Goal: Task Accomplishment & Management: Complete application form

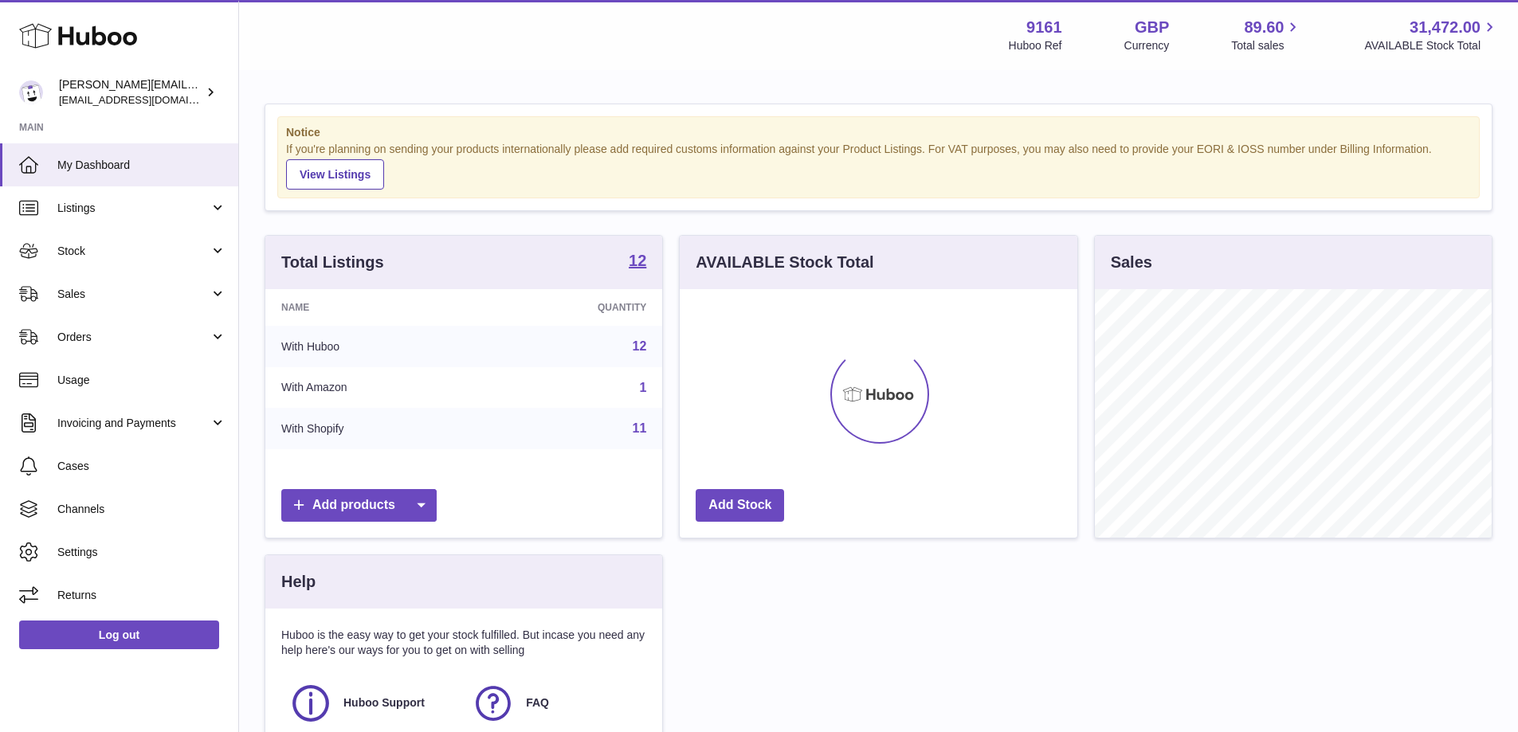
scroll to position [249, 398]
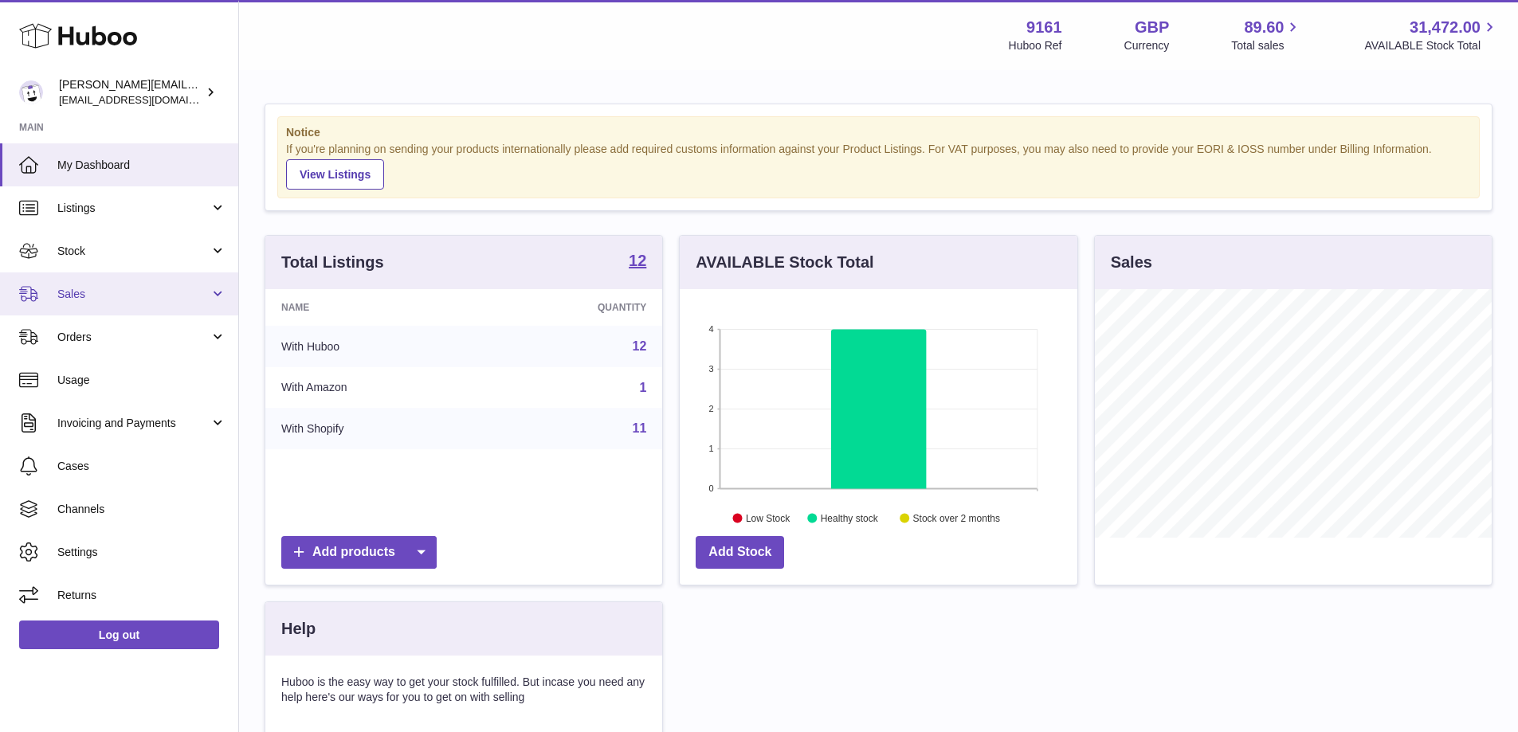
click at [139, 293] on span "Sales" at bounding box center [133, 294] width 152 height 15
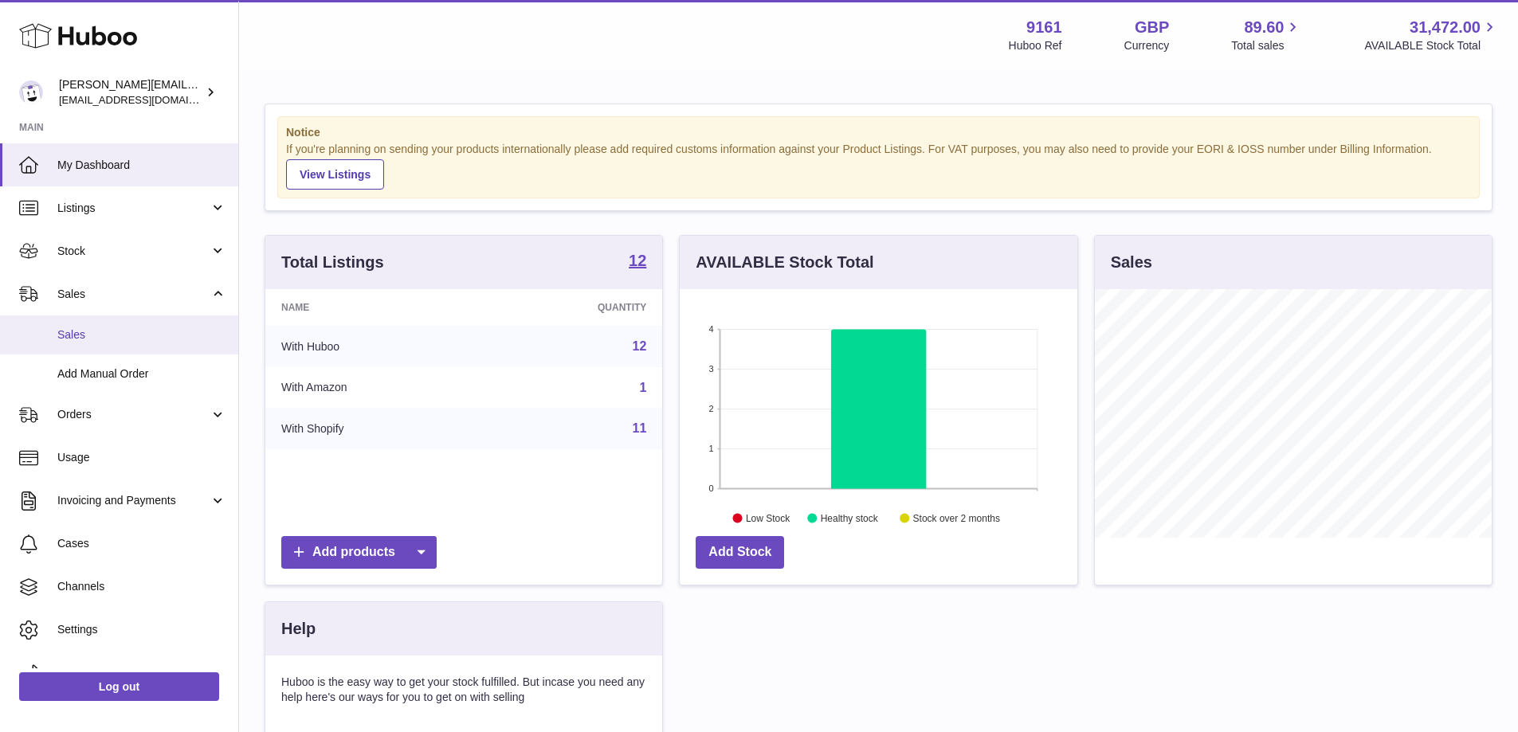
click at [141, 336] on span "Sales" at bounding box center [141, 335] width 169 height 15
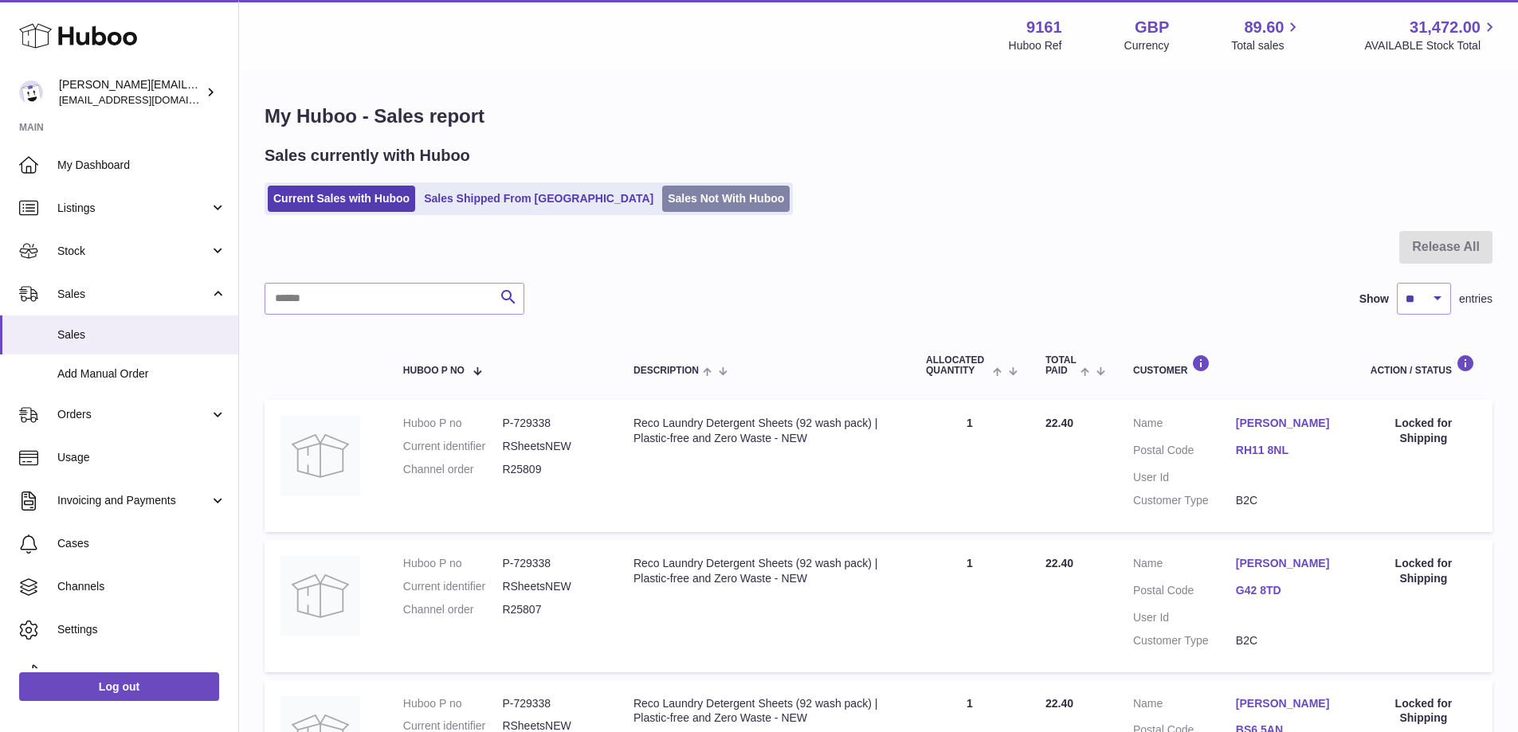
click at [698, 202] on link "Sales Not With Huboo" at bounding box center [726, 199] width 128 height 26
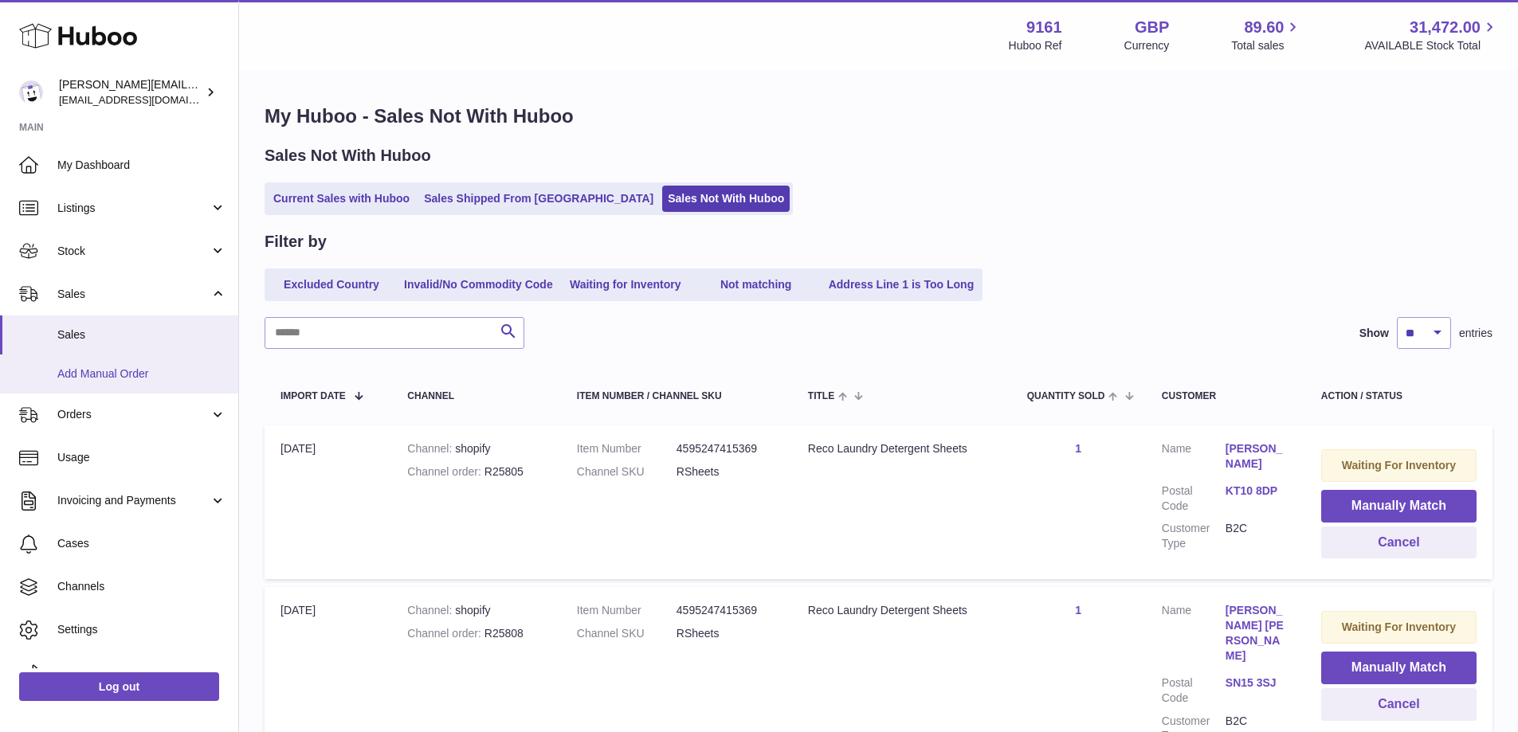
click at [139, 371] on span "Add Manual Order" at bounding box center [141, 374] width 169 height 15
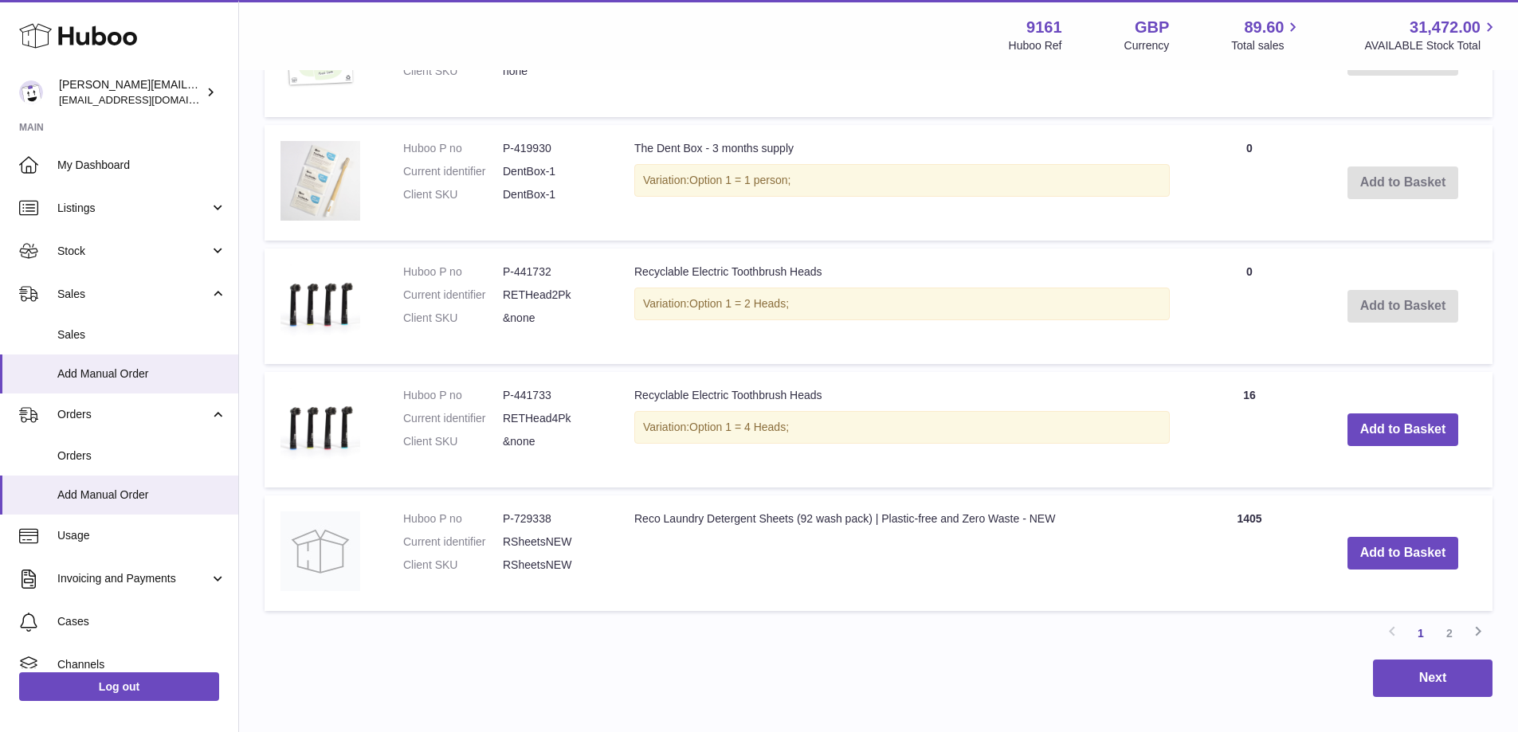
scroll to position [1196, 0]
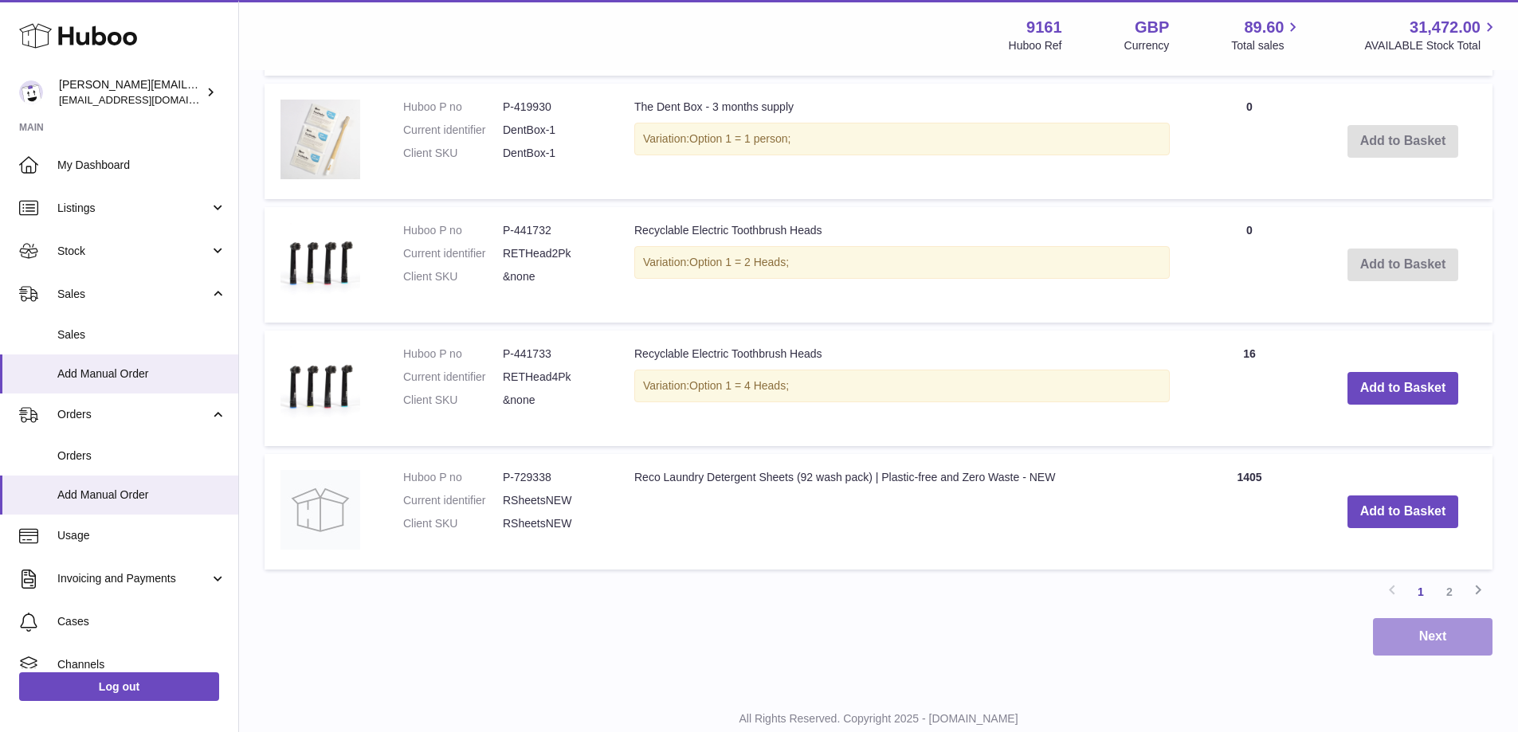
click at [1408, 634] on button "Next" at bounding box center [1433, 636] width 120 height 37
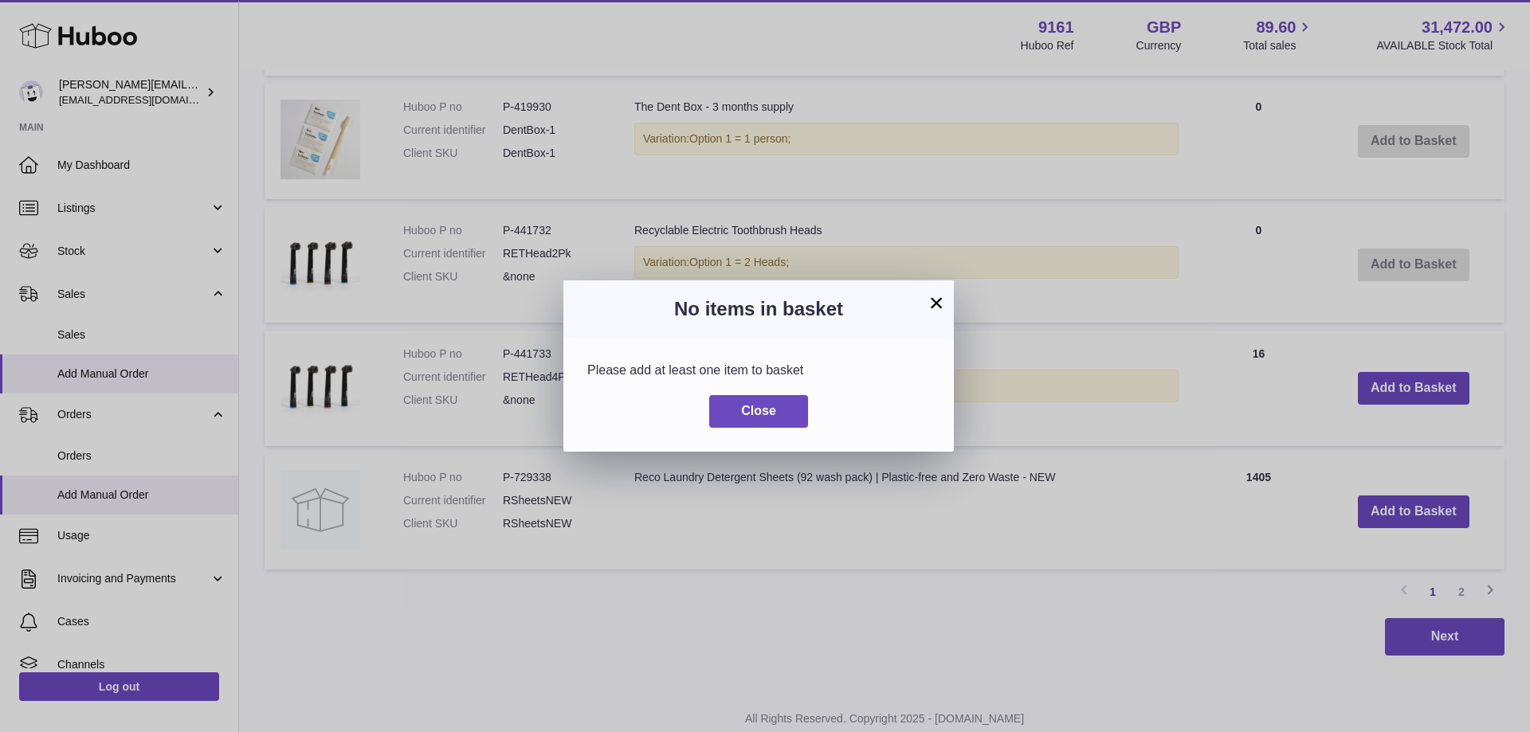
click at [940, 307] on button "×" at bounding box center [936, 302] width 19 height 19
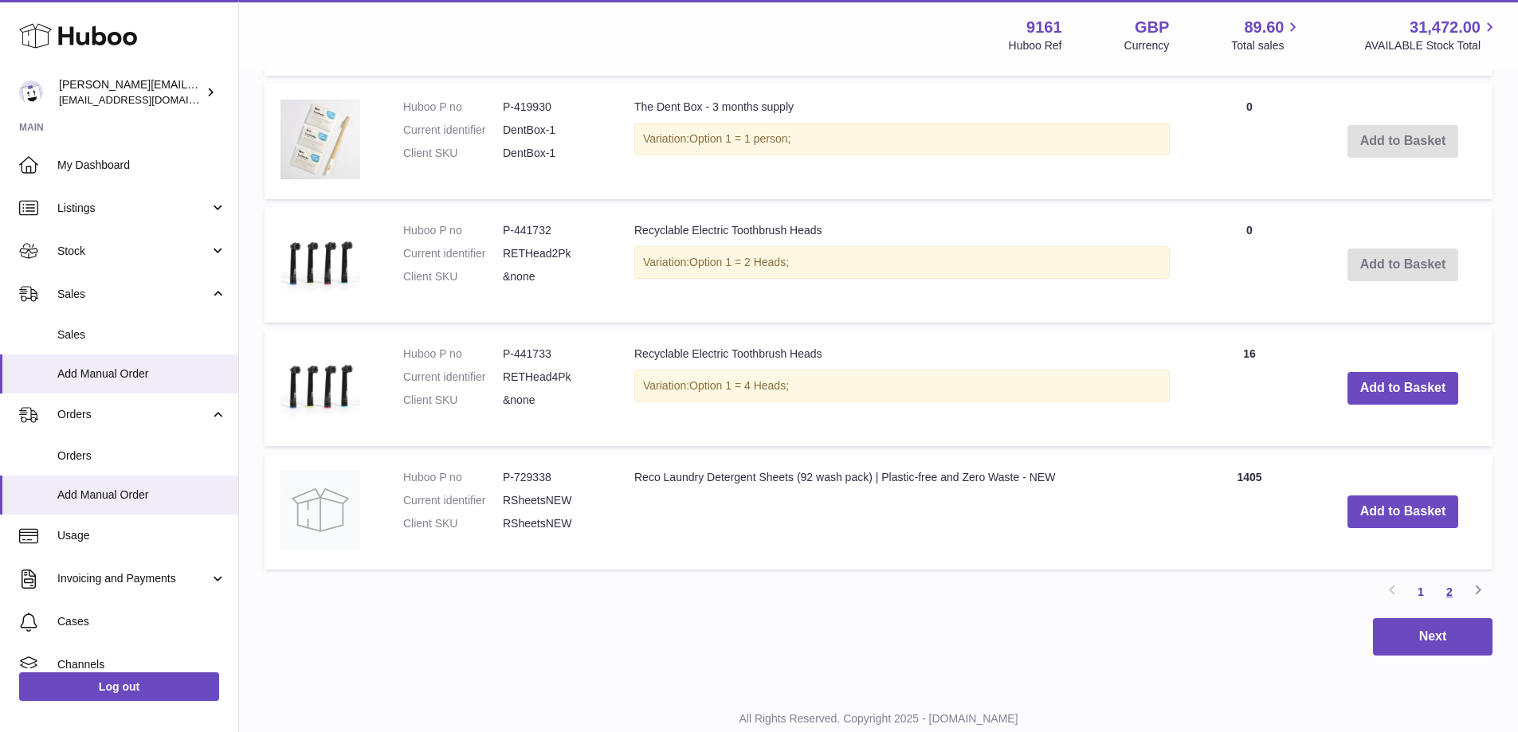
click at [1451, 595] on link "2" at bounding box center [1449, 592] width 29 height 29
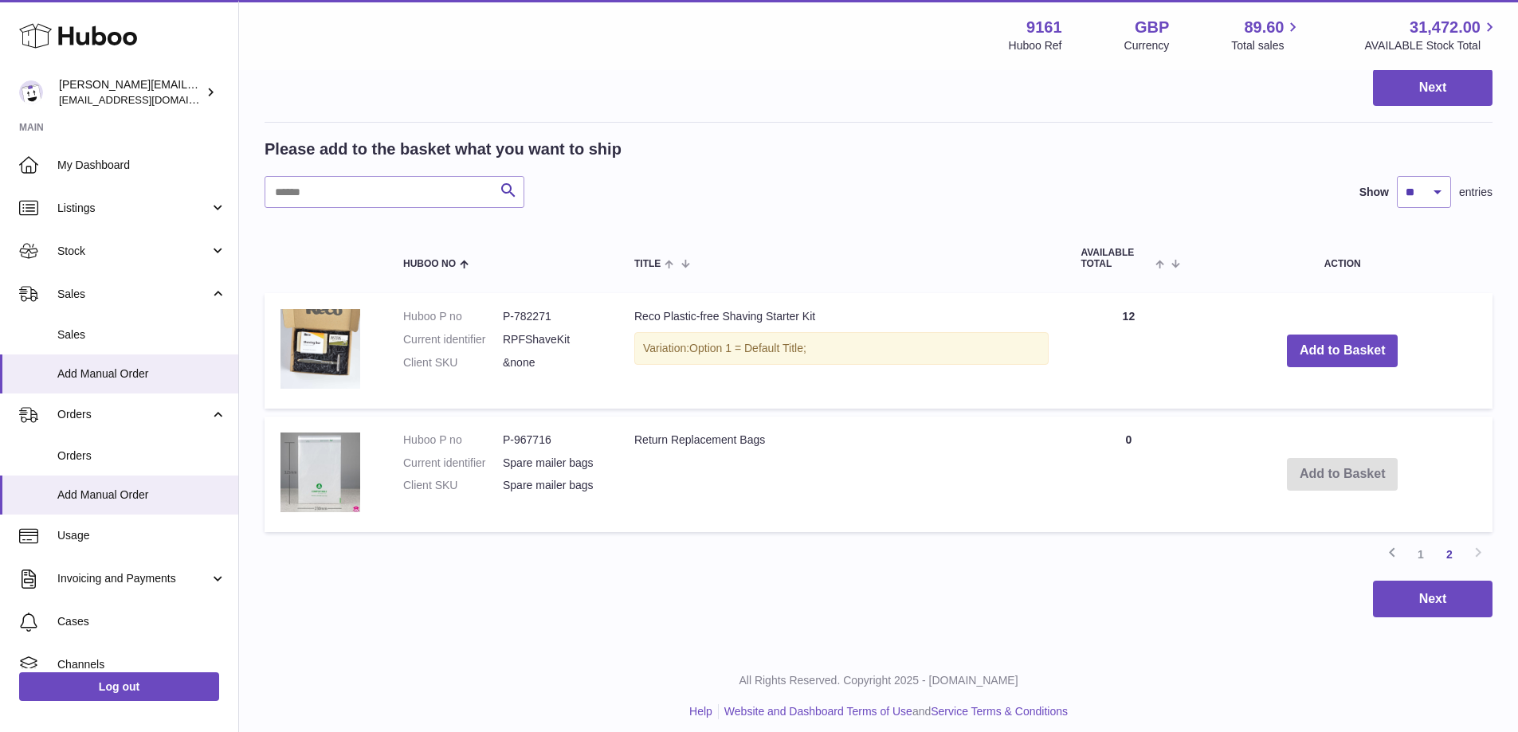
scroll to position [273, 0]
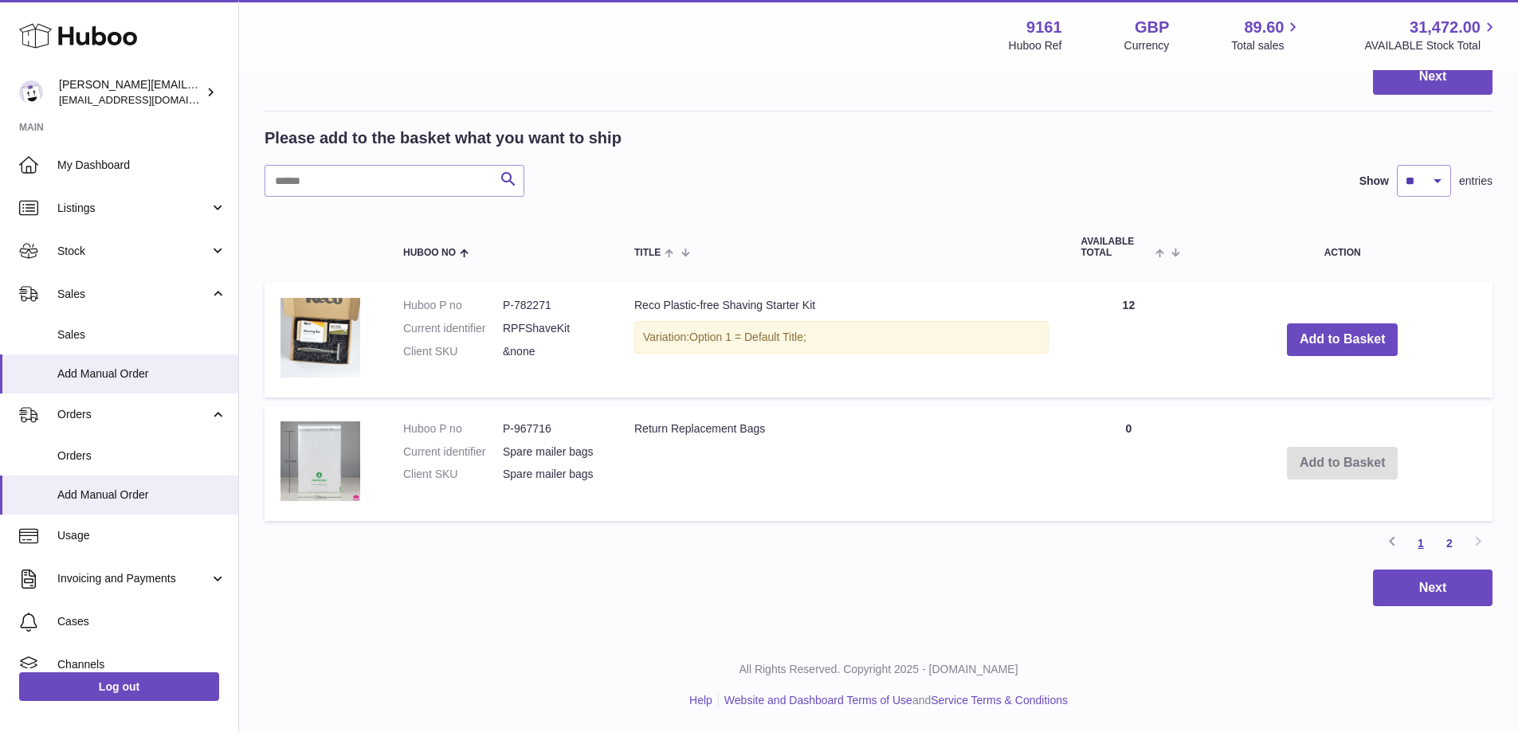
click at [1419, 547] on link "1" at bounding box center [1421, 543] width 29 height 29
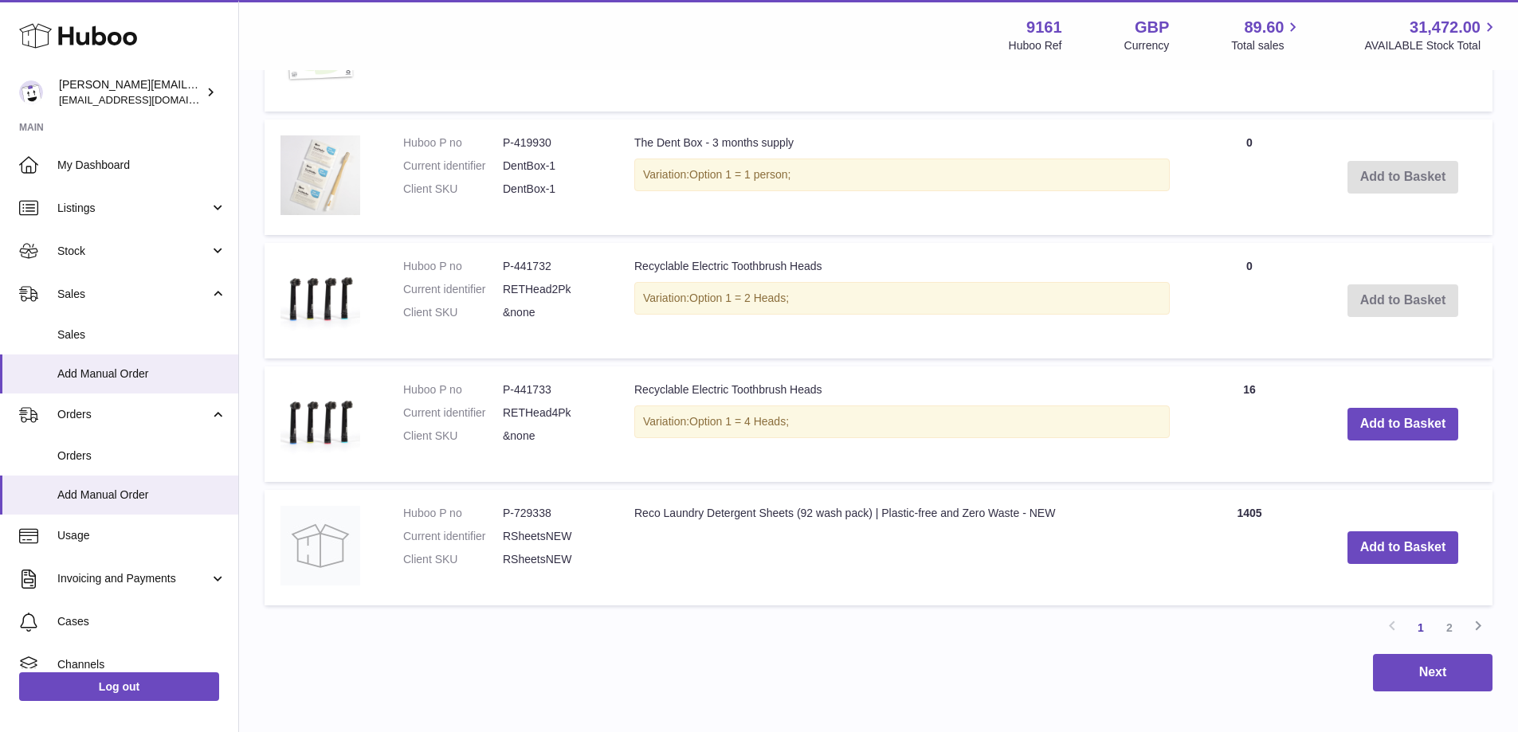
scroll to position [1188, 0]
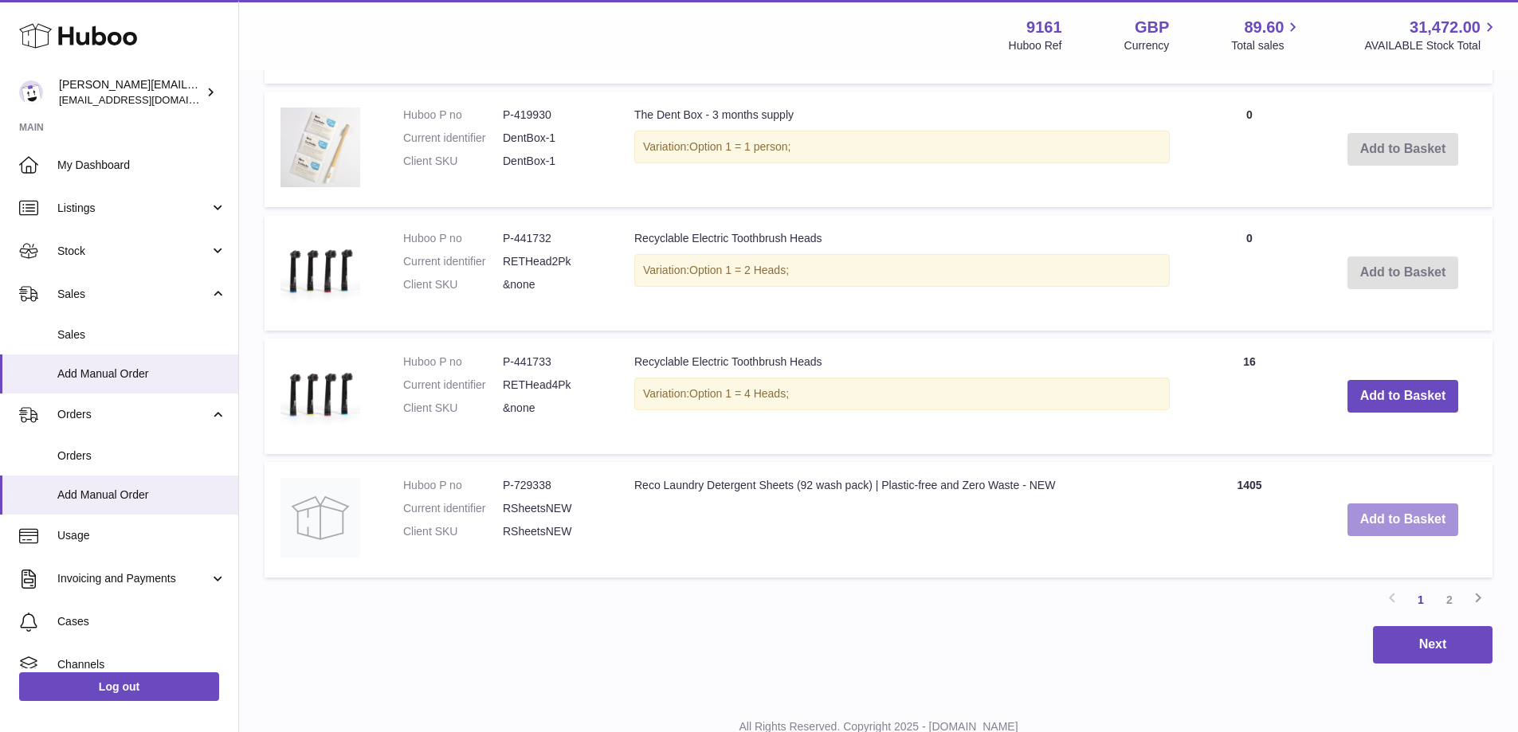
click at [1415, 514] on button "Add to Basket" at bounding box center [1404, 520] width 112 height 33
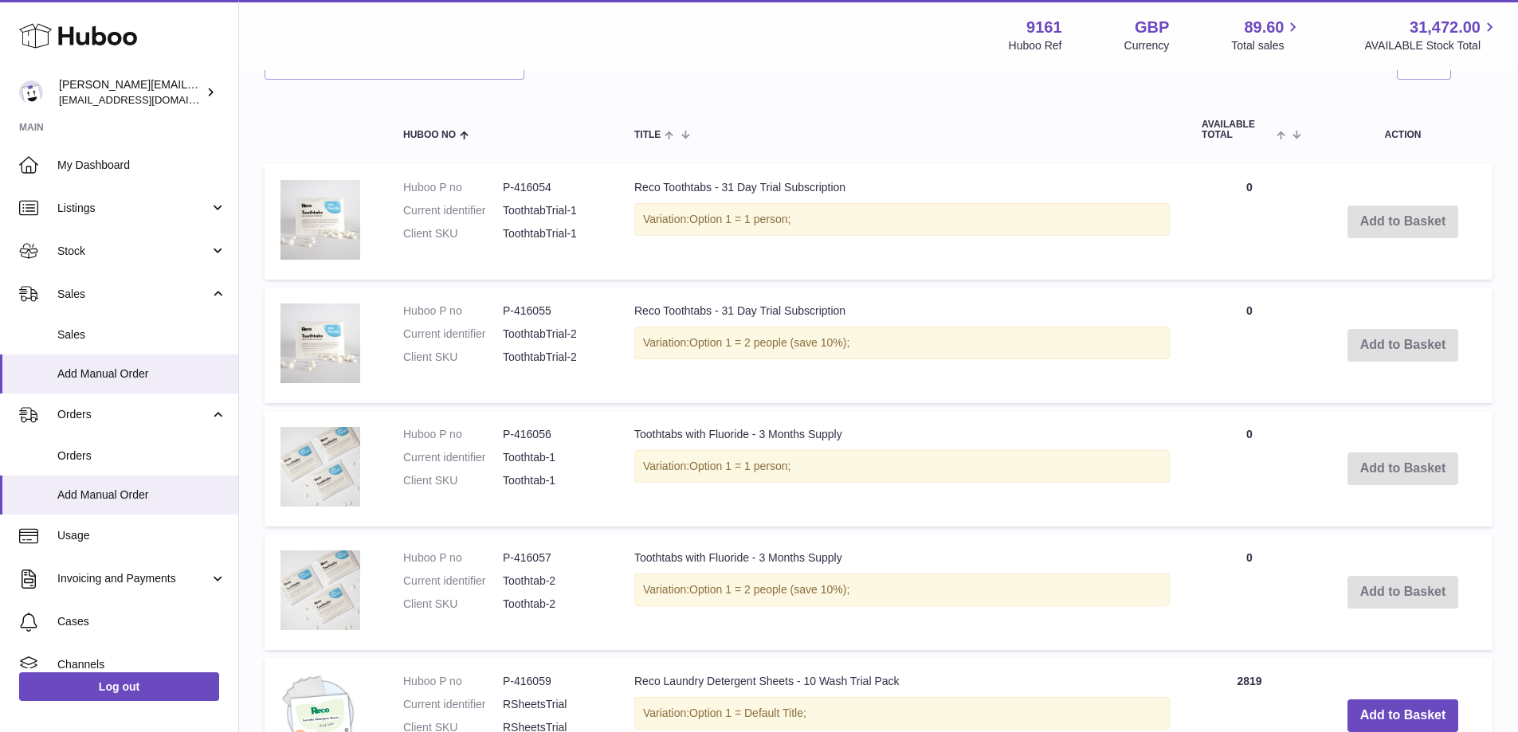
scroll to position [204, 0]
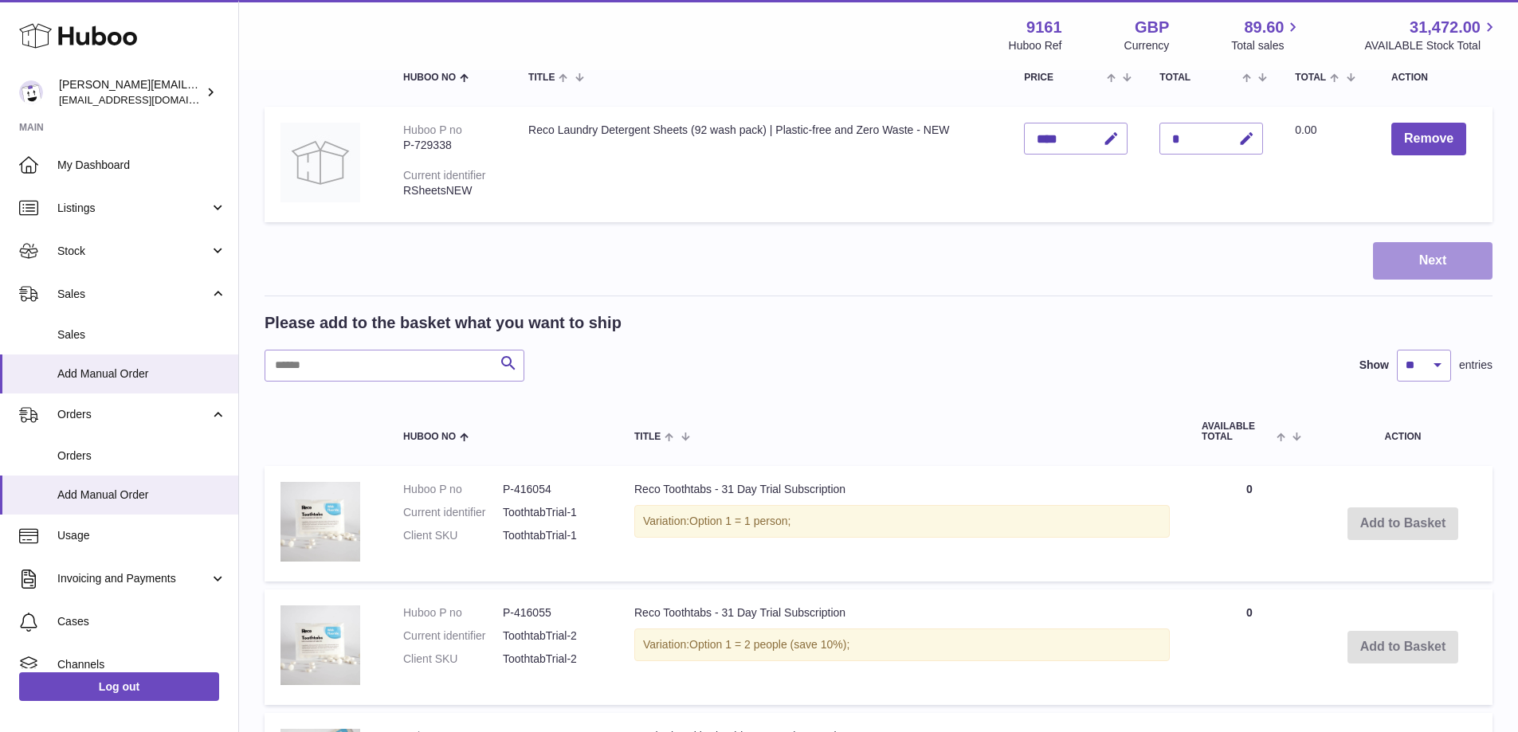
click at [1442, 273] on button "Next" at bounding box center [1433, 260] width 120 height 37
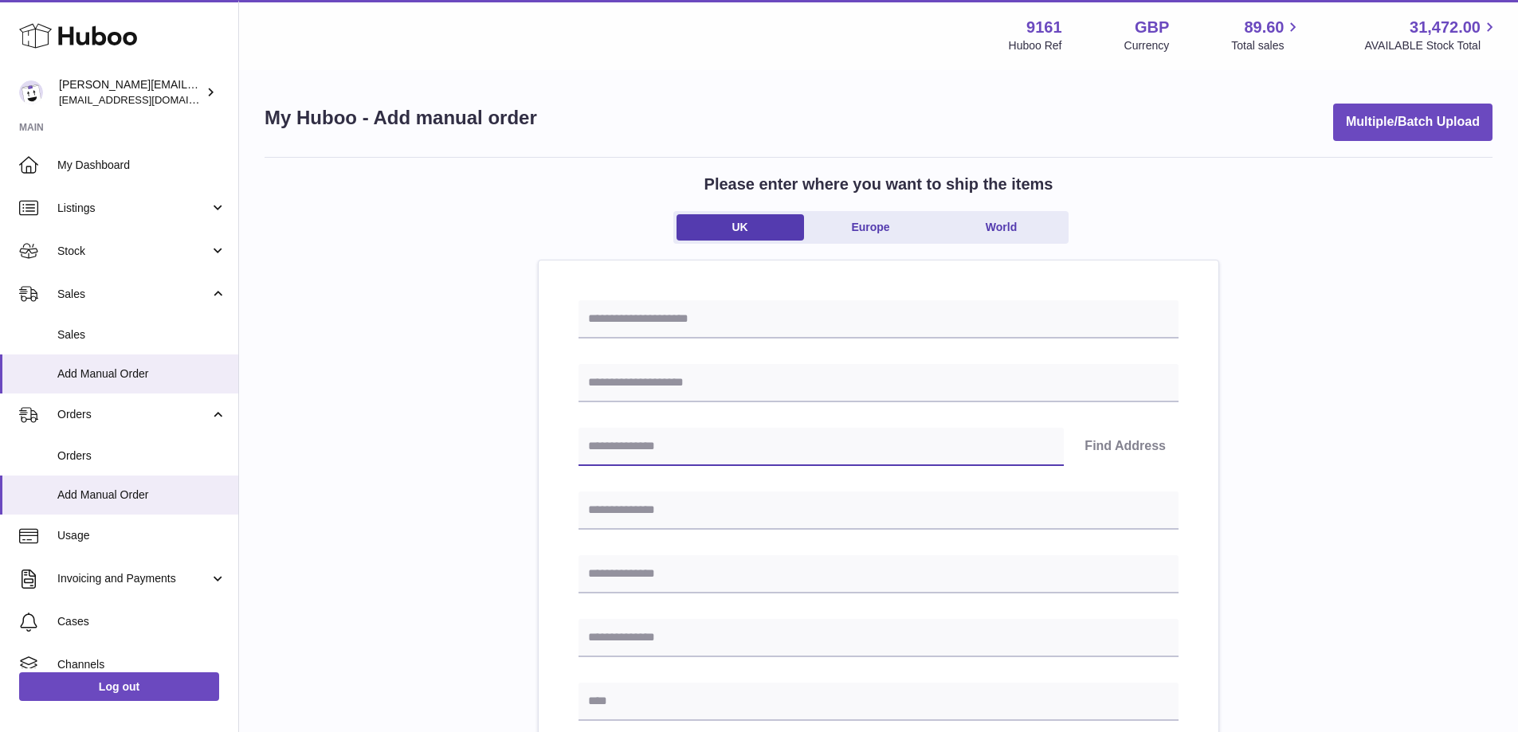
click at [795, 438] on input "text" at bounding box center [821, 447] width 485 height 38
paste input "**********"
drag, startPoint x: 786, startPoint y: 444, endPoint x: 501, endPoint y: 452, distance: 285.4
click at [501, 452] on div "**********" at bounding box center [879, 712] width 1228 height 1110
type input "********"
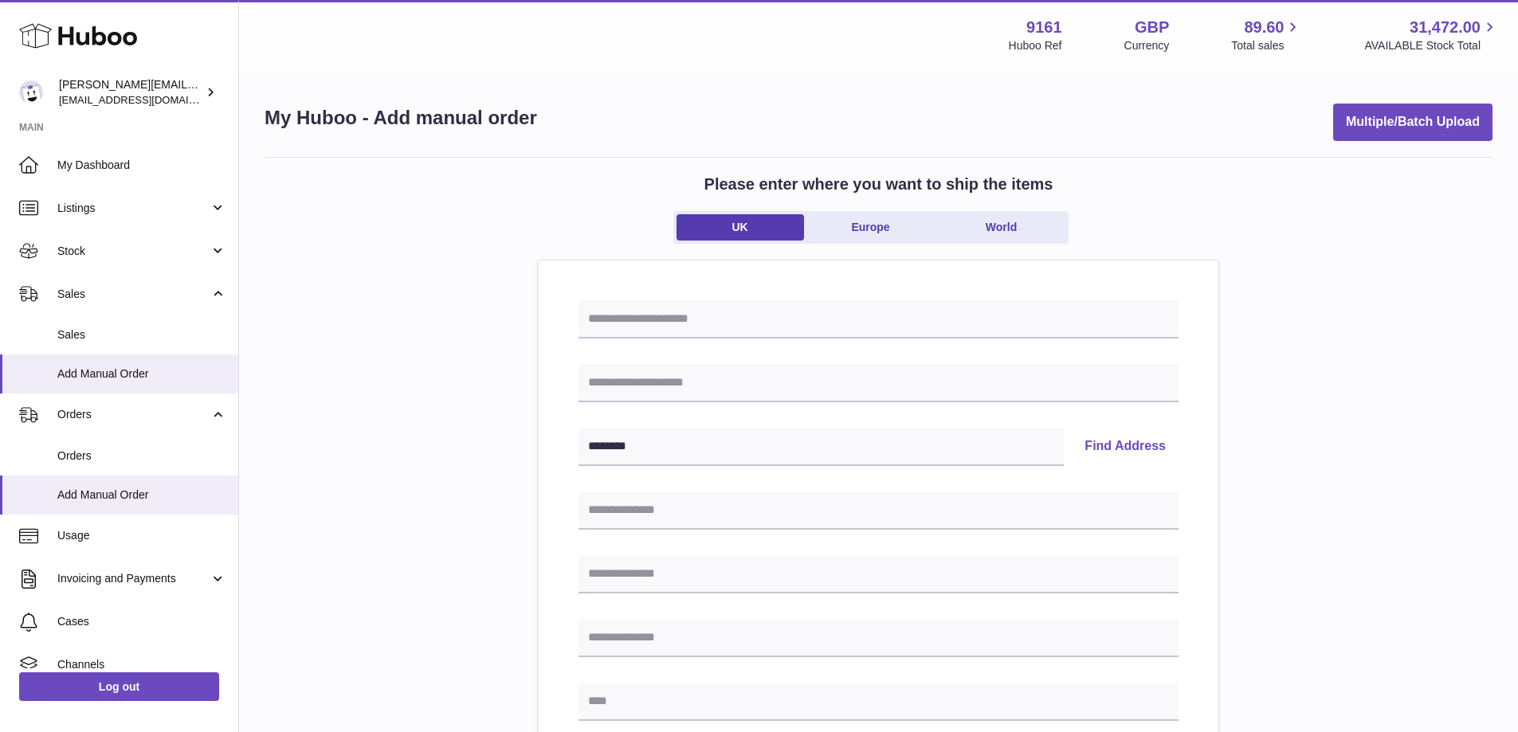
click at [1113, 452] on button "Find Address" at bounding box center [1125, 447] width 107 height 38
click at [728, 484] on select "**********" at bounding box center [879, 497] width 600 height 38
select select "**"
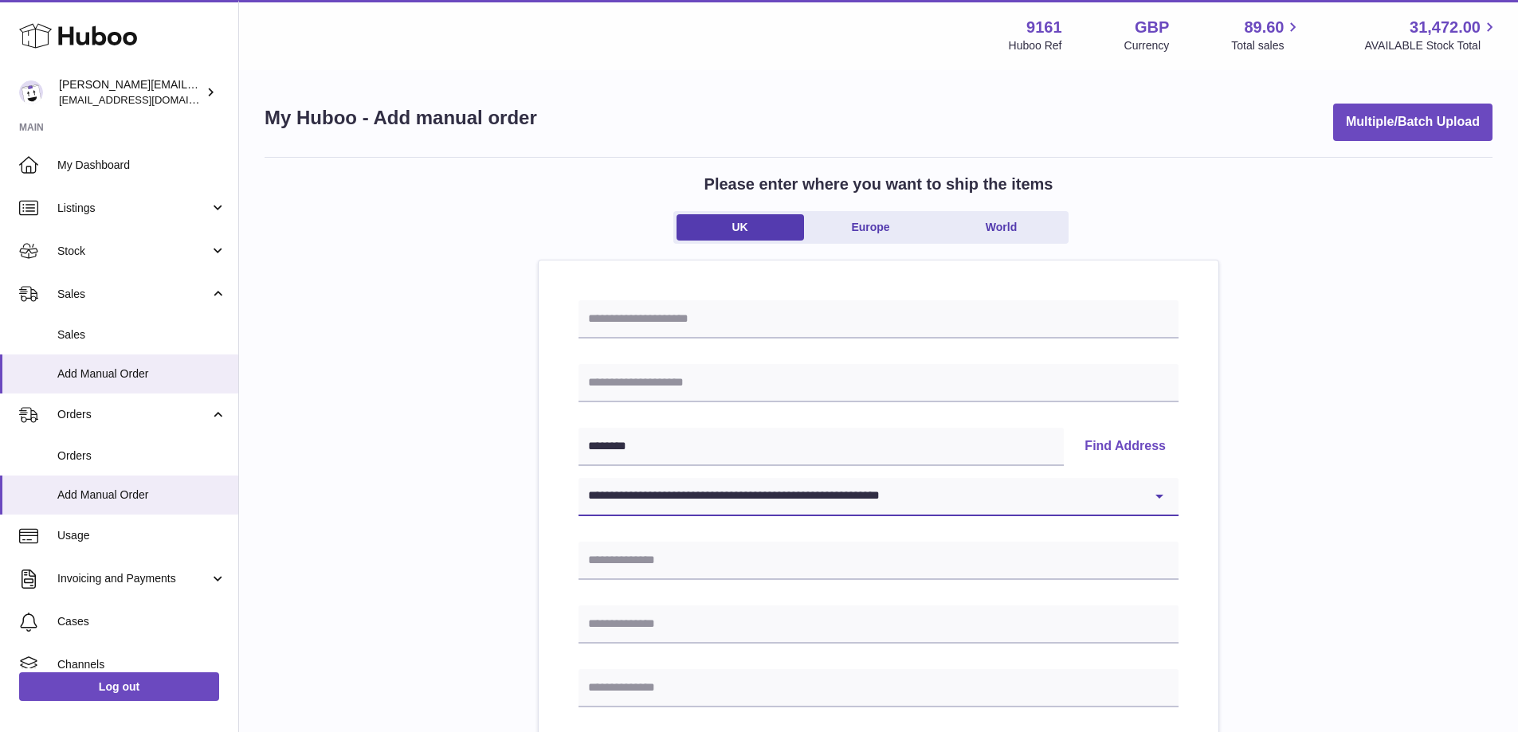
click at [579, 478] on select "**********" at bounding box center [879, 497] width 600 height 38
type input "**********"
type input "********"
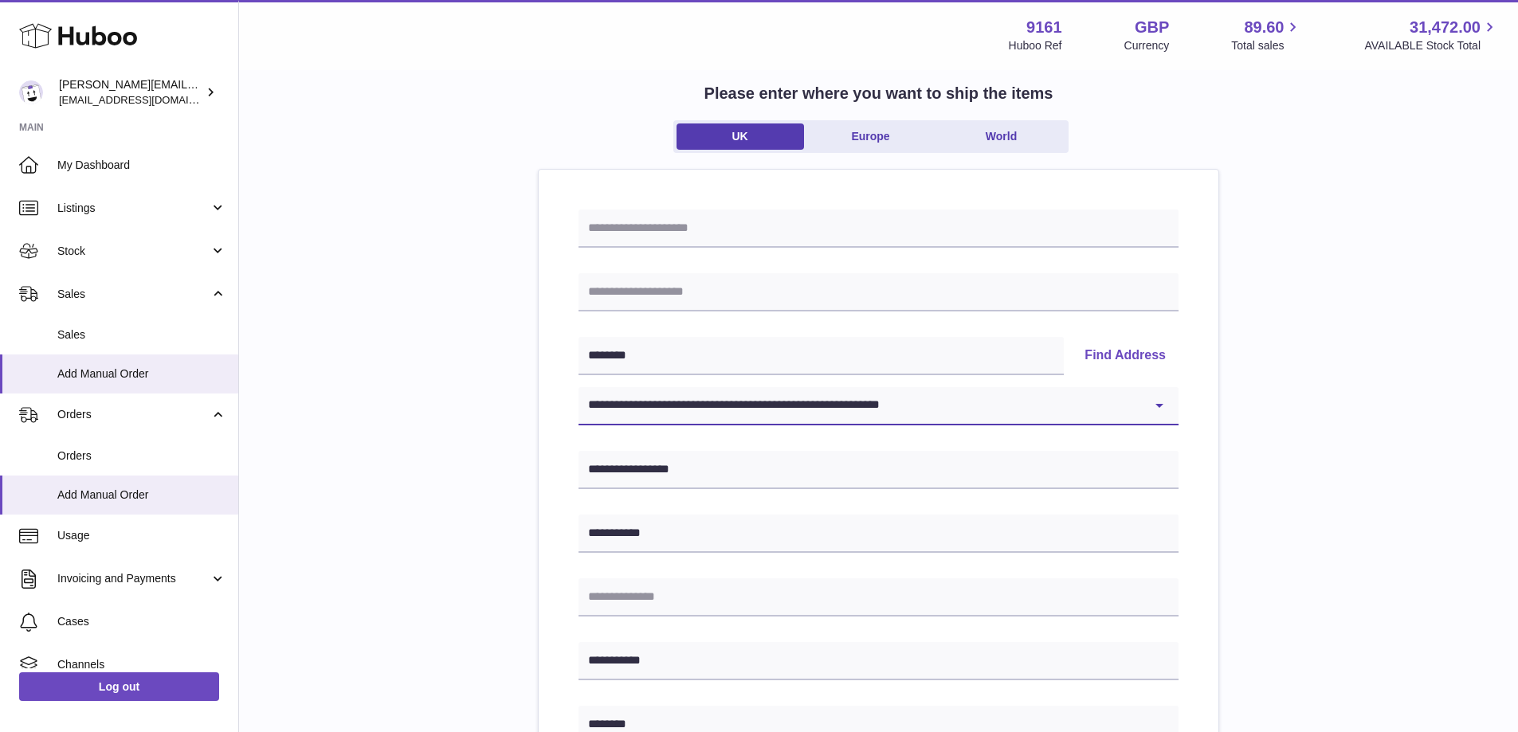
scroll to position [80, 0]
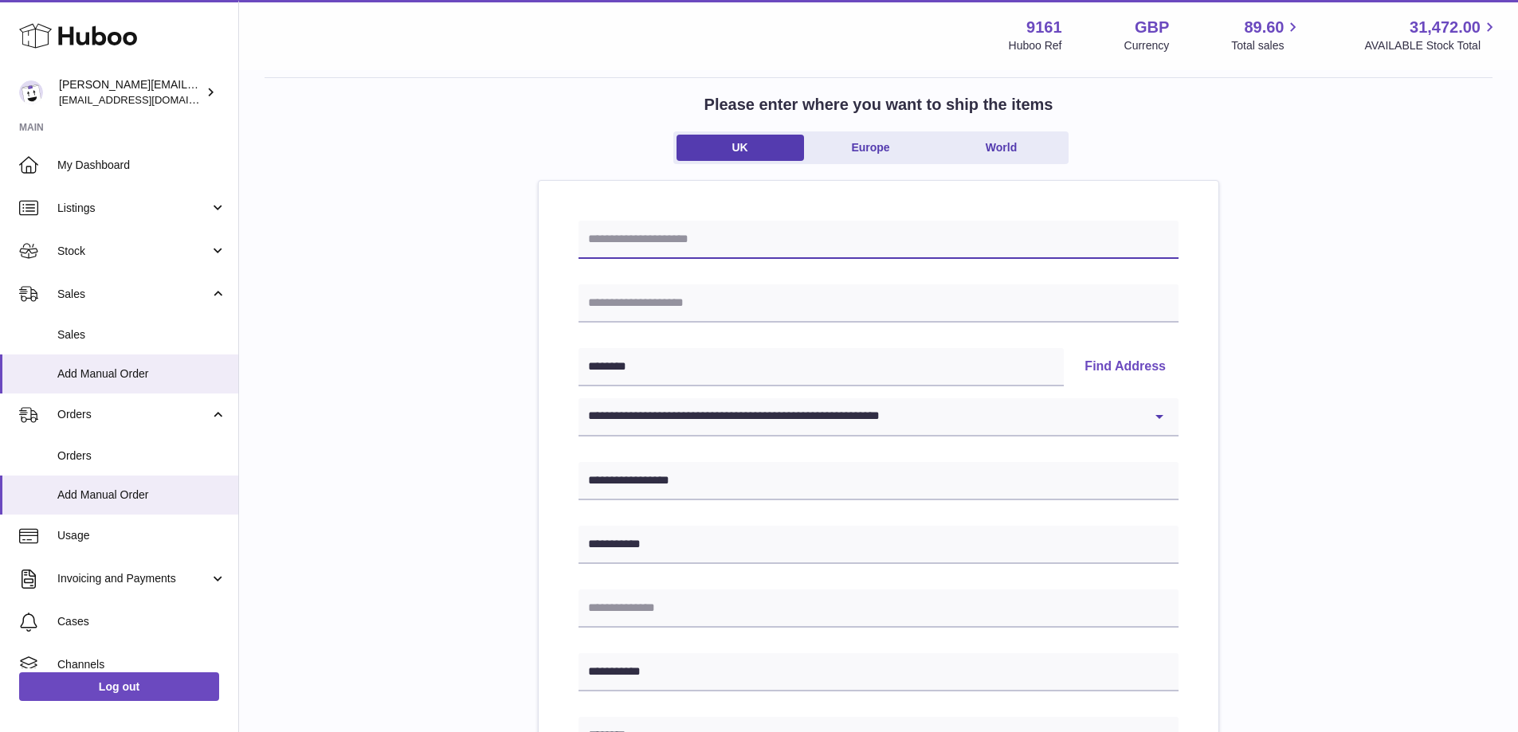
click at [708, 232] on input "text" at bounding box center [879, 240] width 600 height 38
paste input "******"
type input "********"
click at [697, 292] on input "text" at bounding box center [879, 304] width 600 height 38
paste input "**********"
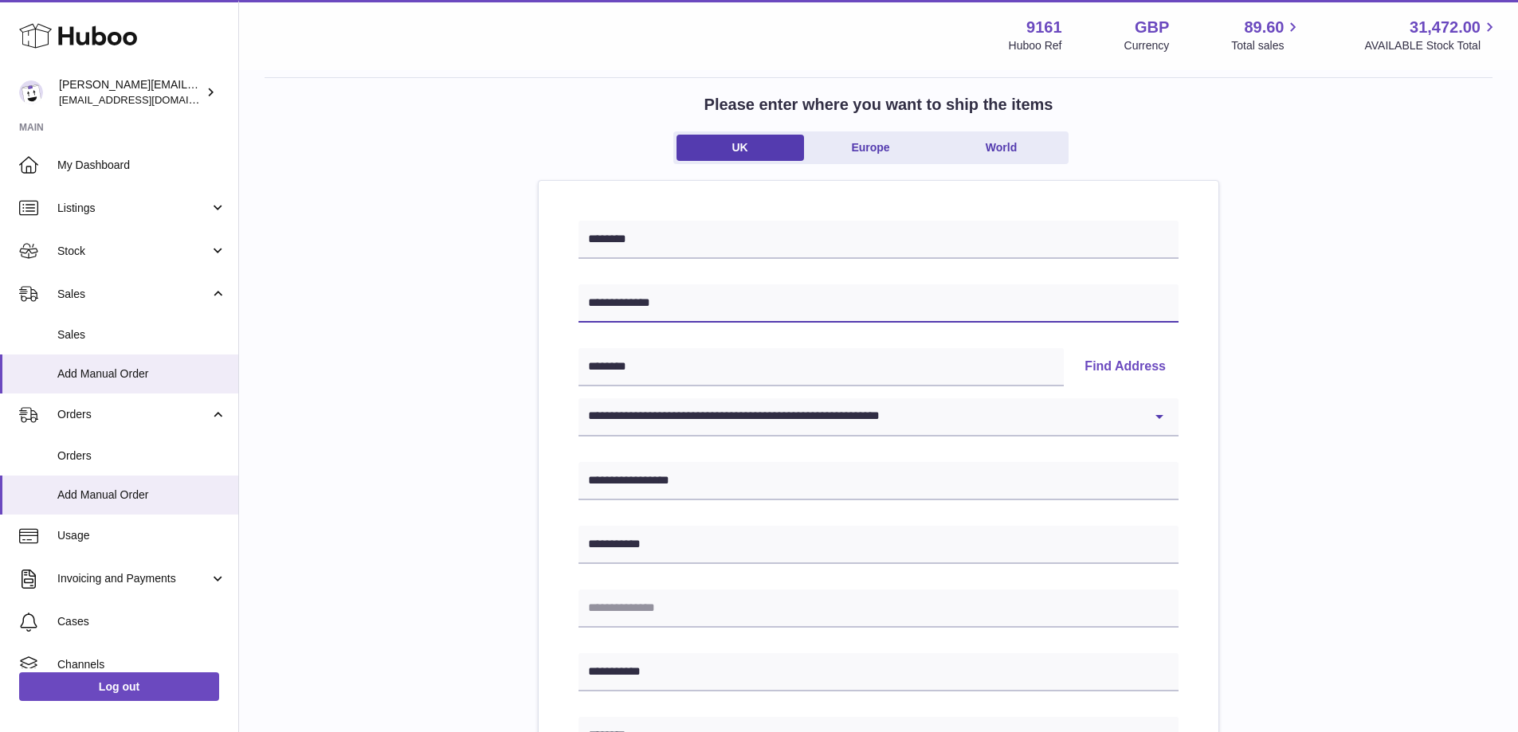
type input "**********"
click at [469, 375] on div "**********" at bounding box center [879, 657] width 1228 height 1160
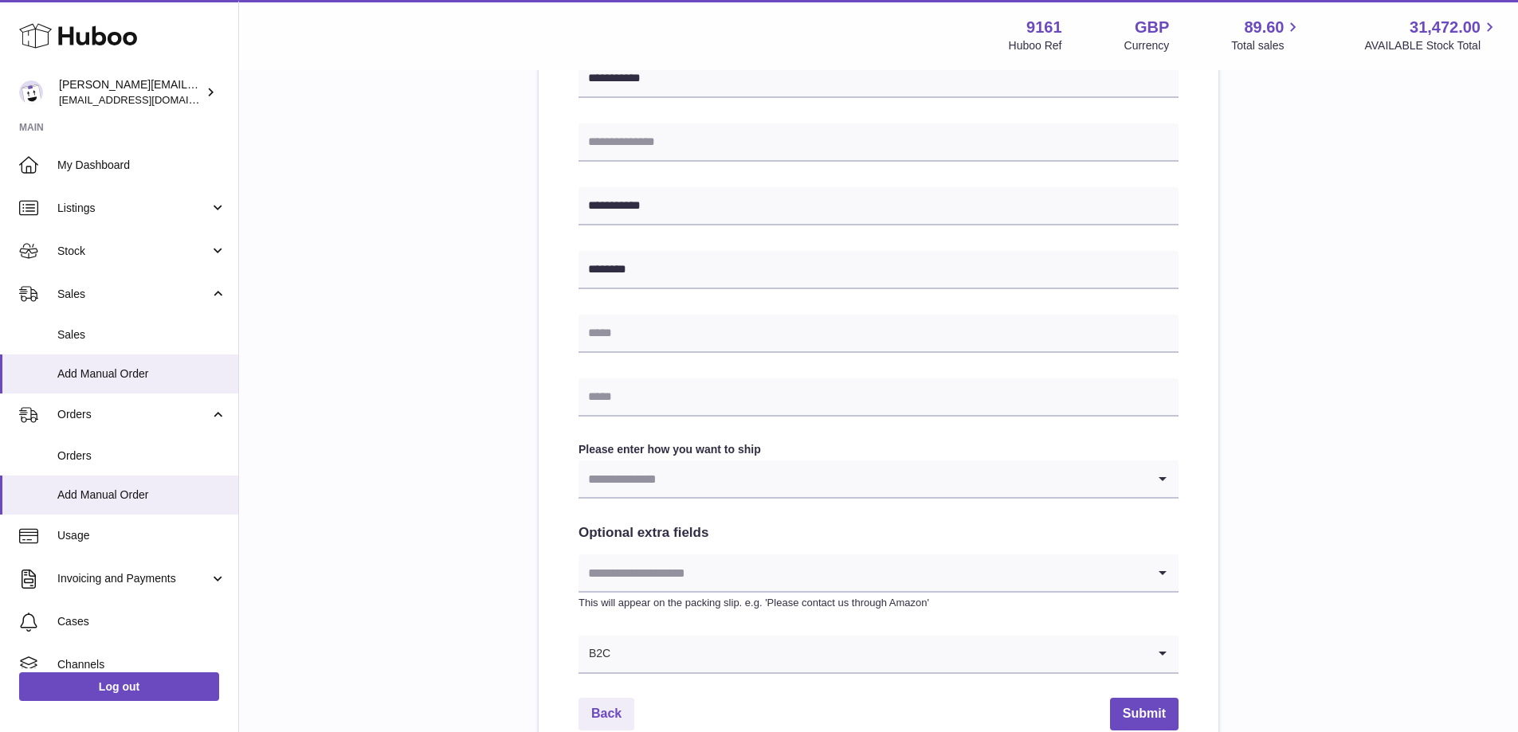
scroll to position [558, 0]
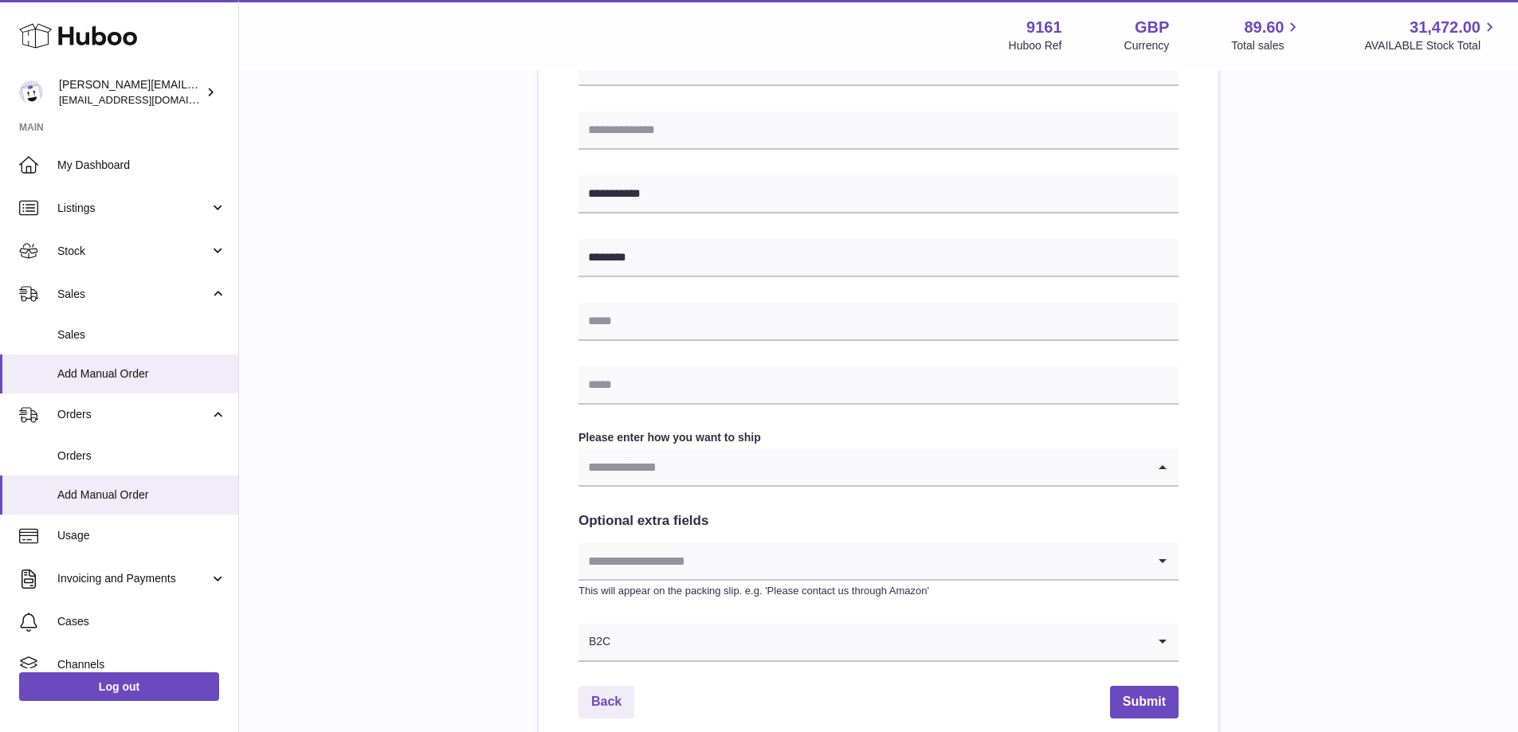
click at [658, 470] on input "Search for option" at bounding box center [863, 467] width 568 height 37
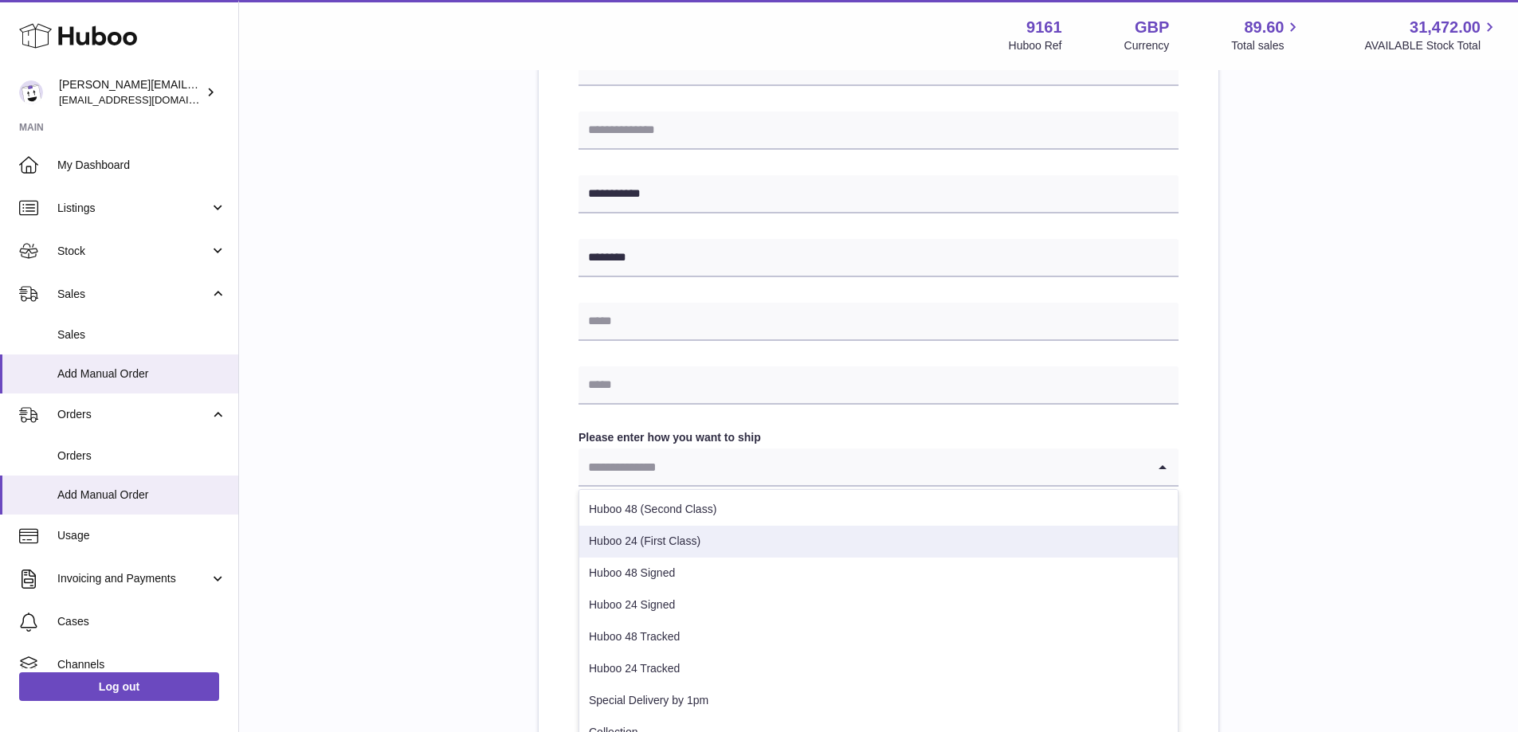
click at [716, 549] on li "Huboo 24 (First Class)" at bounding box center [878, 542] width 599 height 32
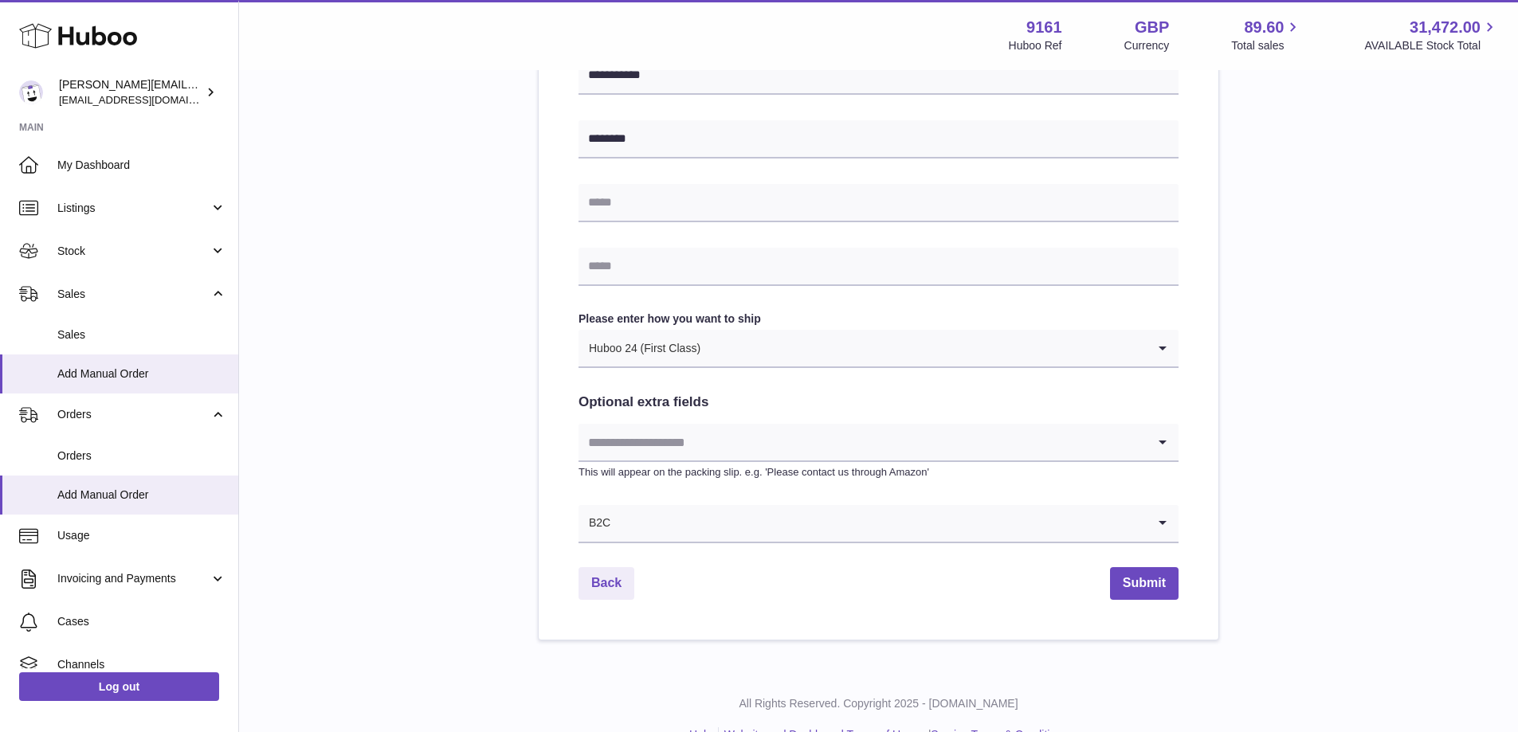
scroll to position [711, 0]
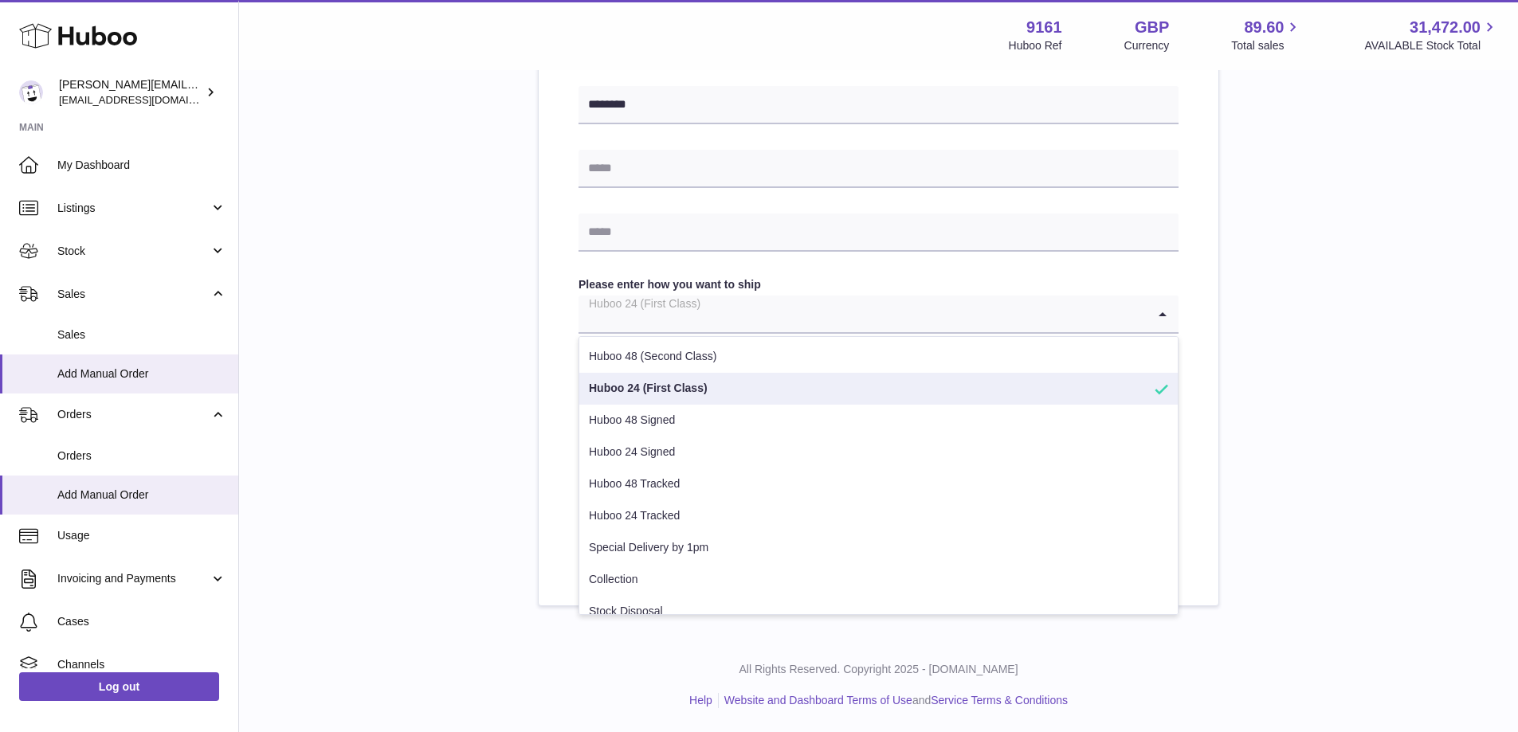
click at [756, 304] on input "Search for option" at bounding box center [863, 314] width 568 height 37
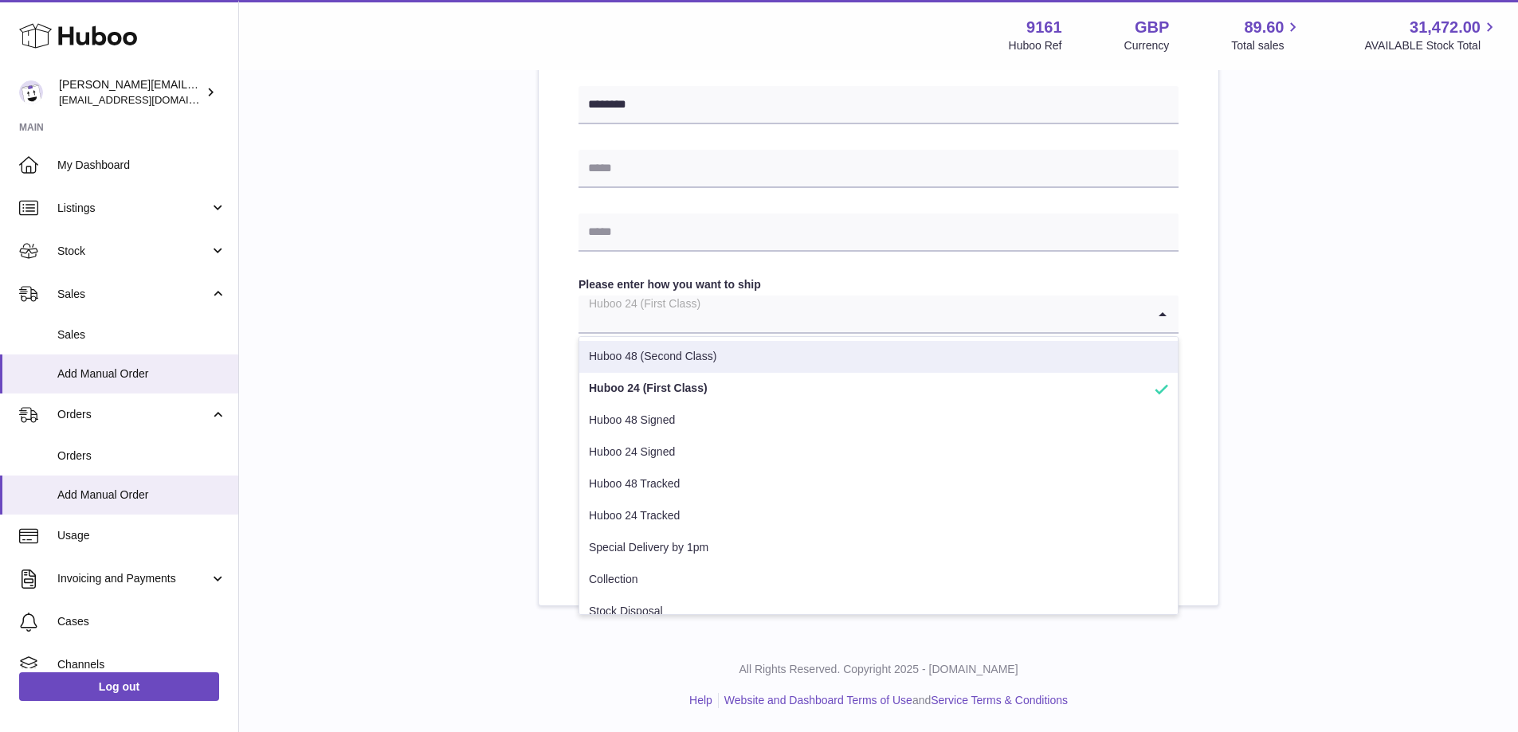
click at [477, 347] on div "**********" at bounding box center [879, 26] width 1228 height 1160
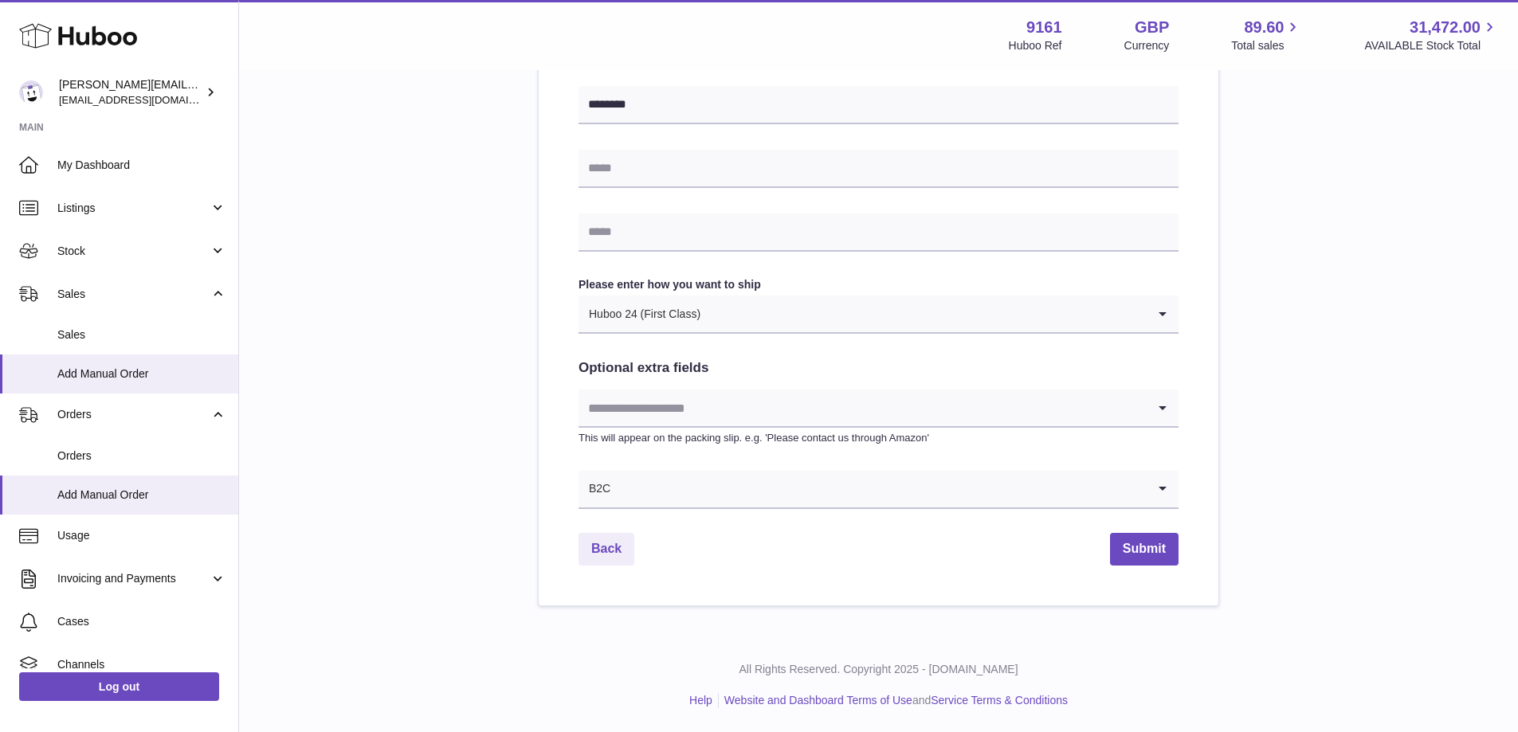
click at [1042, 441] on p "This will appear on the packing slip. e.g. 'Please contact us through Amazon'" at bounding box center [879, 438] width 600 height 14
click at [1035, 411] on input "Search for option" at bounding box center [863, 408] width 568 height 37
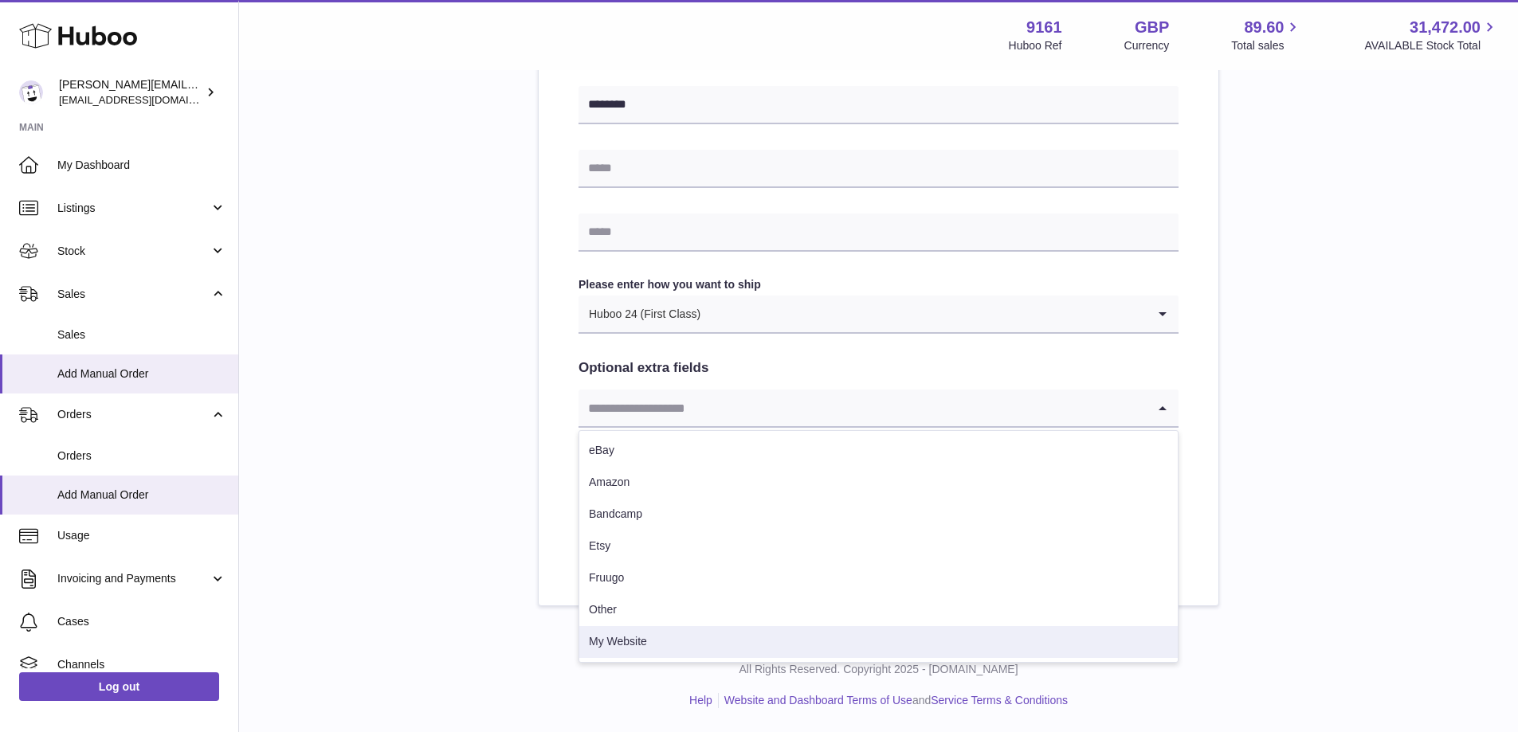
click at [968, 644] on li "My Website" at bounding box center [878, 642] width 599 height 32
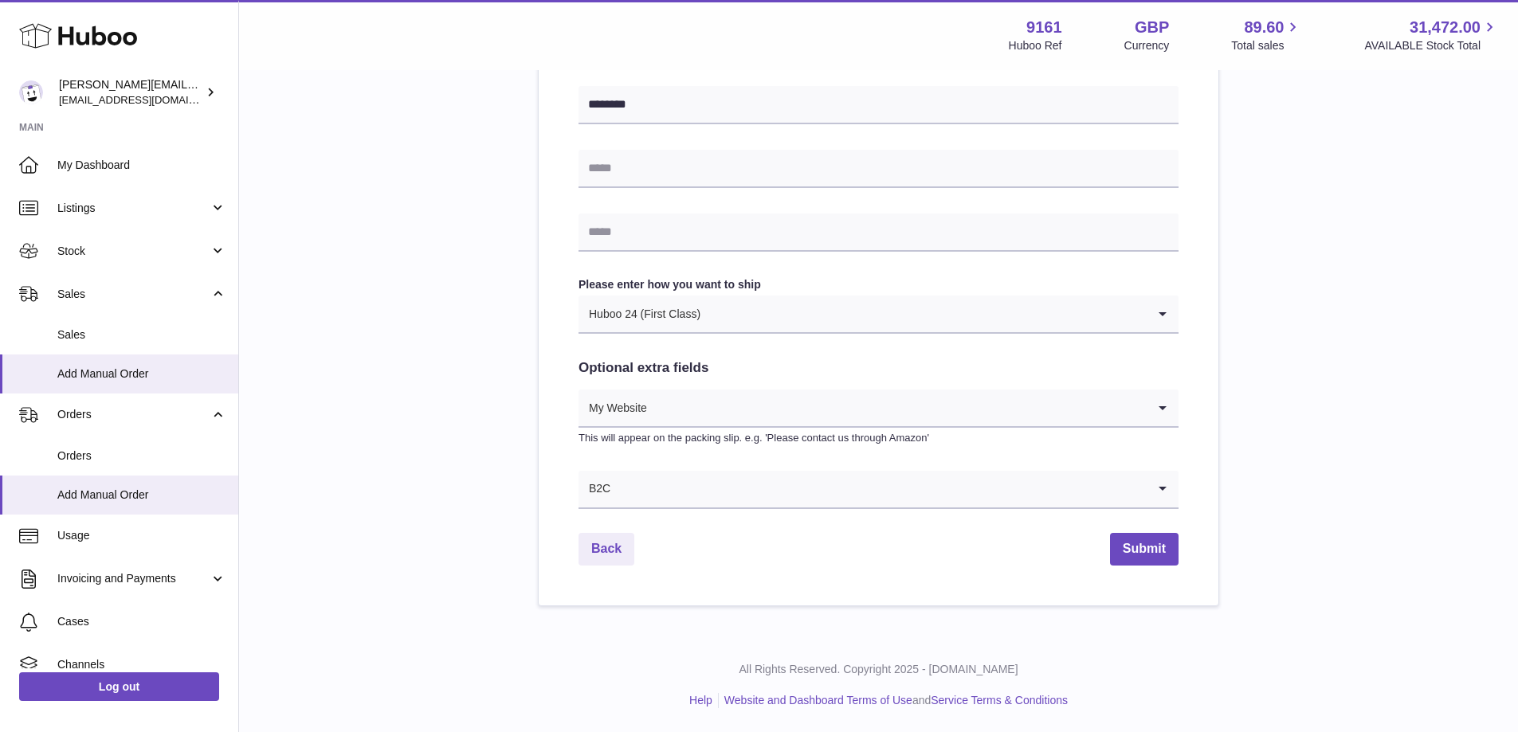
click at [1101, 409] on input "Search for option" at bounding box center [897, 408] width 499 height 37
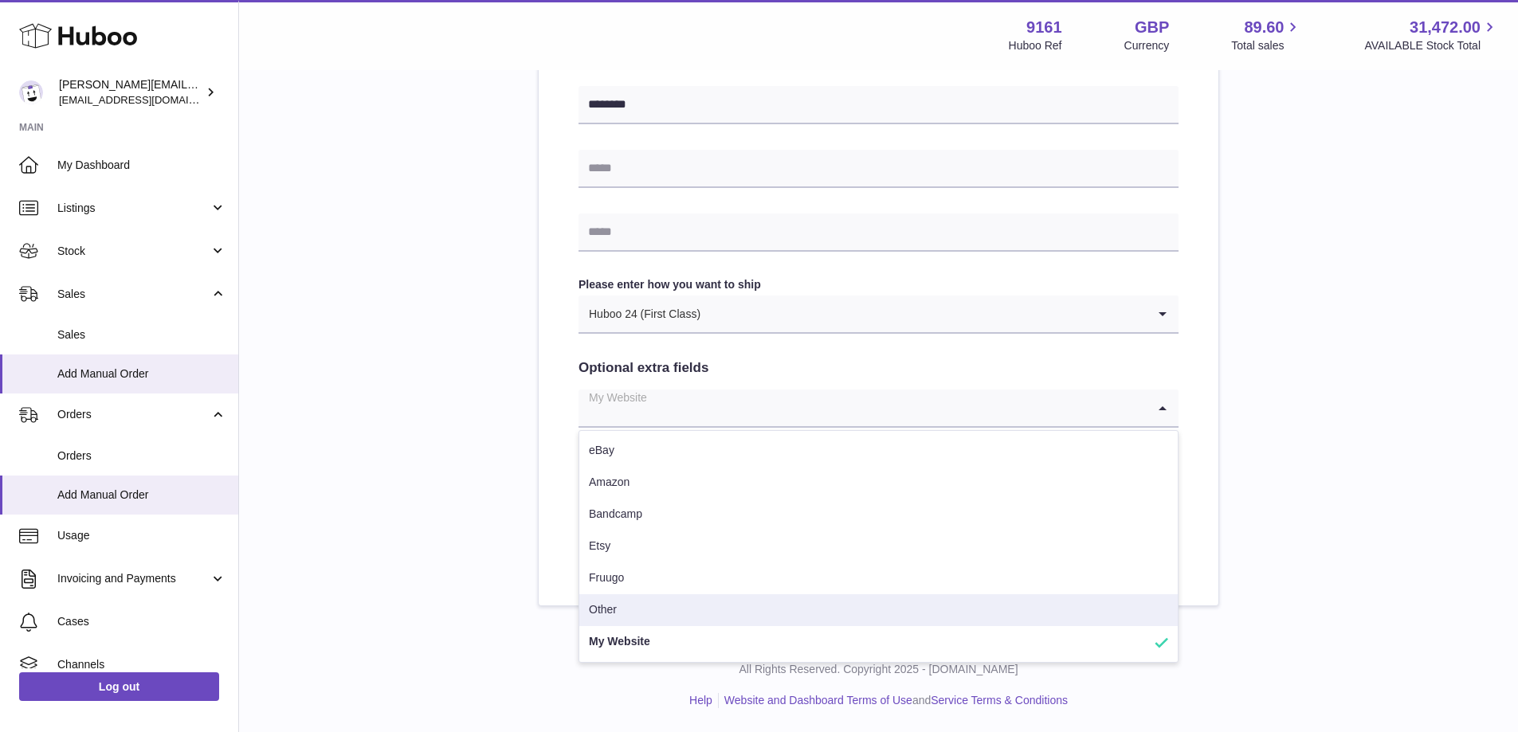
click at [872, 623] on li "Other" at bounding box center [878, 611] width 599 height 32
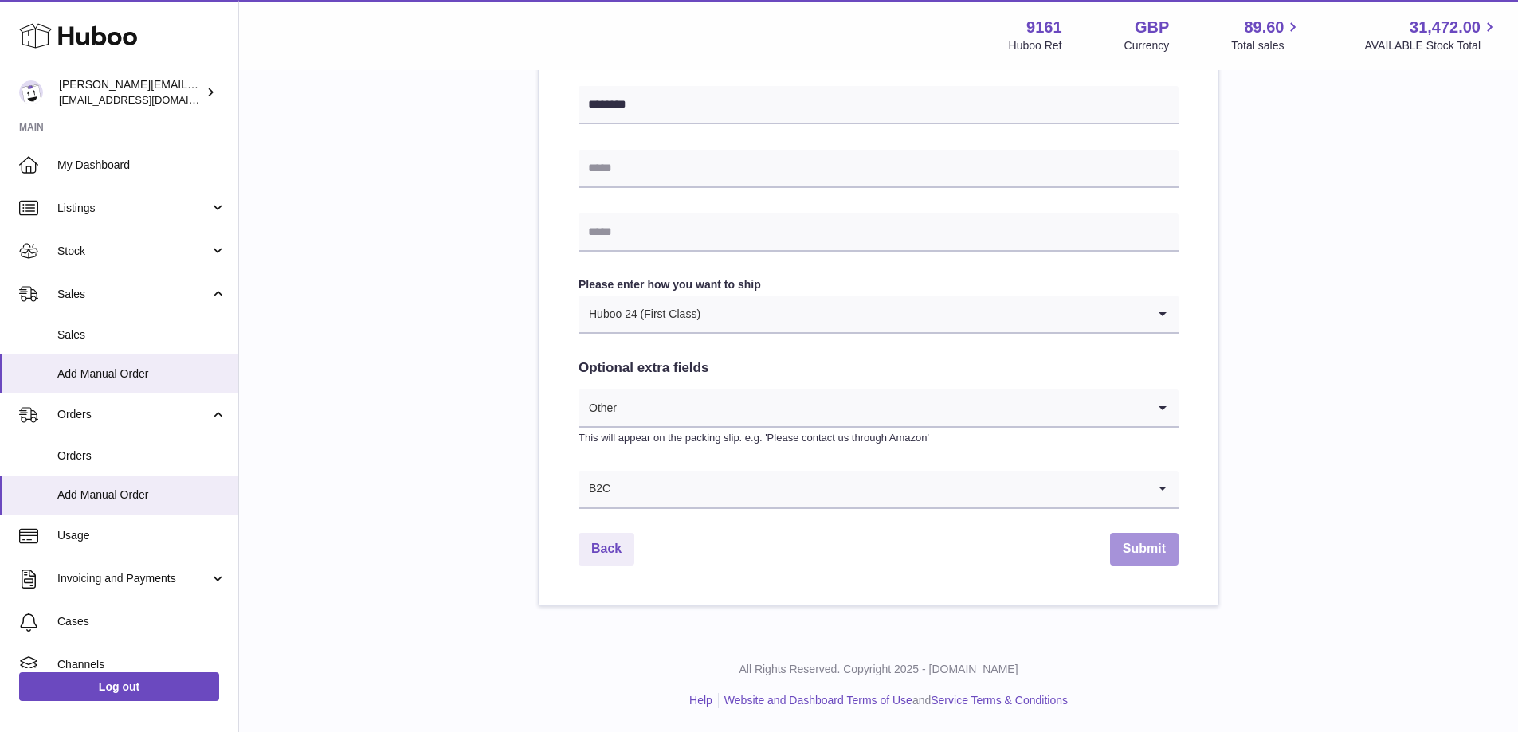
click at [1147, 559] on button "Submit" at bounding box center [1144, 549] width 69 height 33
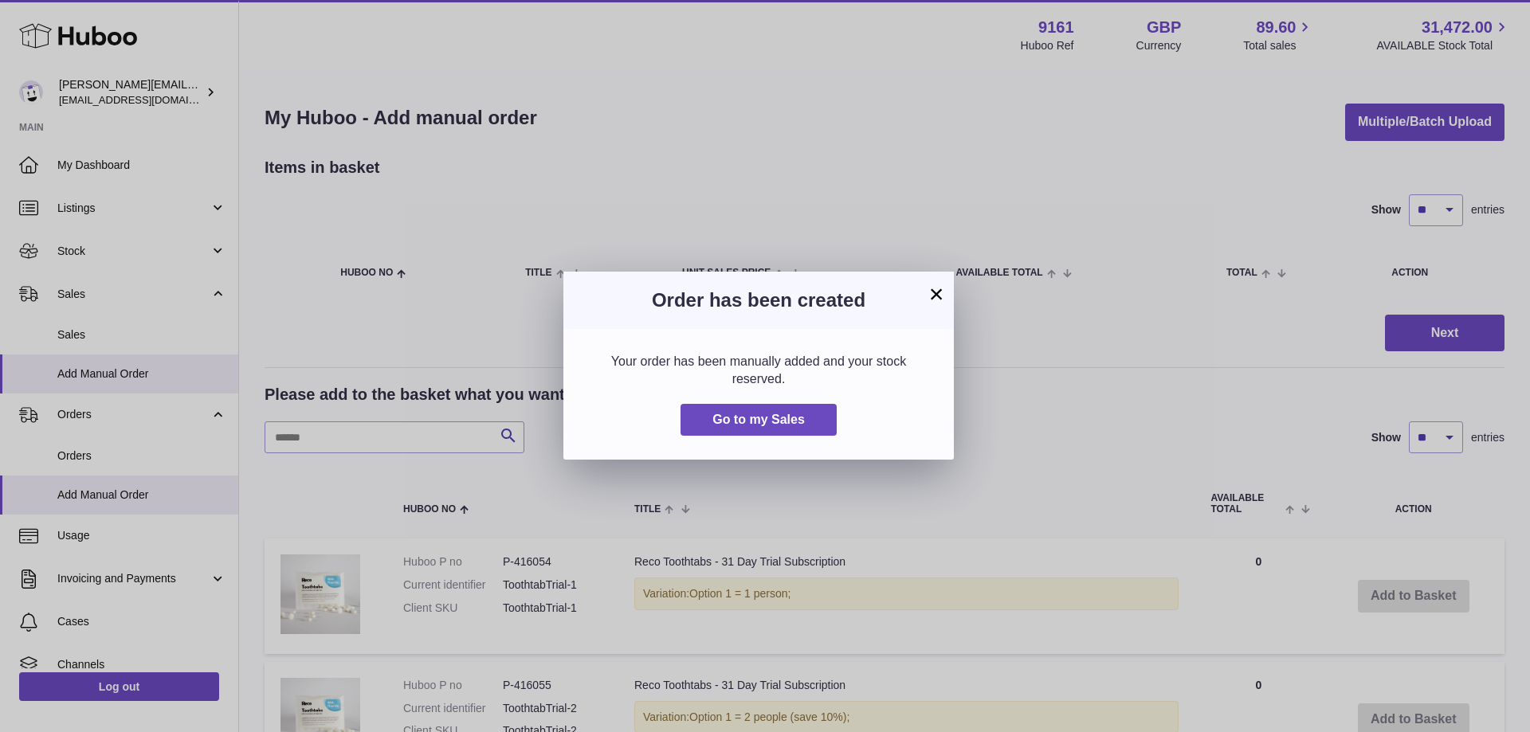
click at [935, 293] on button "×" at bounding box center [936, 294] width 19 height 19
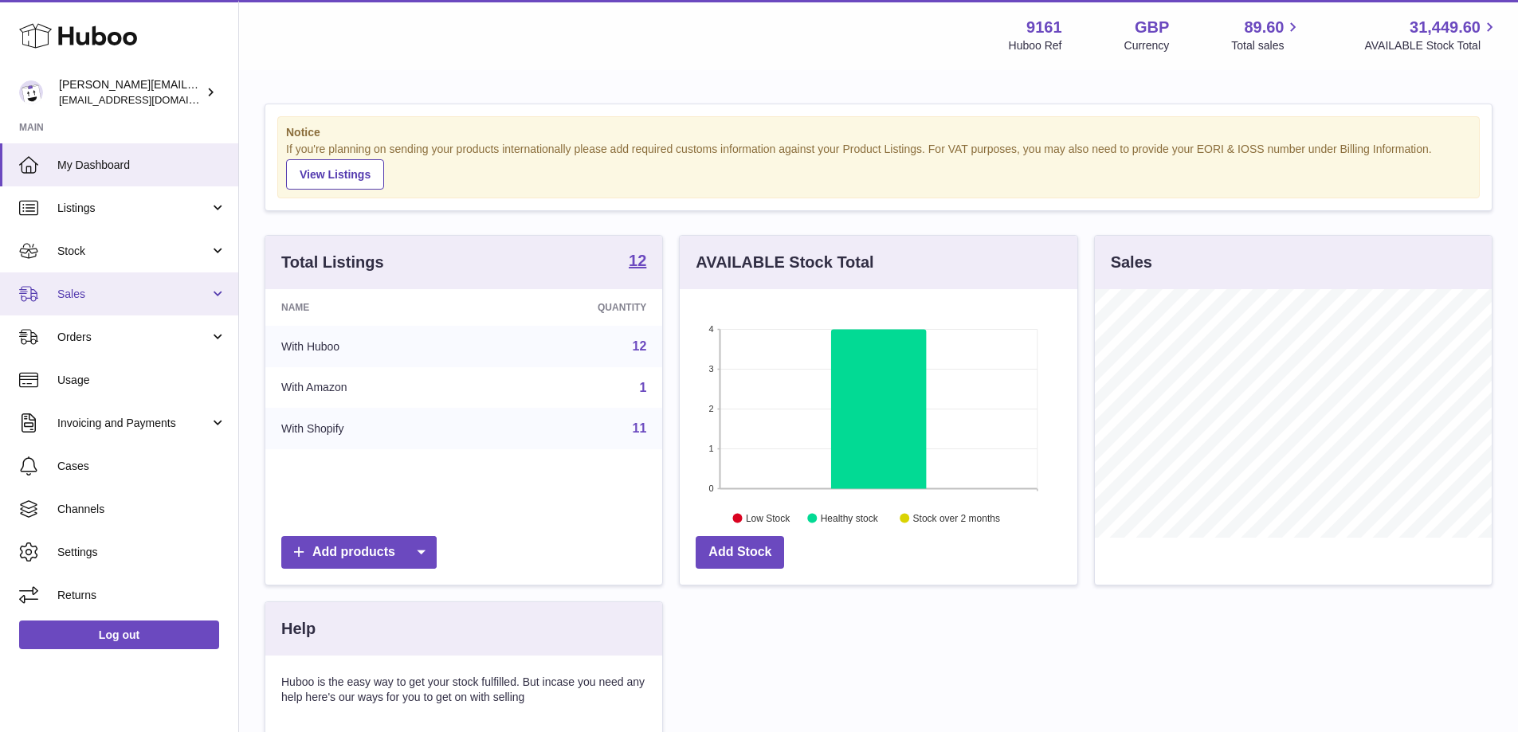
click at [100, 285] on link "Sales" at bounding box center [119, 294] width 238 height 43
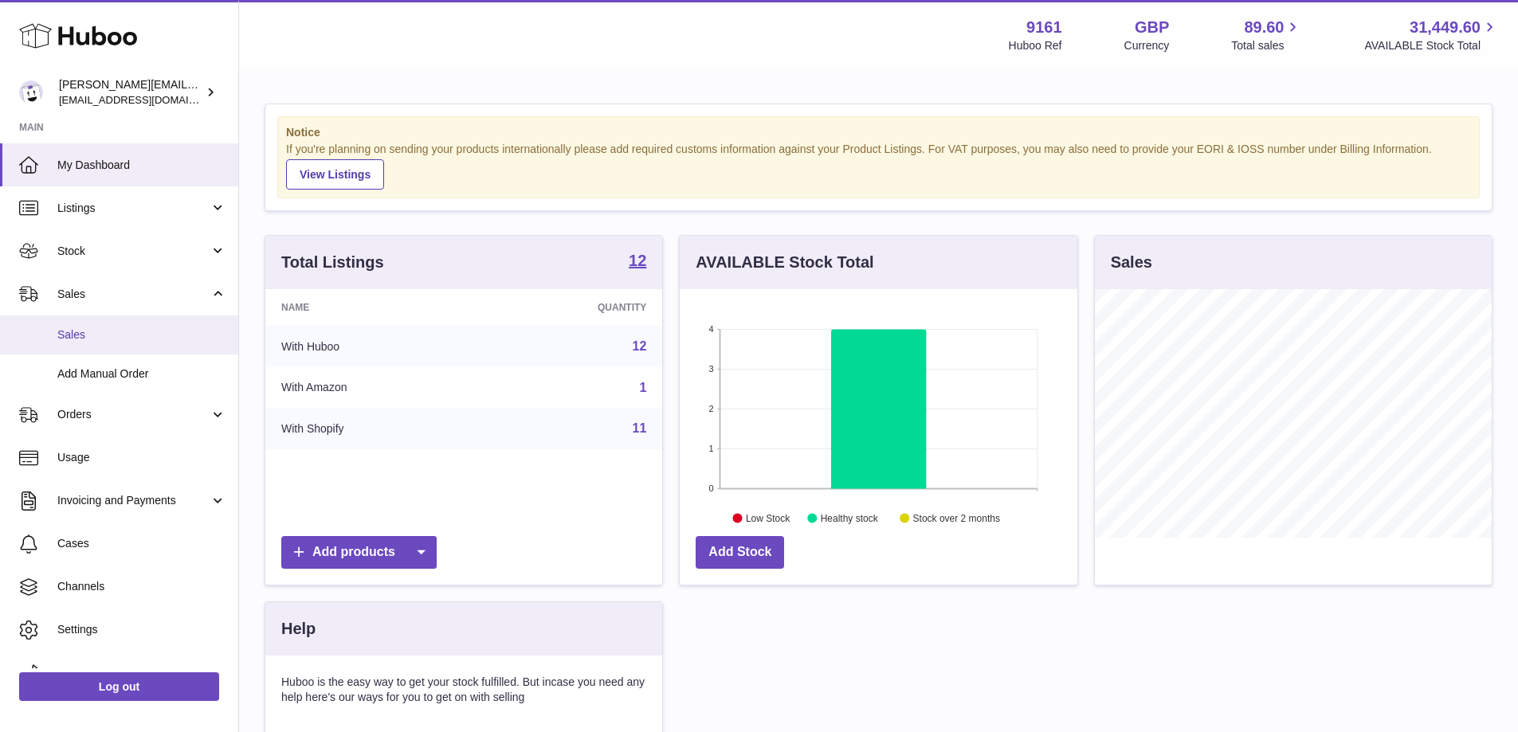
click at [104, 333] on span "Sales" at bounding box center [141, 335] width 169 height 15
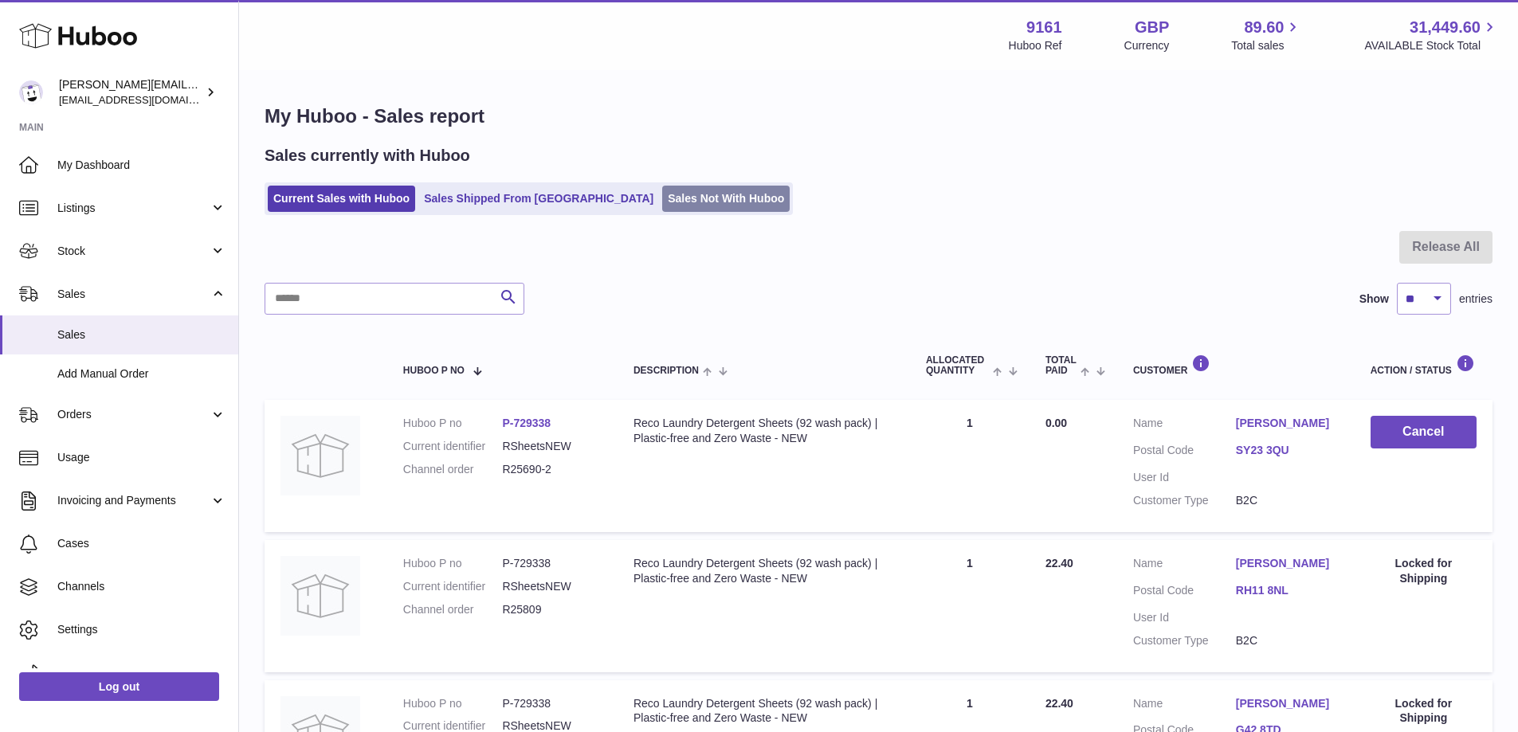
click at [662, 198] on link "Sales Not With Huboo" at bounding box center [726, 199] width 128 height 26
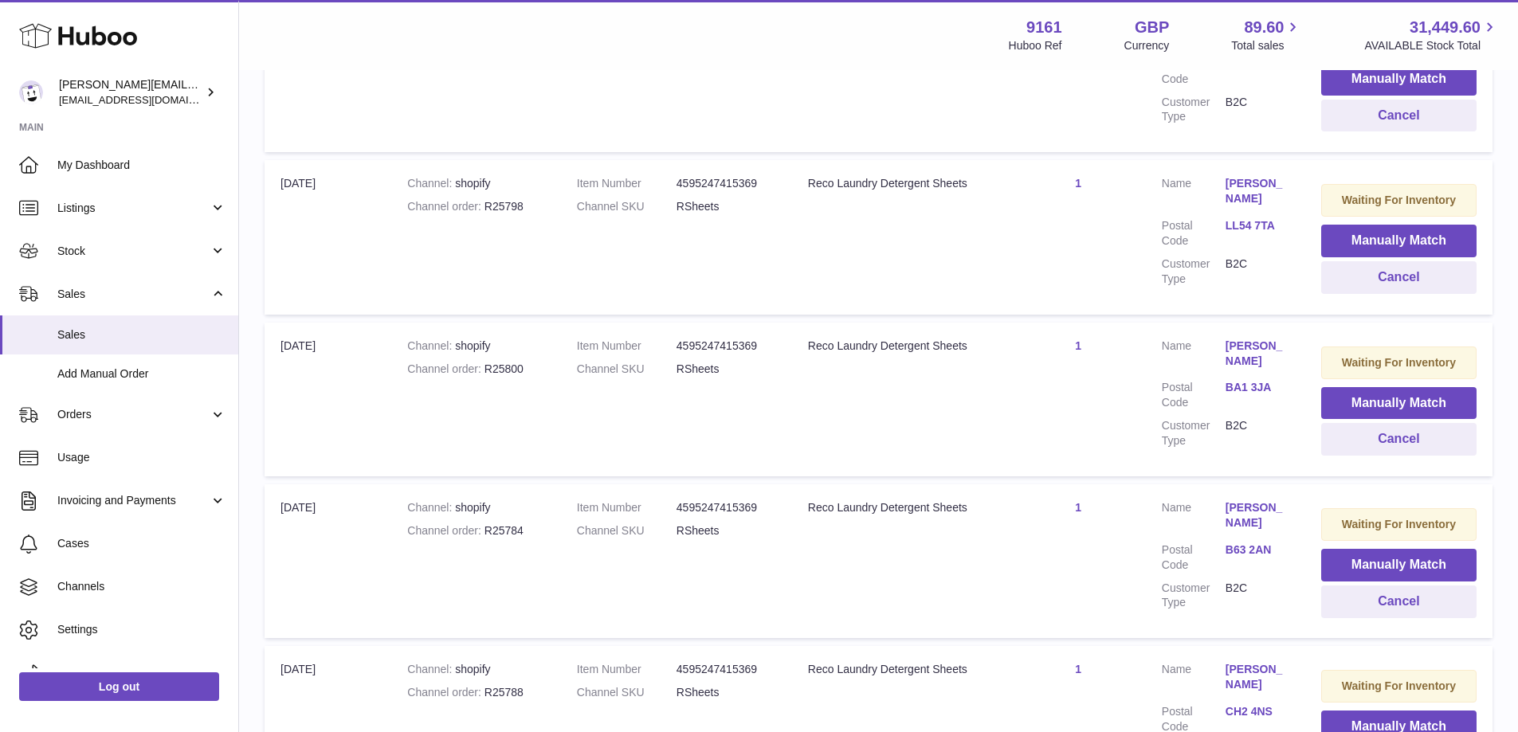
scroll to position [1268, 0]
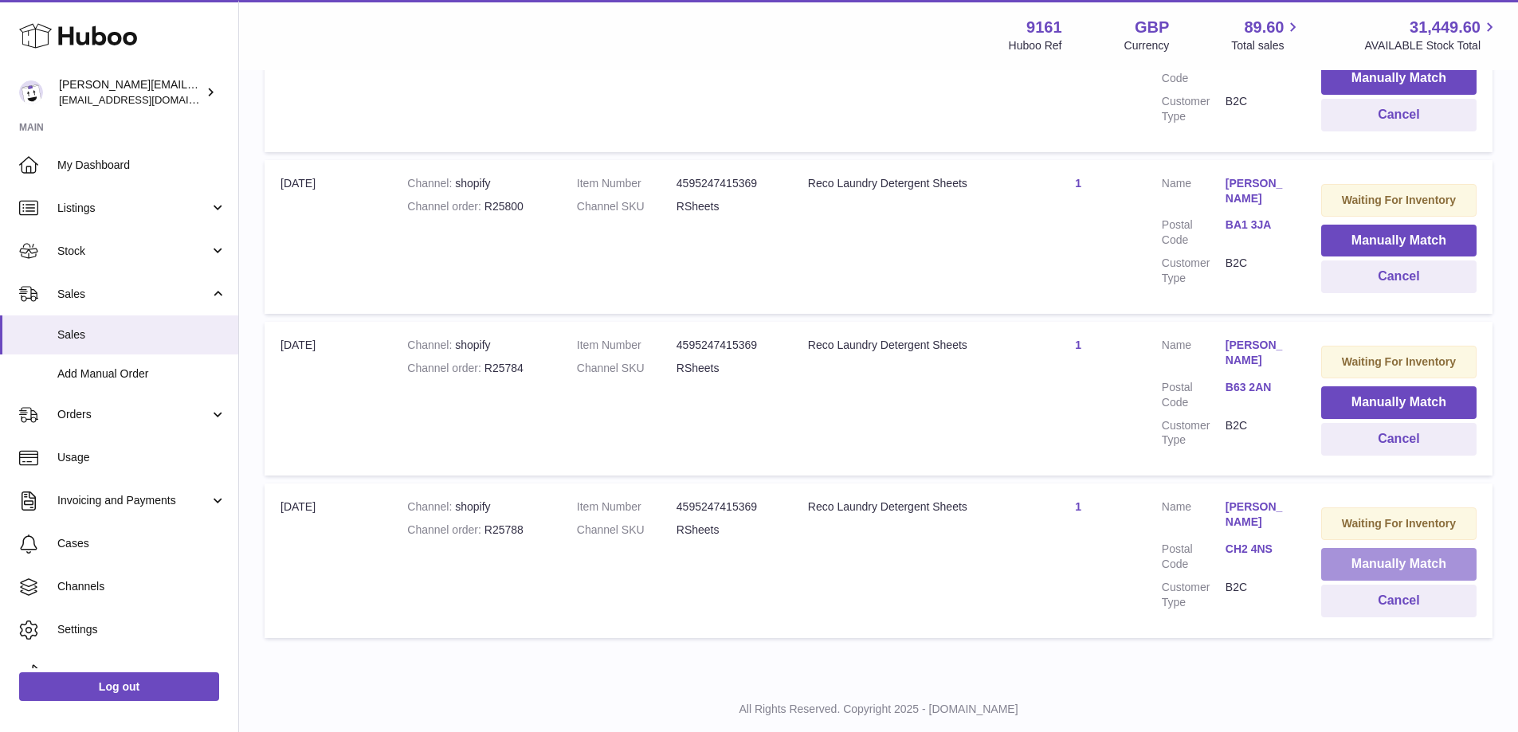
click at [1345, 548] on button "Manually Match" at bounding box center [1398, 564] width 155 height 33
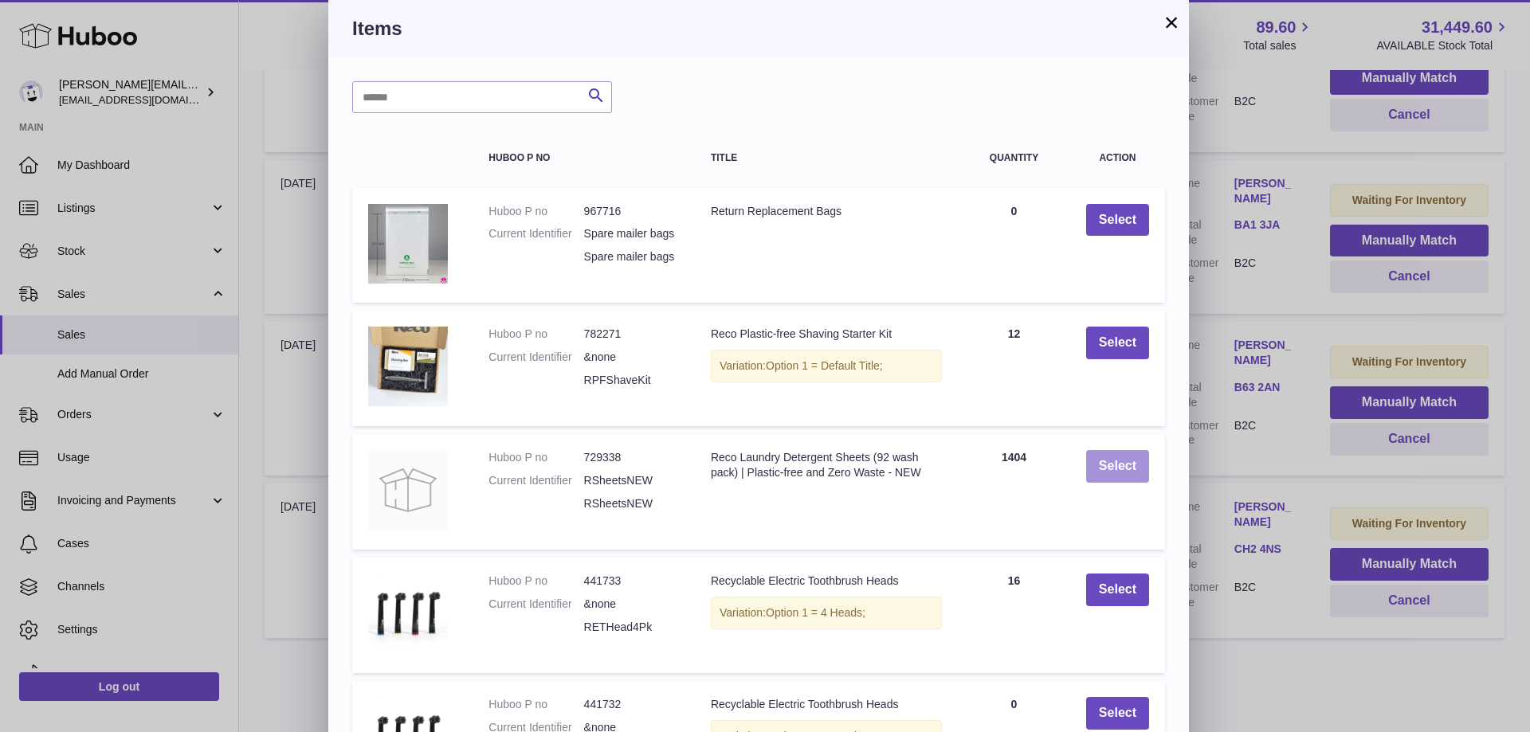
click at [1114, 481] on button "Select" at bounding box center [1117, 466] width 63 height 33
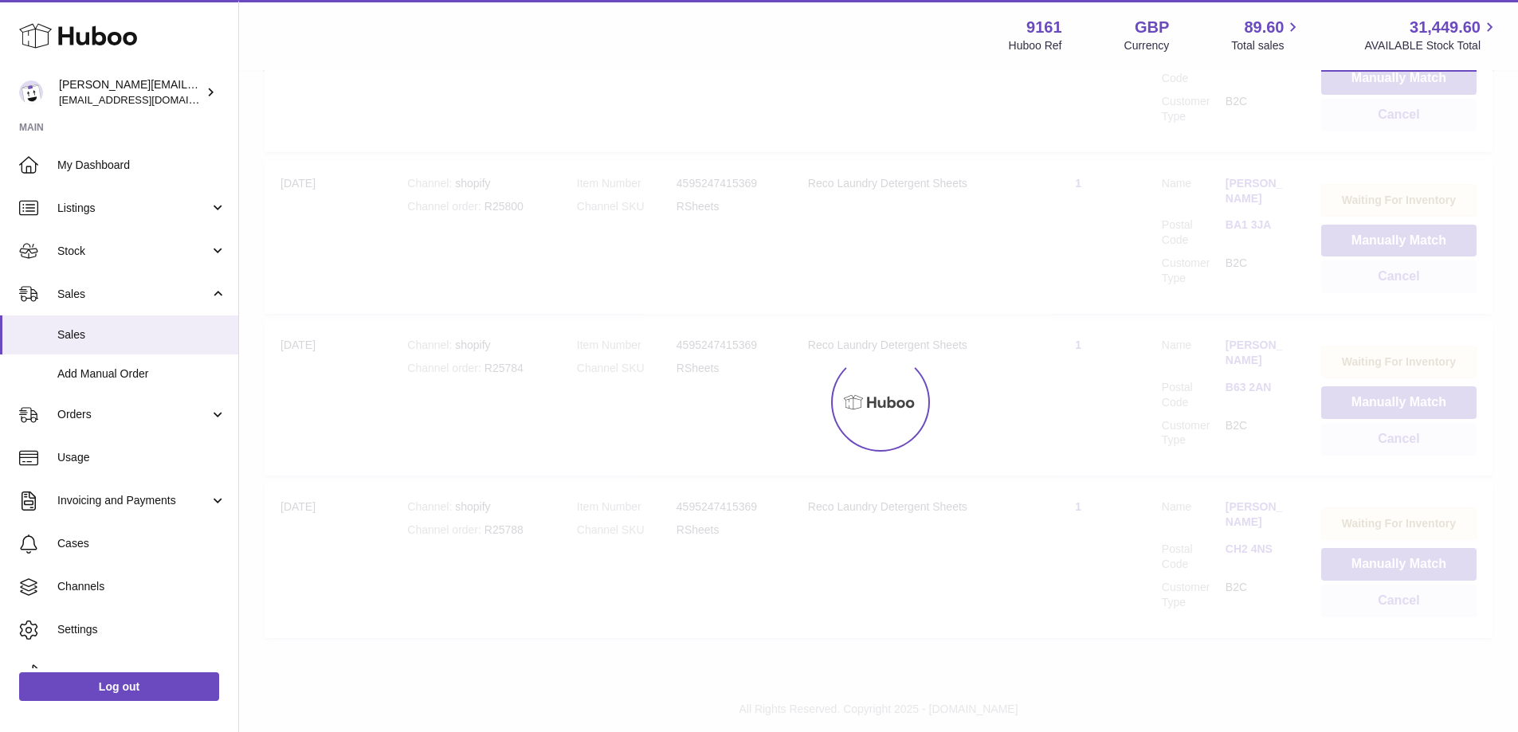
scroll to position [1111, 0]
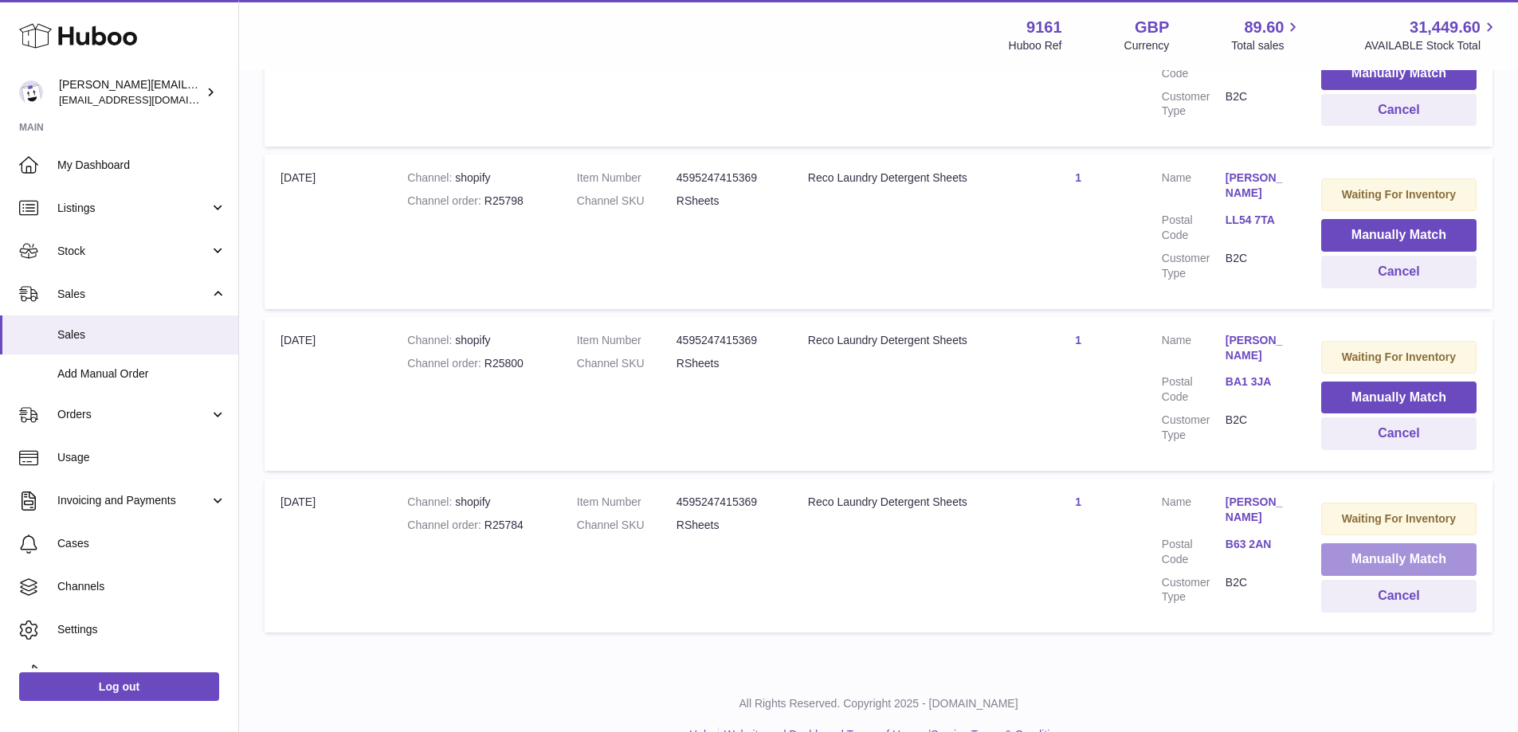
click at [1343, 544] on button "Manually Match" at bounding box center [1398, 560] width 155 height 33
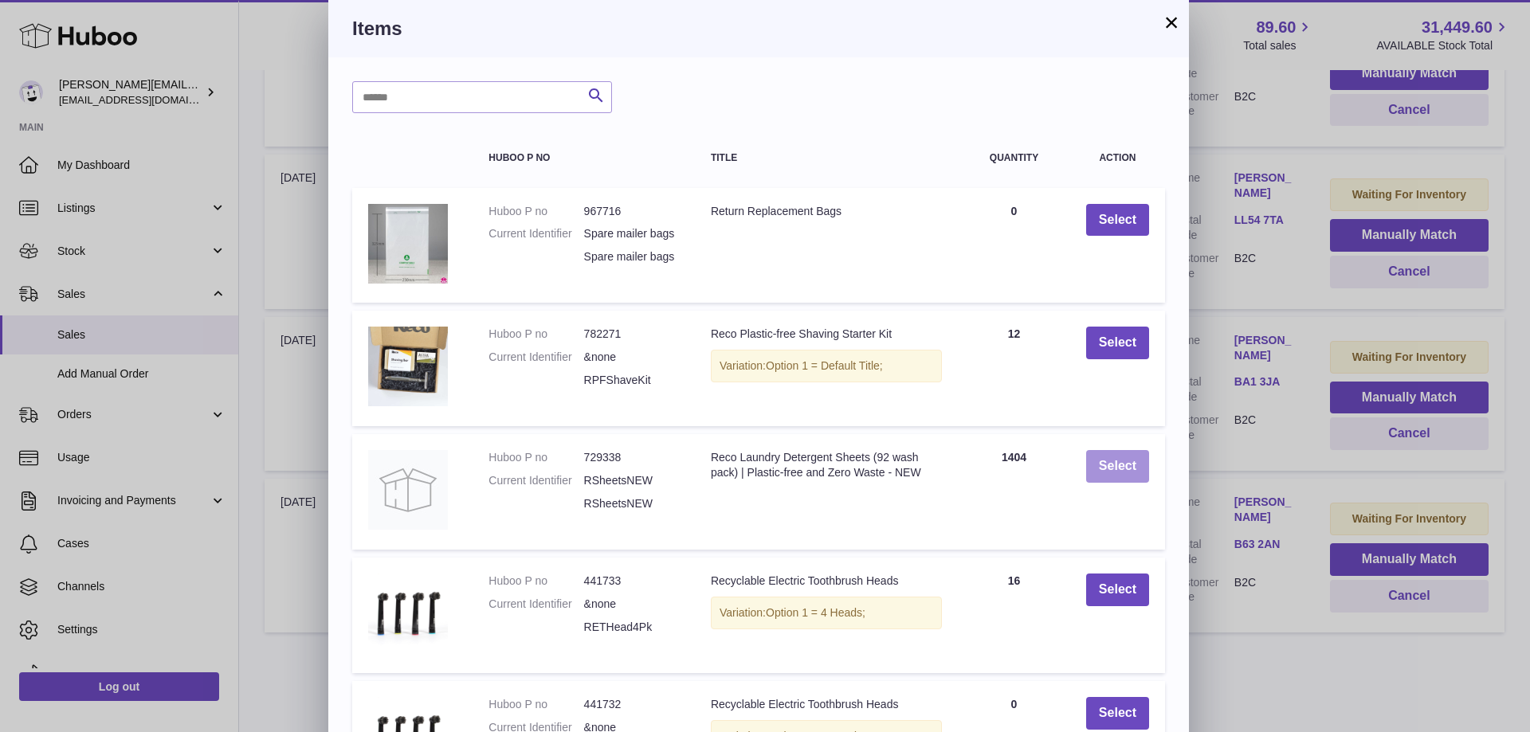
drag, startPoint x: 1159, startPoint y: 481, endPoint x: 1119, endPoint y: 481, distance: 39.9
click at [1153, 481] on td "Select" at bounding box center [1117, 492] width 95 height 116
click at [1119, 481] on button "Select" at bounding box center [1117, 466] width 63 height 33
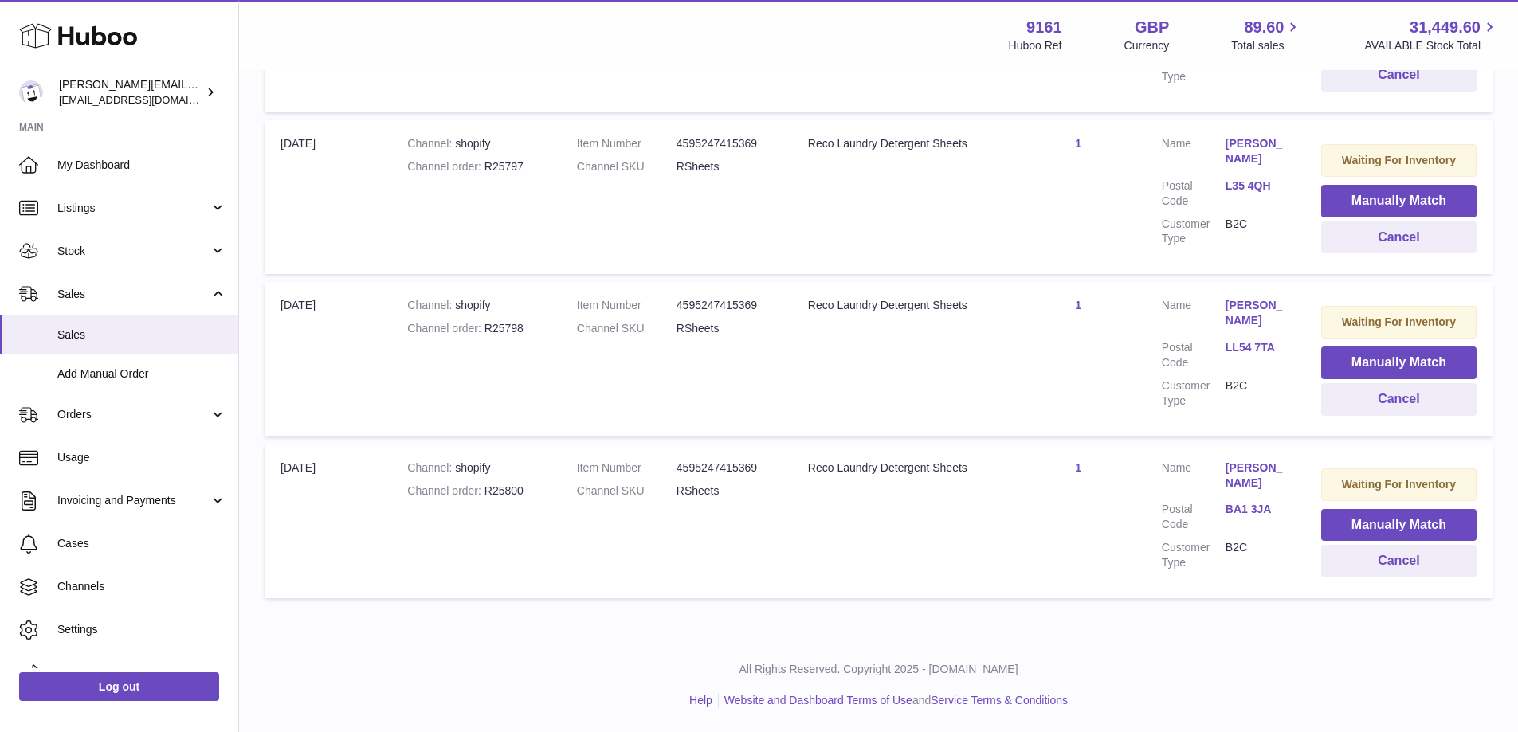
scroll to position [948, 0]
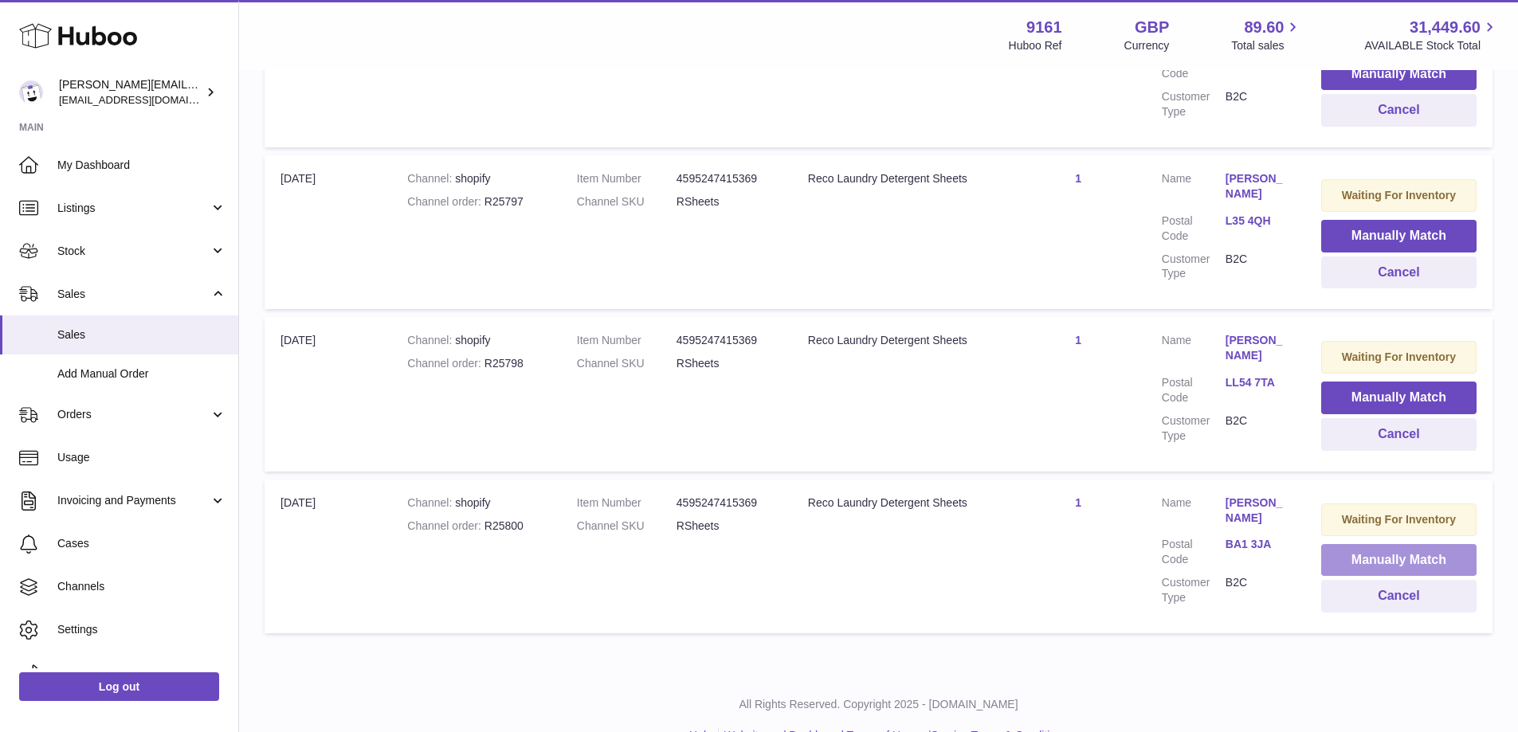
click at [1341, 544] on button "Manually Match" at bounding box center [1398, 560] width 155 height 33
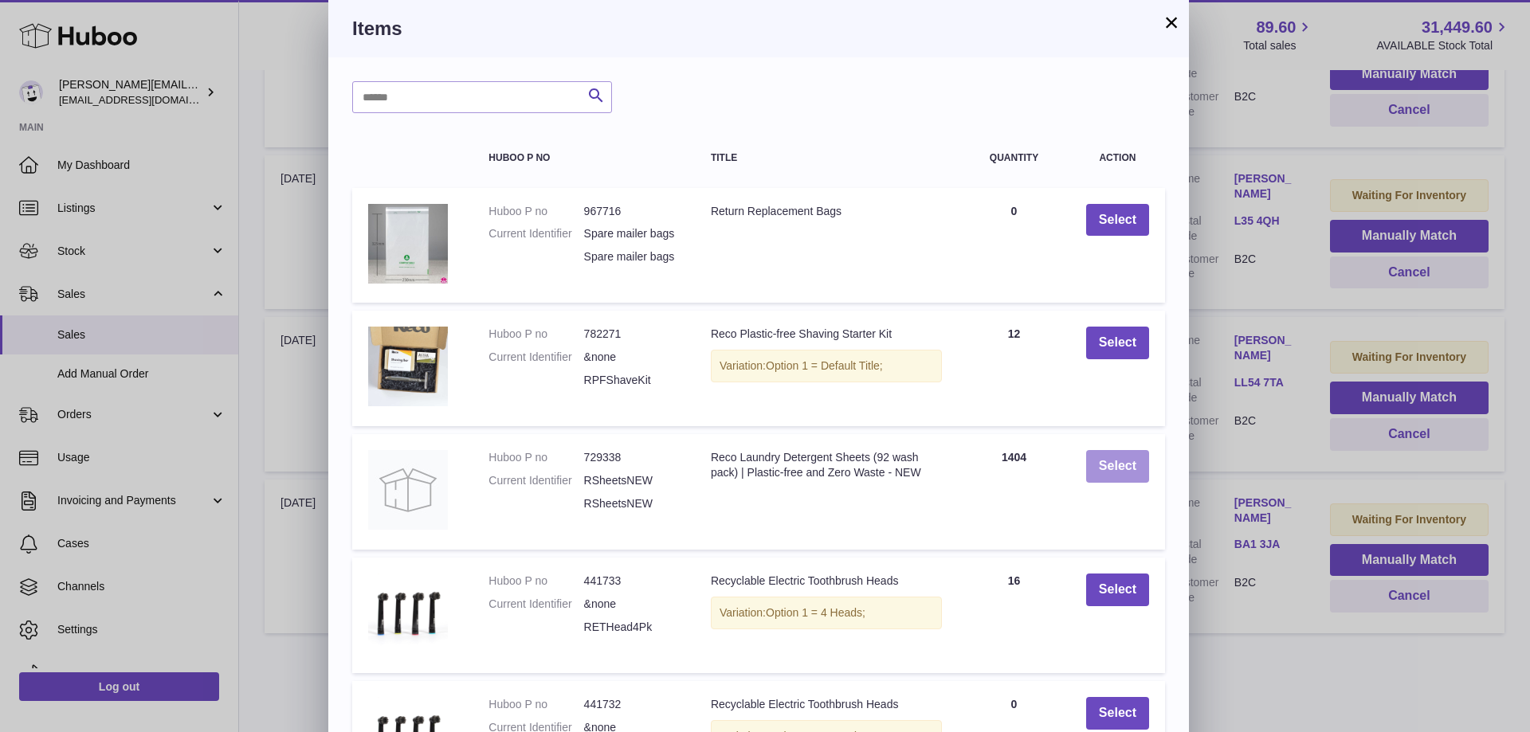
click at [1107, 481] on button "Select" at bounding box center [1117, 466] width 63 height 33
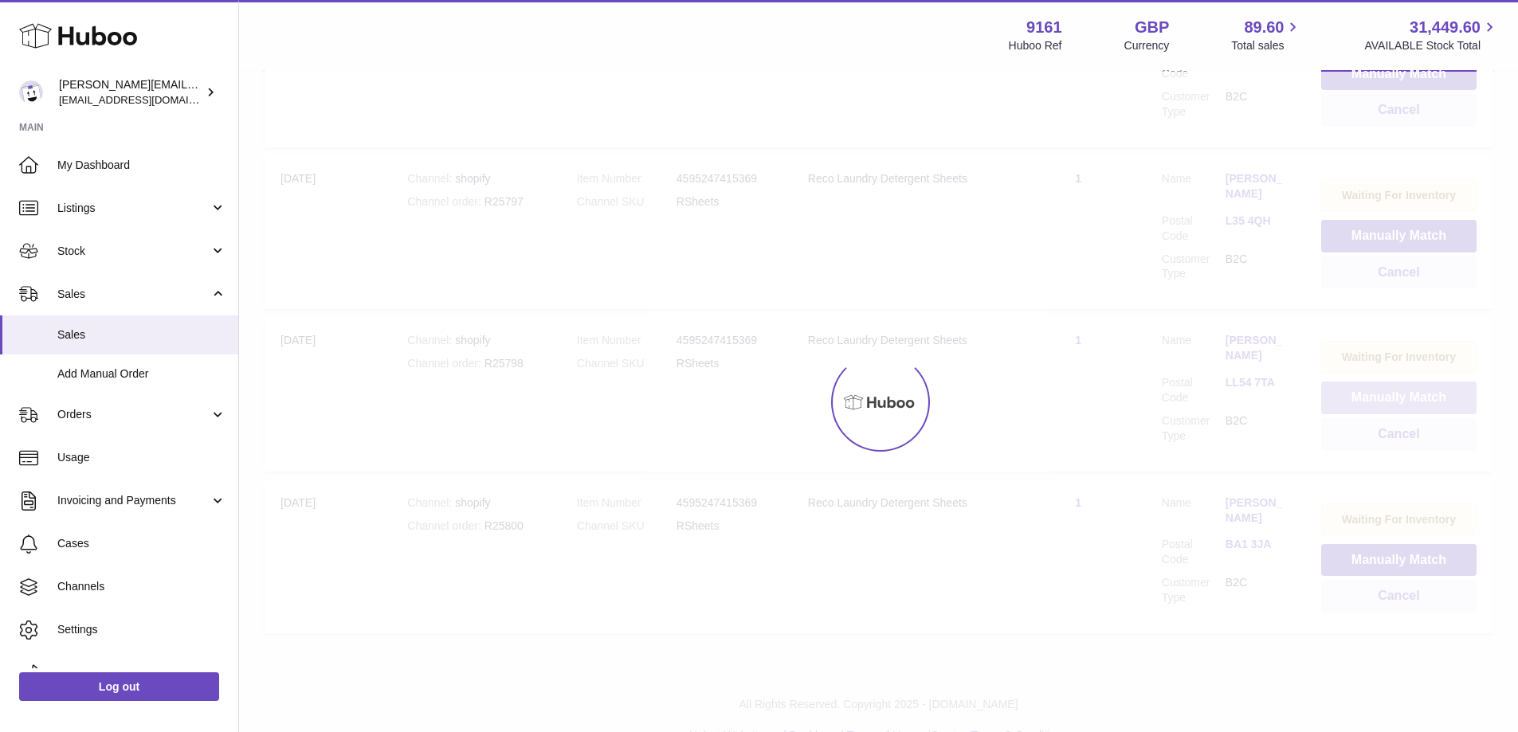
scroll to position [787, 0]
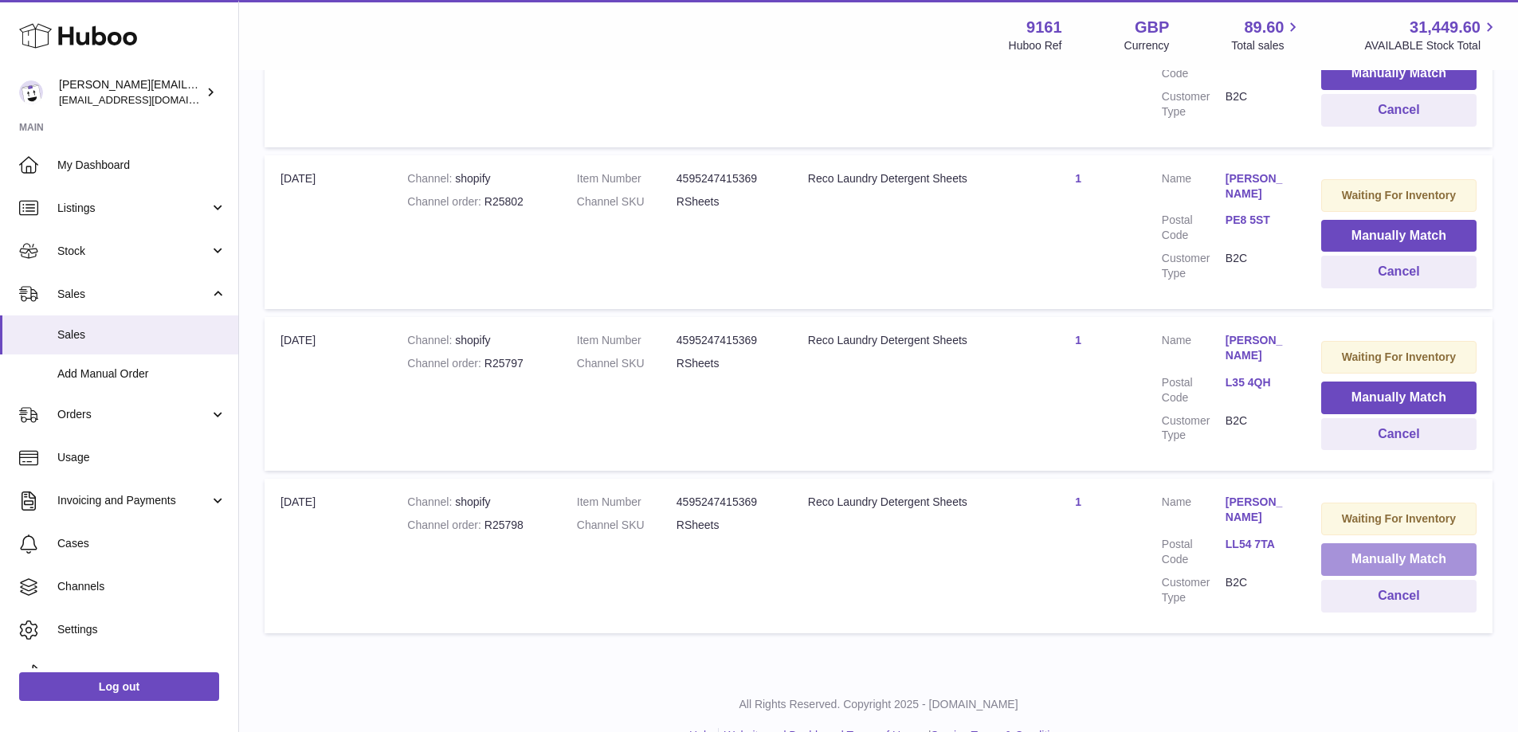
click at [1332, 544] on button "Manually Match" at bounding box center [1398, 560] width 155 height 33
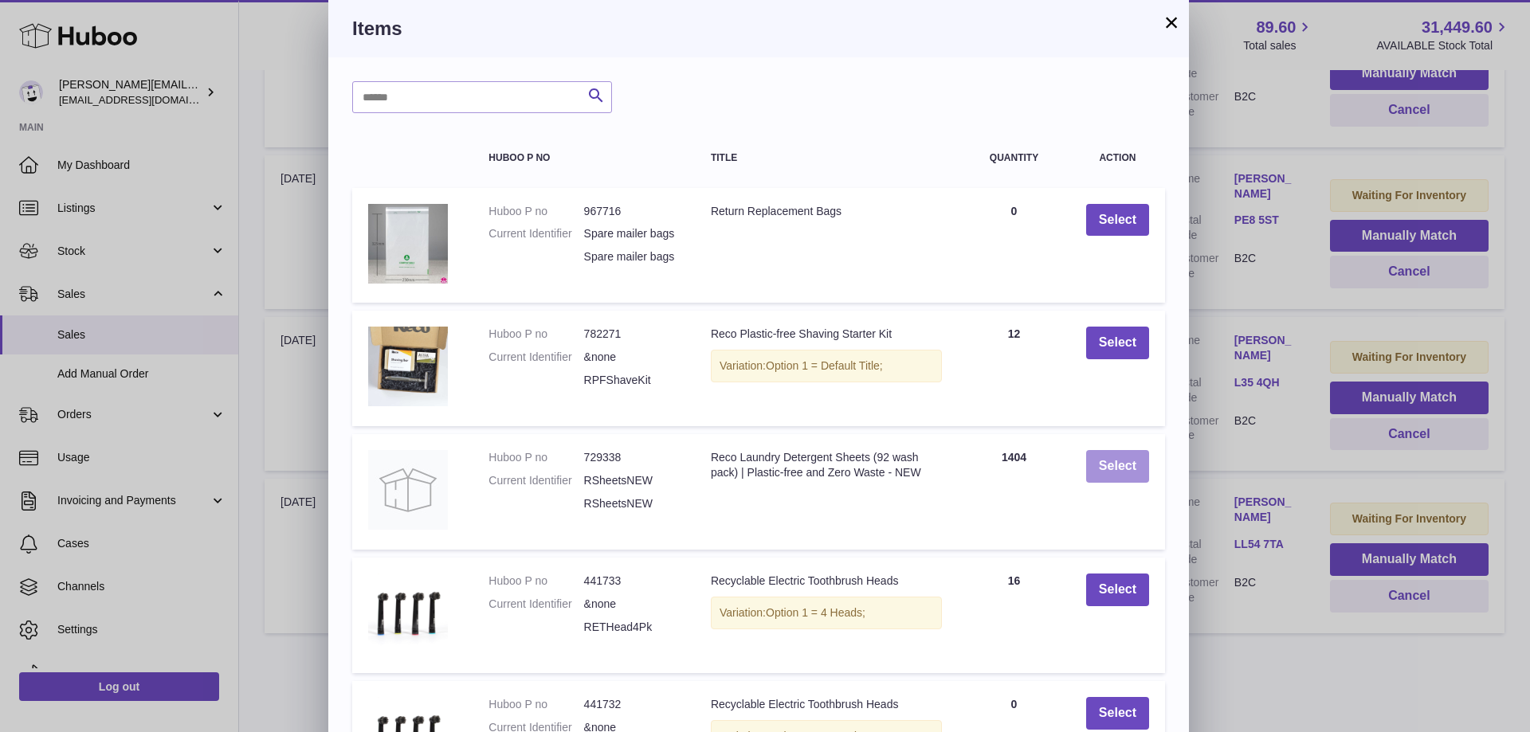
click at [1128, 466] on button "Select" at bounding box center [1117, 466] width 63 height 33
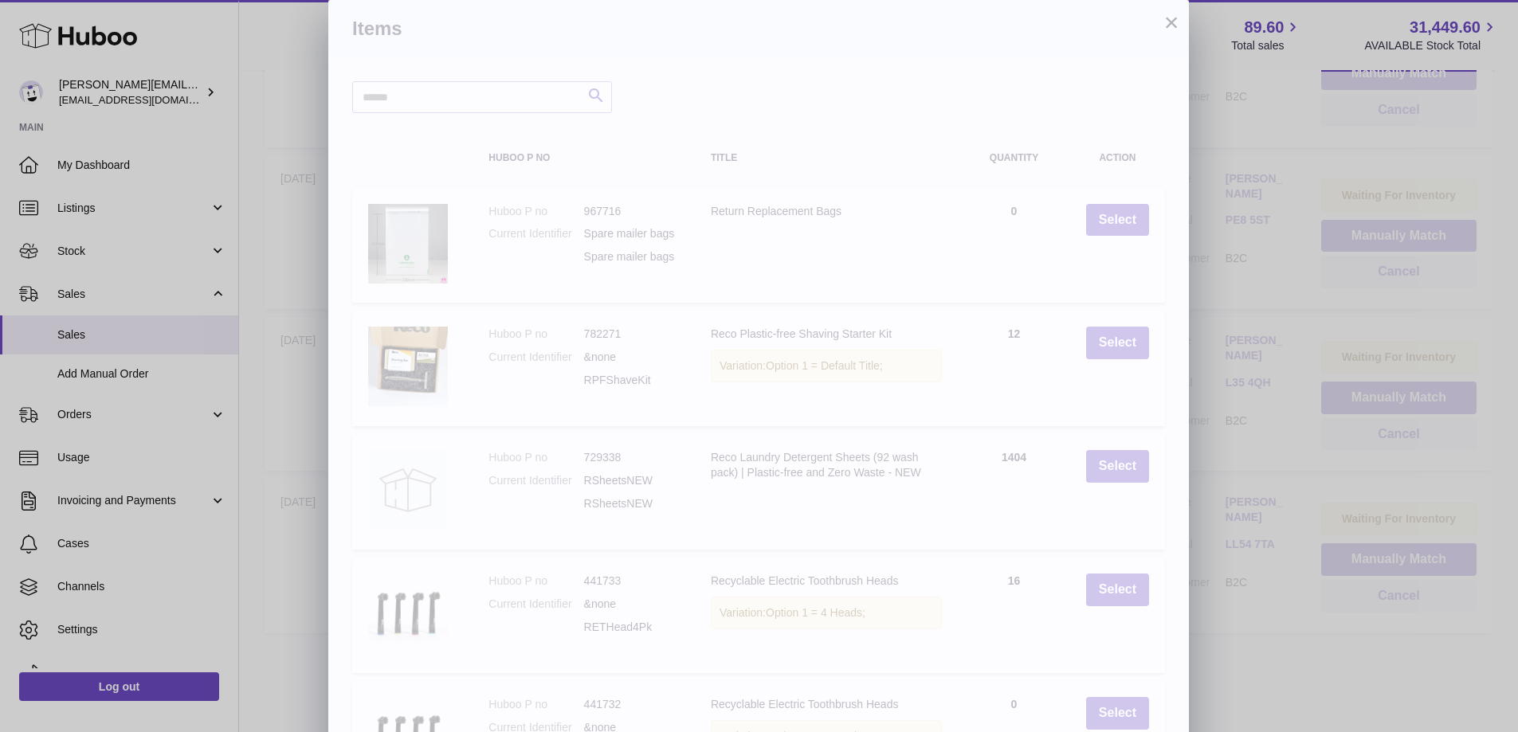
scroll to position [624, 0]
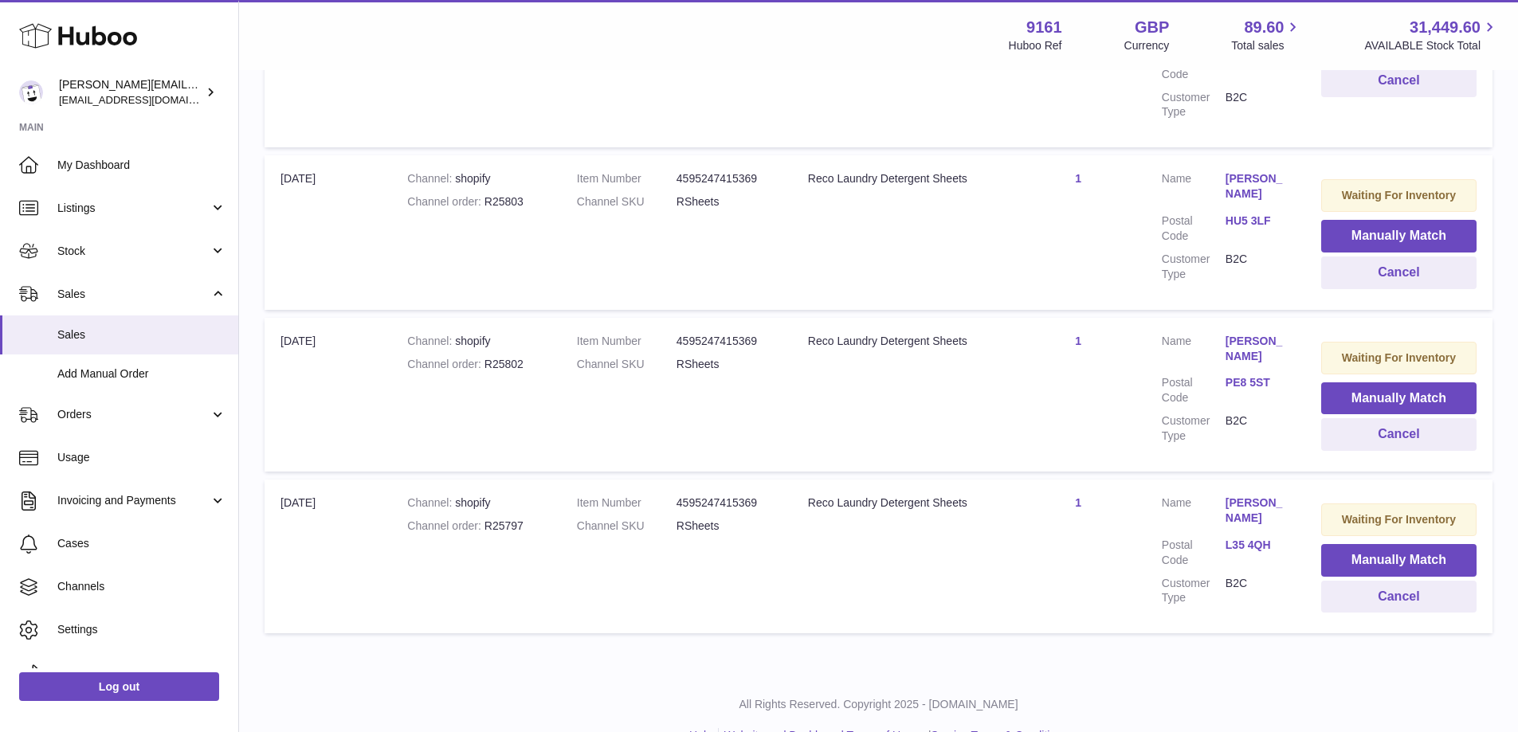
click at [1310, 514] on td "Waiting For Inventory Manually Match Cancel" at bounding box center [1399, 557] width 187 height 154
click at [1336, 544] on button "Manually Match" at bounding box center [1398, 560] width 155 height 33
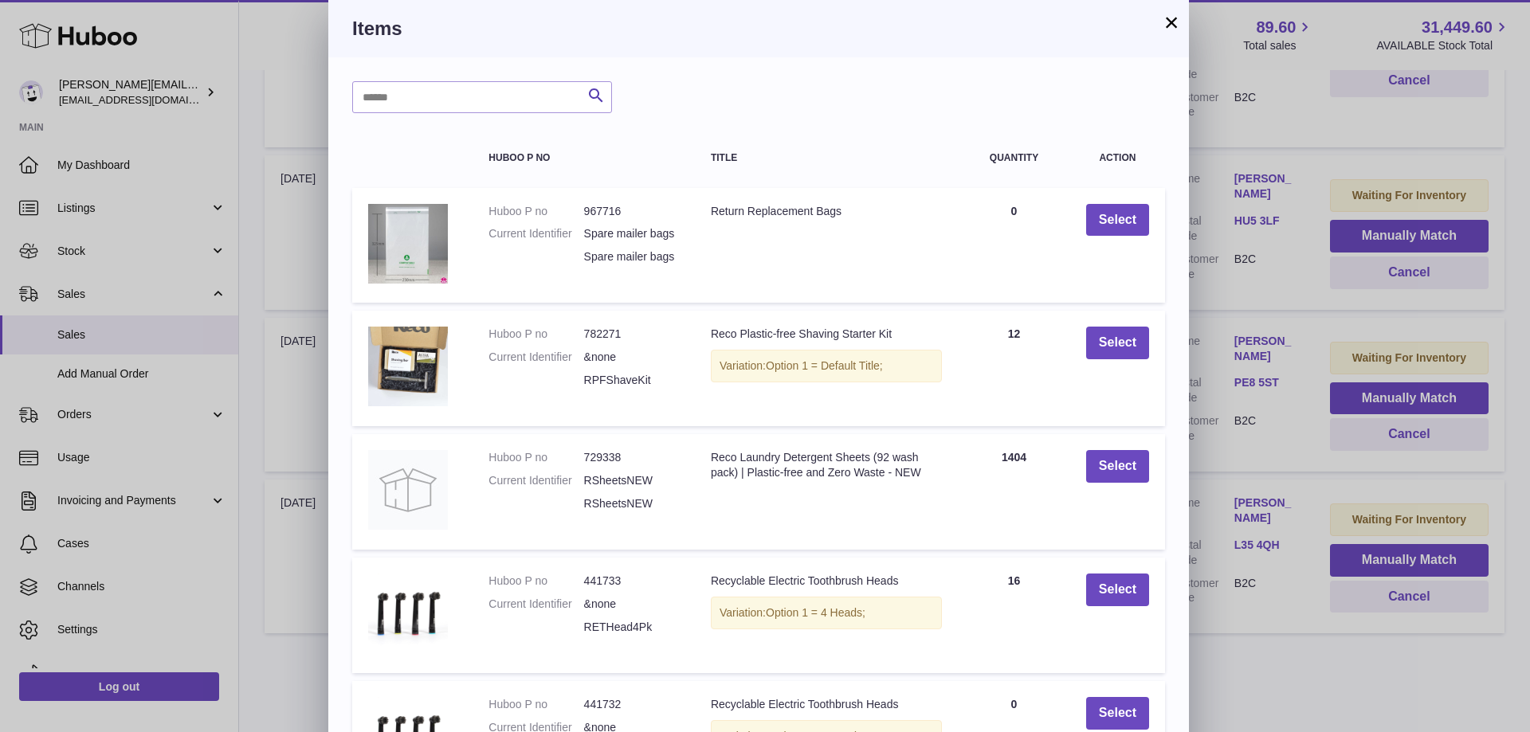
click at [1155, 489] on td "Select" at bounding box center [1117, 492] width 95 height 116
click at [1125, 483] on button "Select" at bounding box center [1117, 466] width 63 height 33
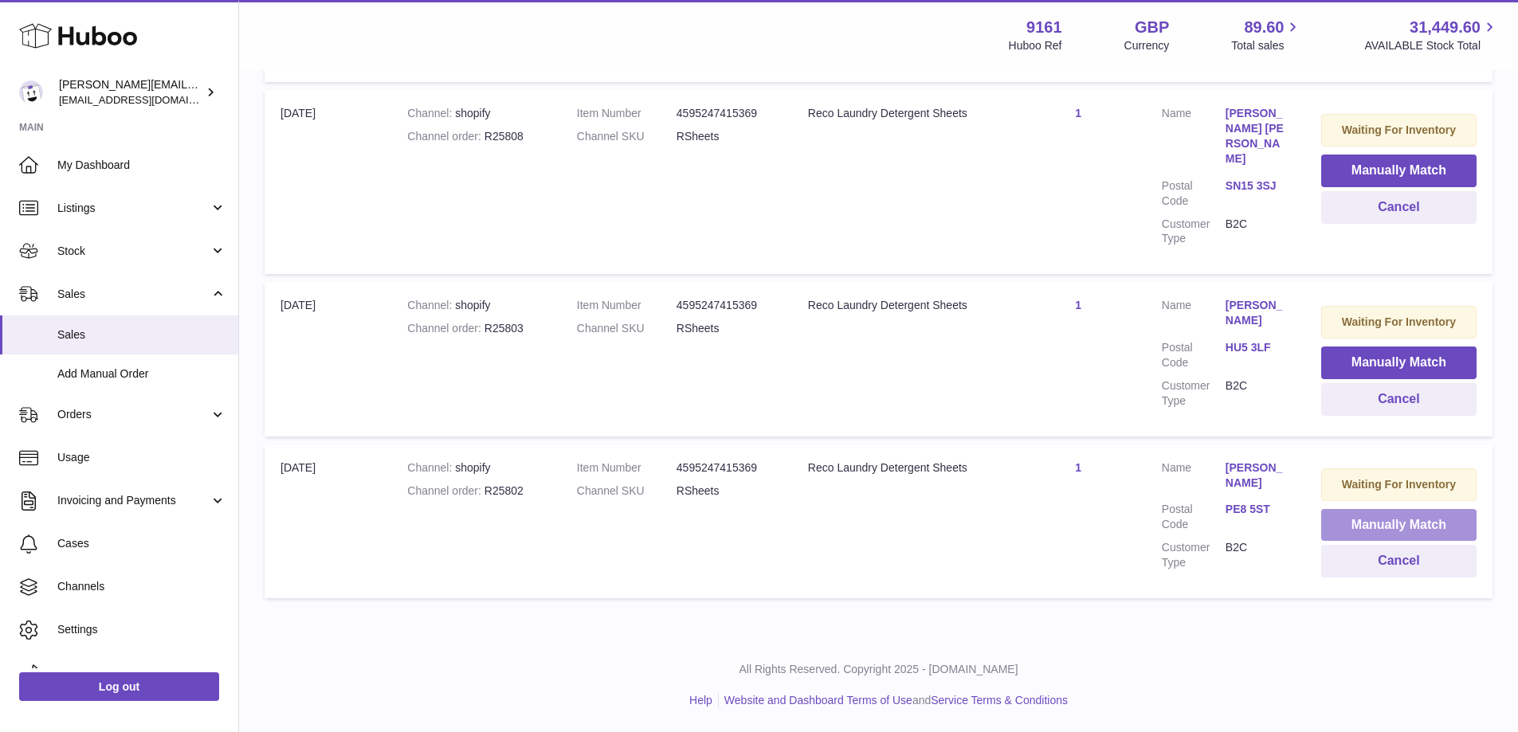
scroll to position [462, 0]
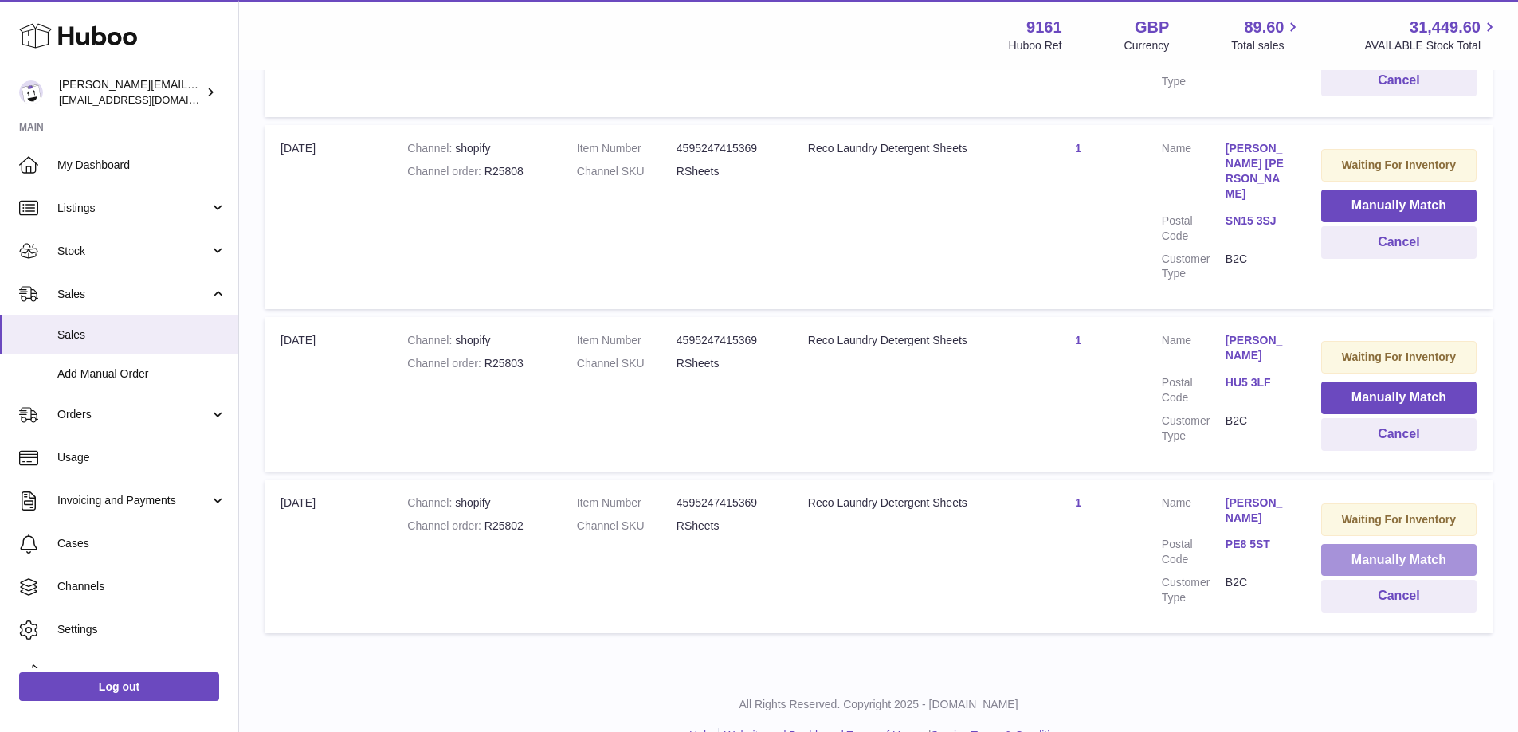
click at [1337, 544] on button "Manually Match" at bounding box center [1398, 560] width 155 height 33
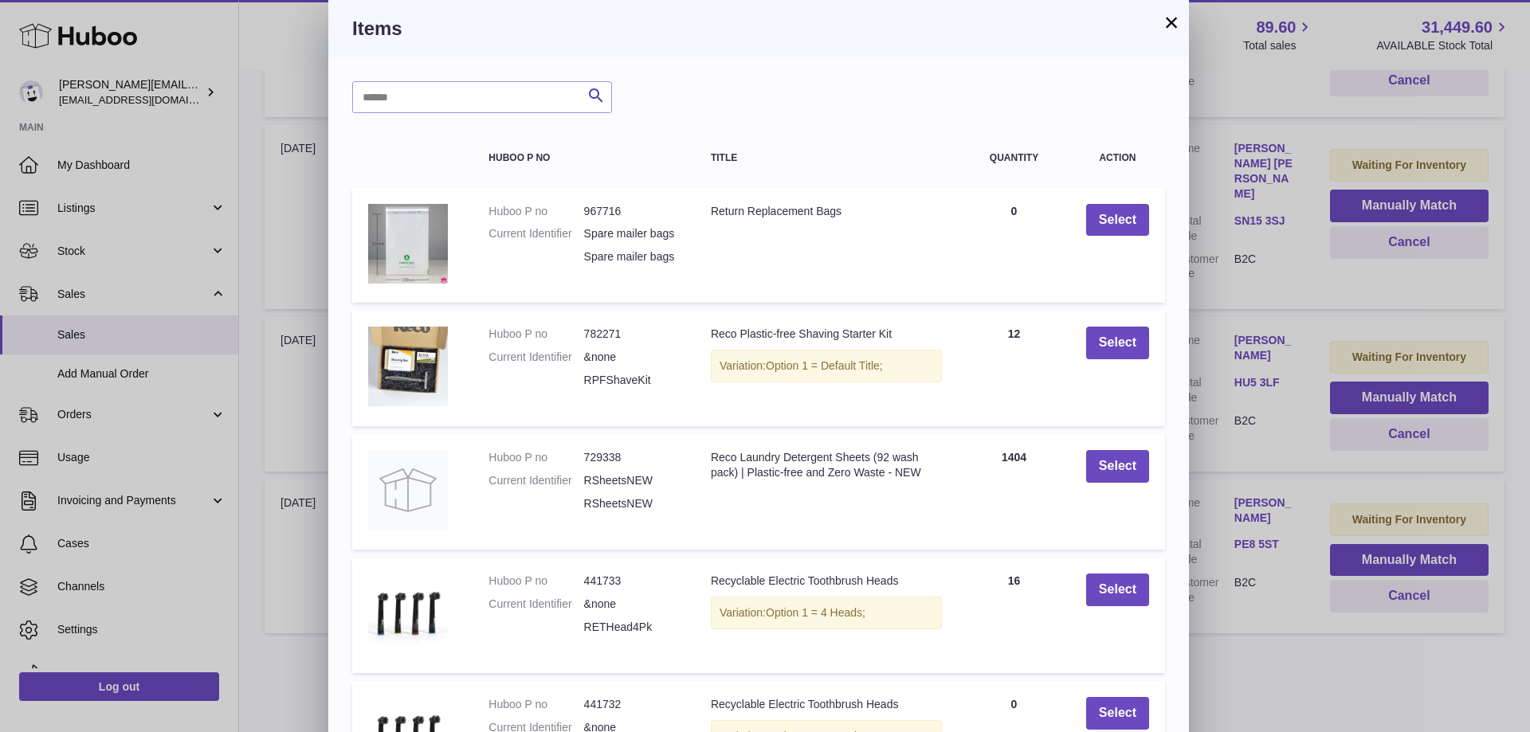
click at [1124, 461] on td "Select" at bounding box center [1117, 492] width 95 height 116
click at [1127, 473] on button "Select" at bounding box center [1117, 466] width 63 height 33
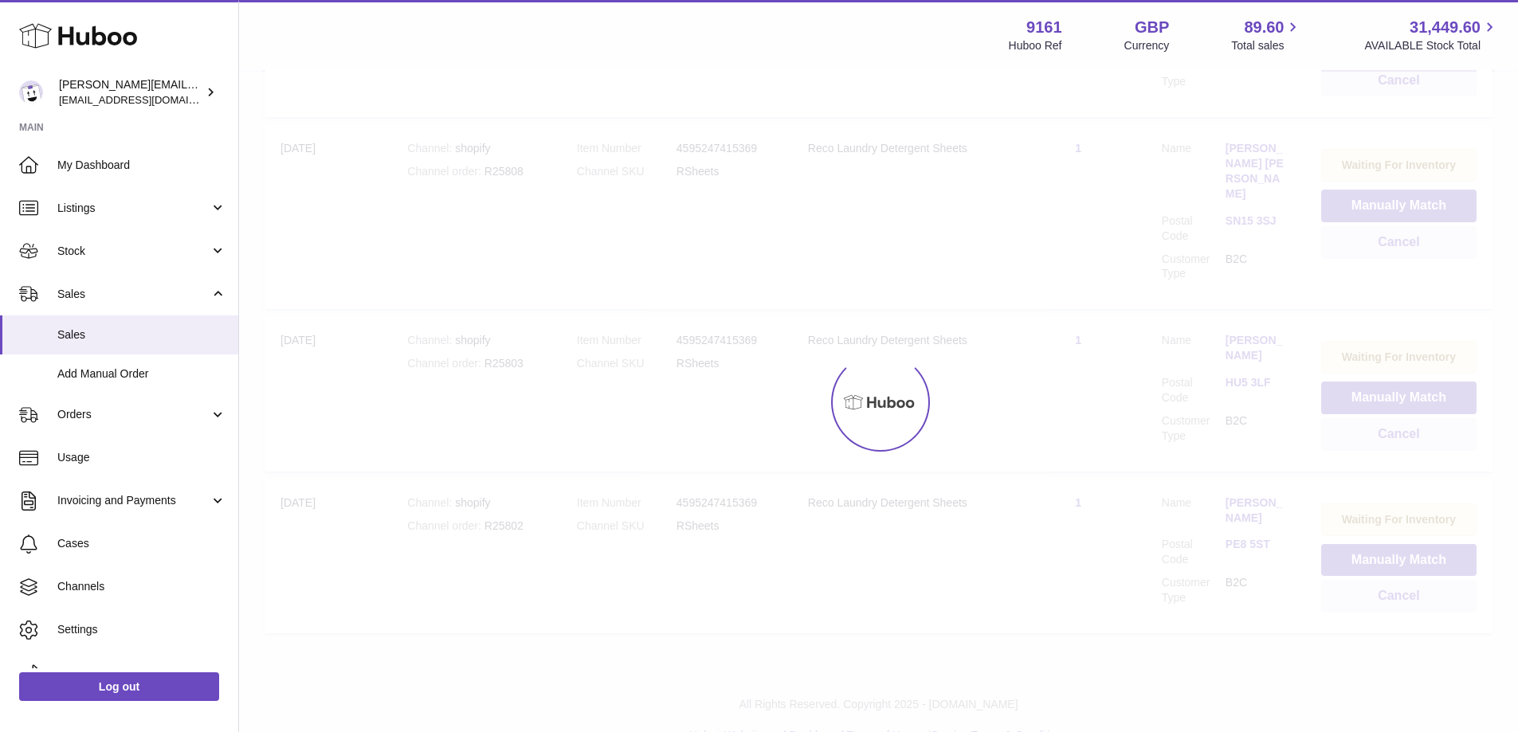
scroll to position [300, 0]
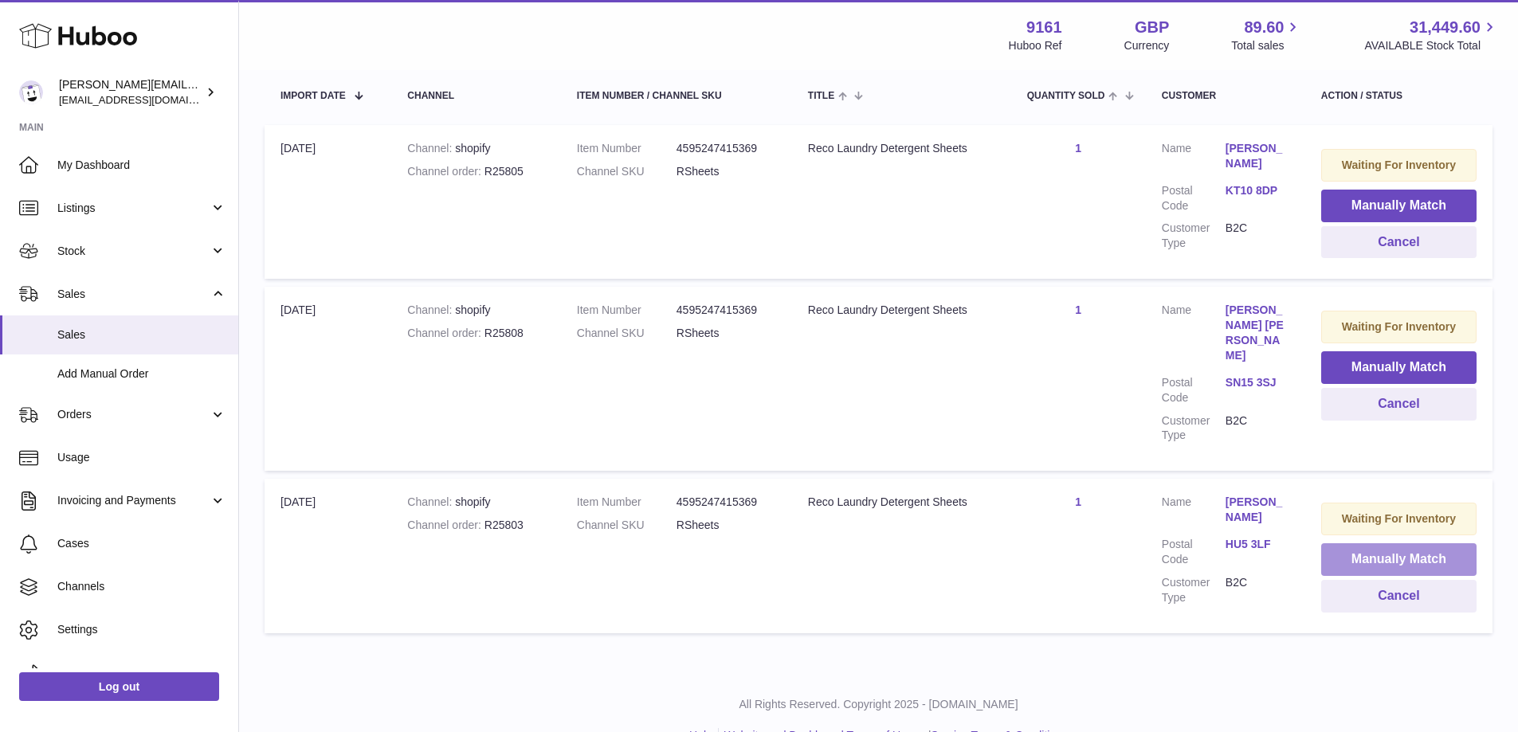
click at [1349, 544] on button "Manually Match" at bounding box center [1398, 560] width 155 height 33
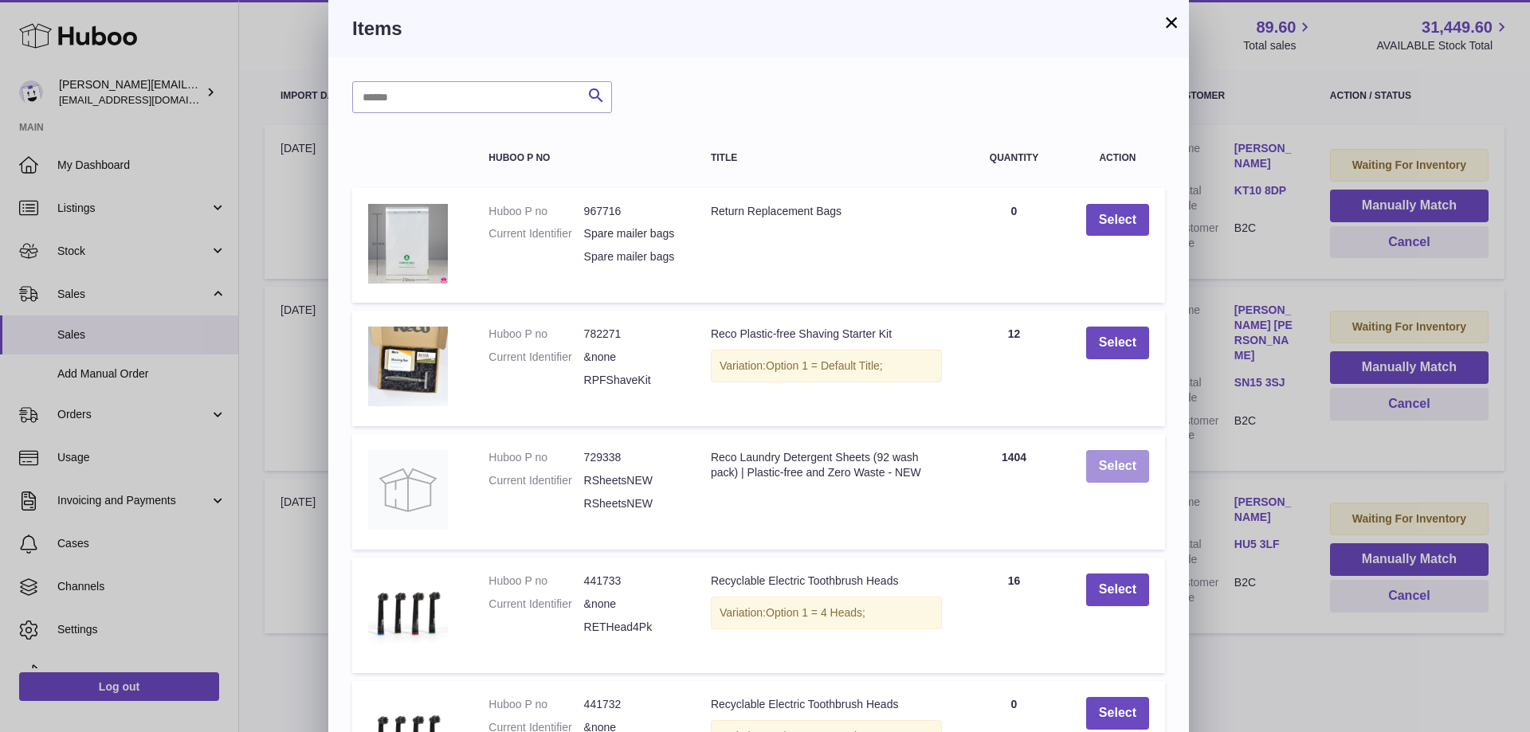
click at [1122, 469] on button "Select" at bounding box center [1117, 466] width 63 height 33
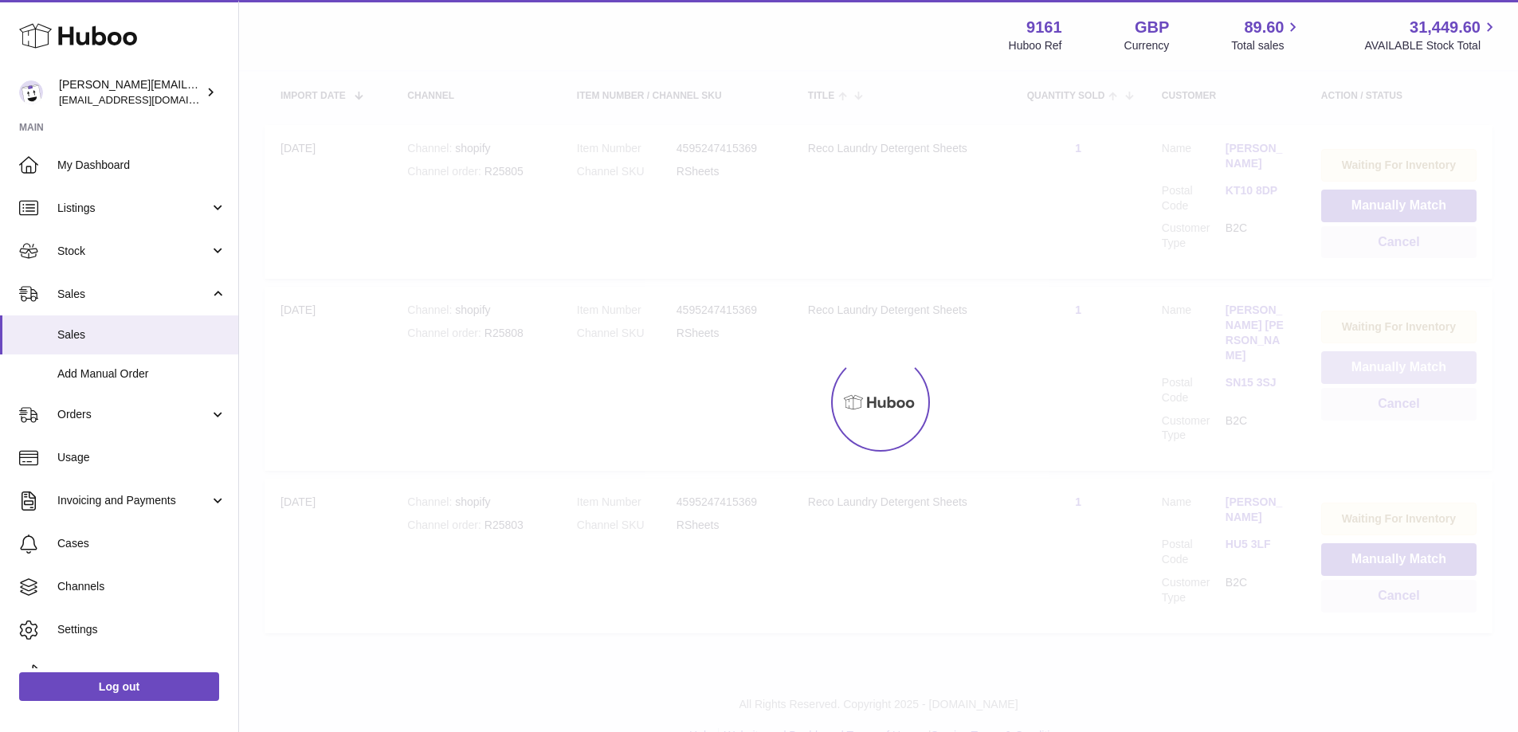
scroll to position [138, 0]
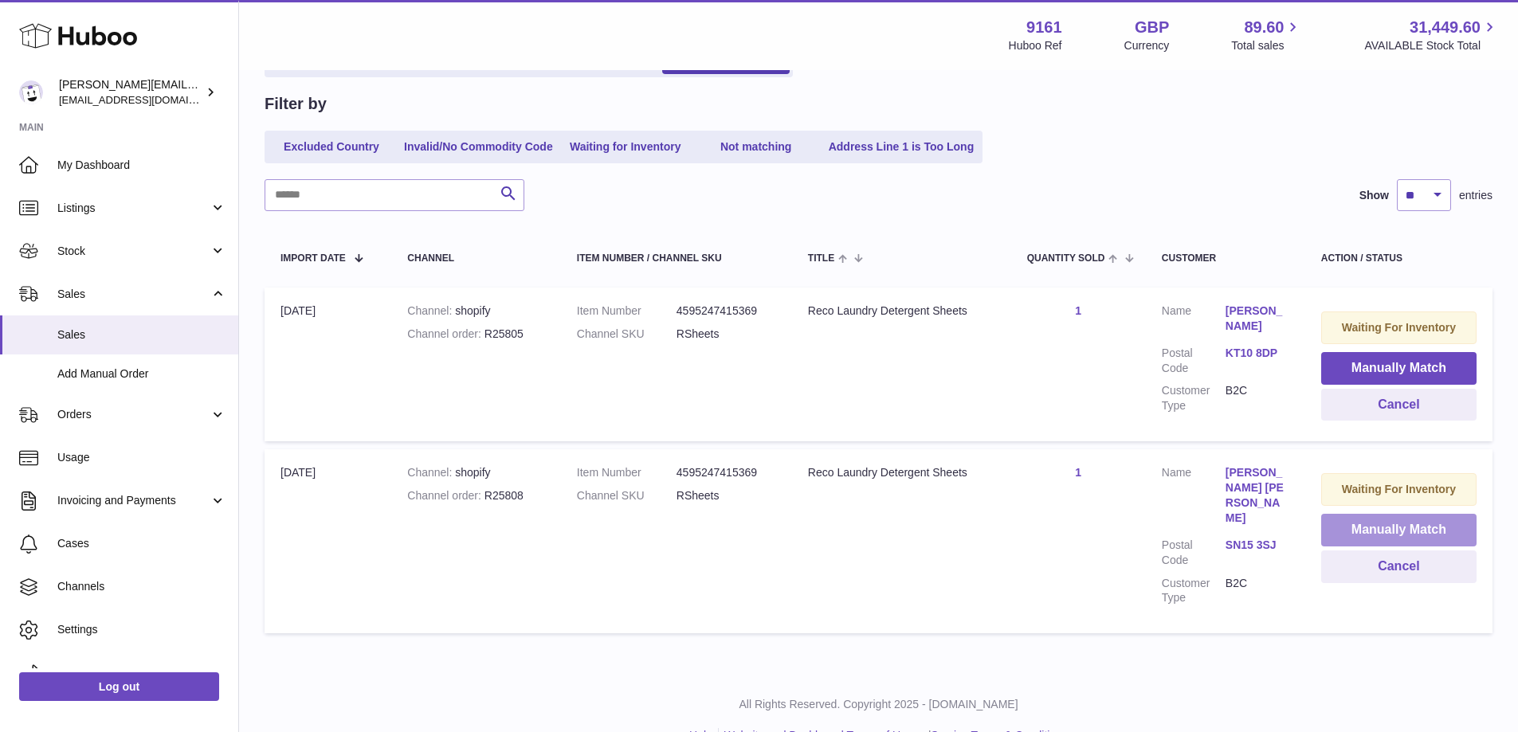
click at [1341, 518] on button "Manually Match" at bounding box center [1398, 530] width 155 height 33
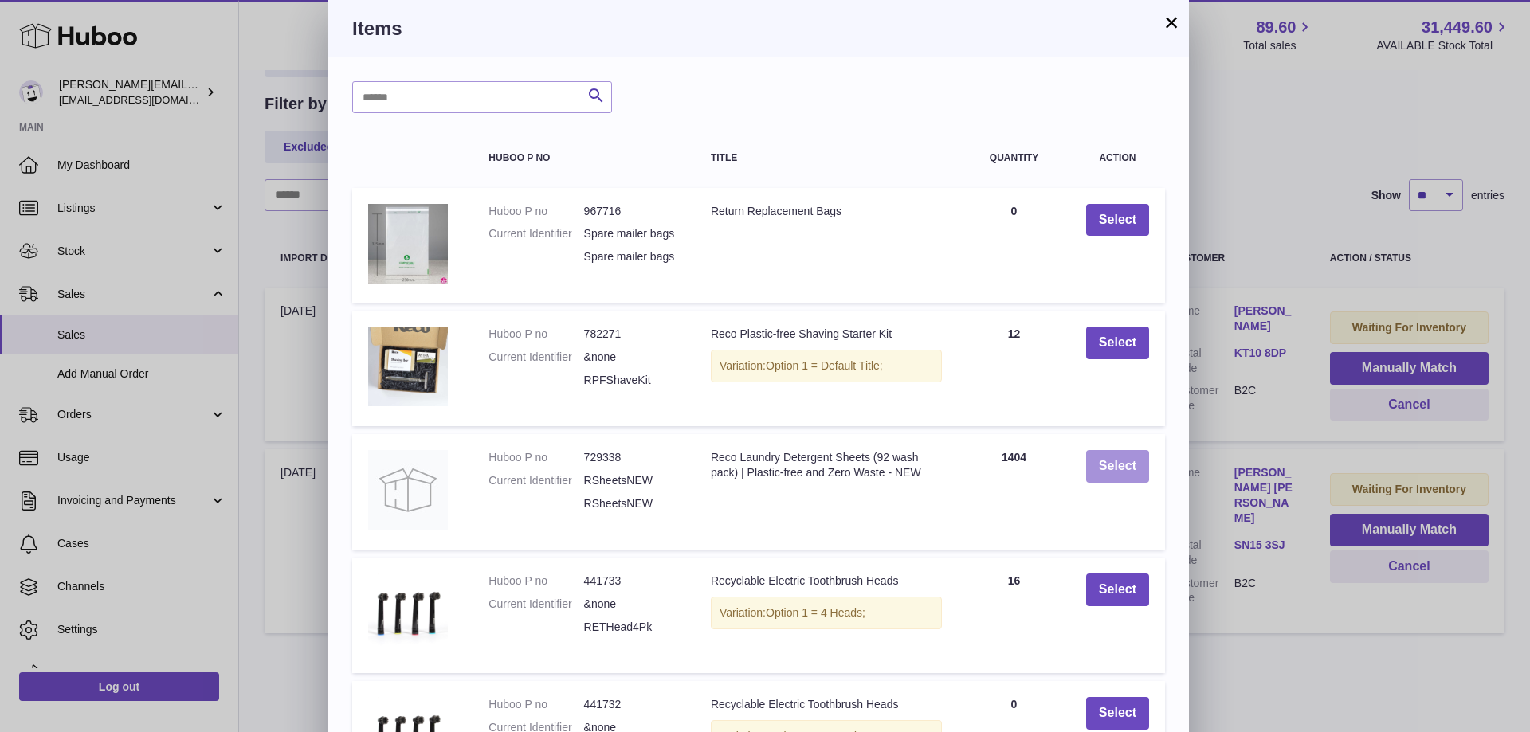
click at [1098, 475] on button "Select" at bounding box center [1117, 466] width 63 height 33
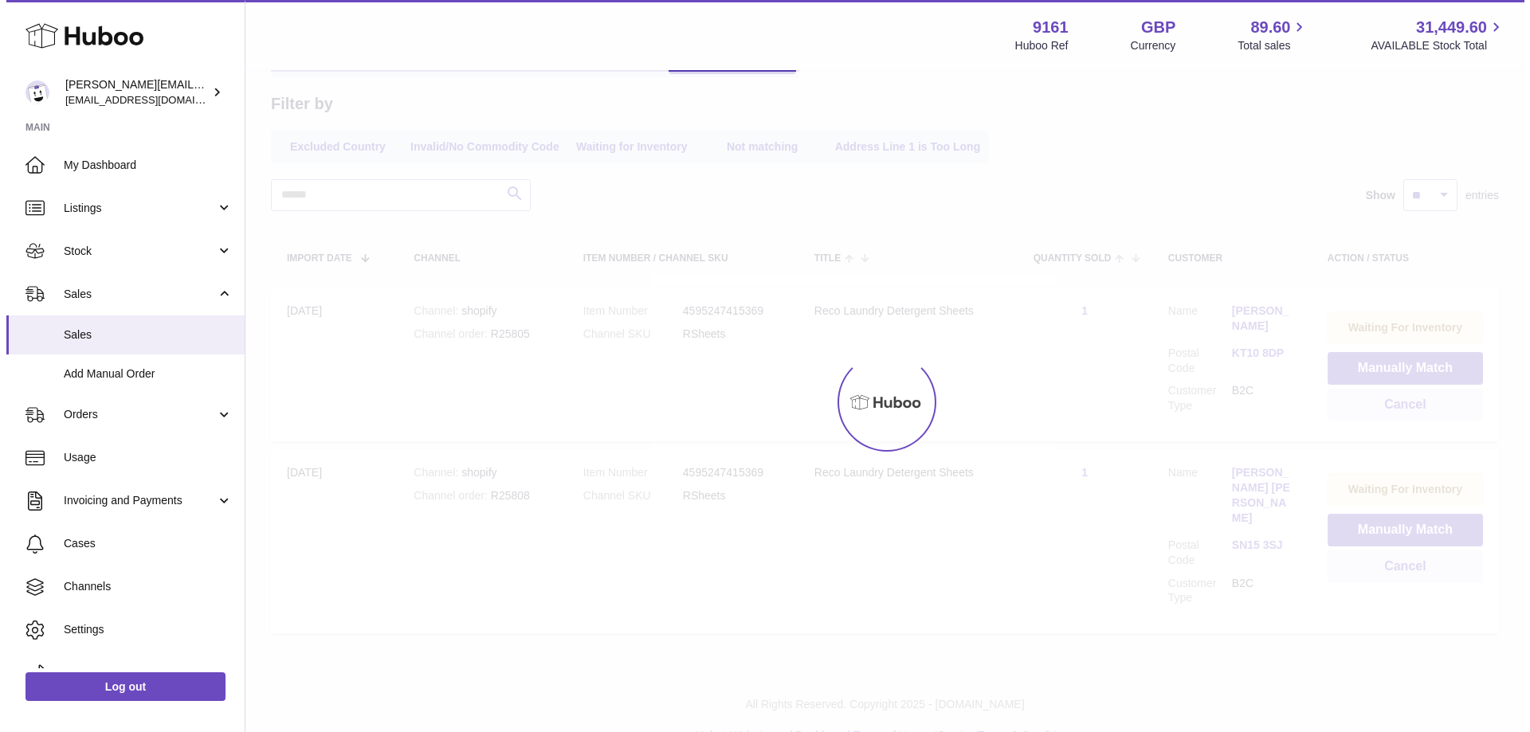
scroll to position [0, 0]
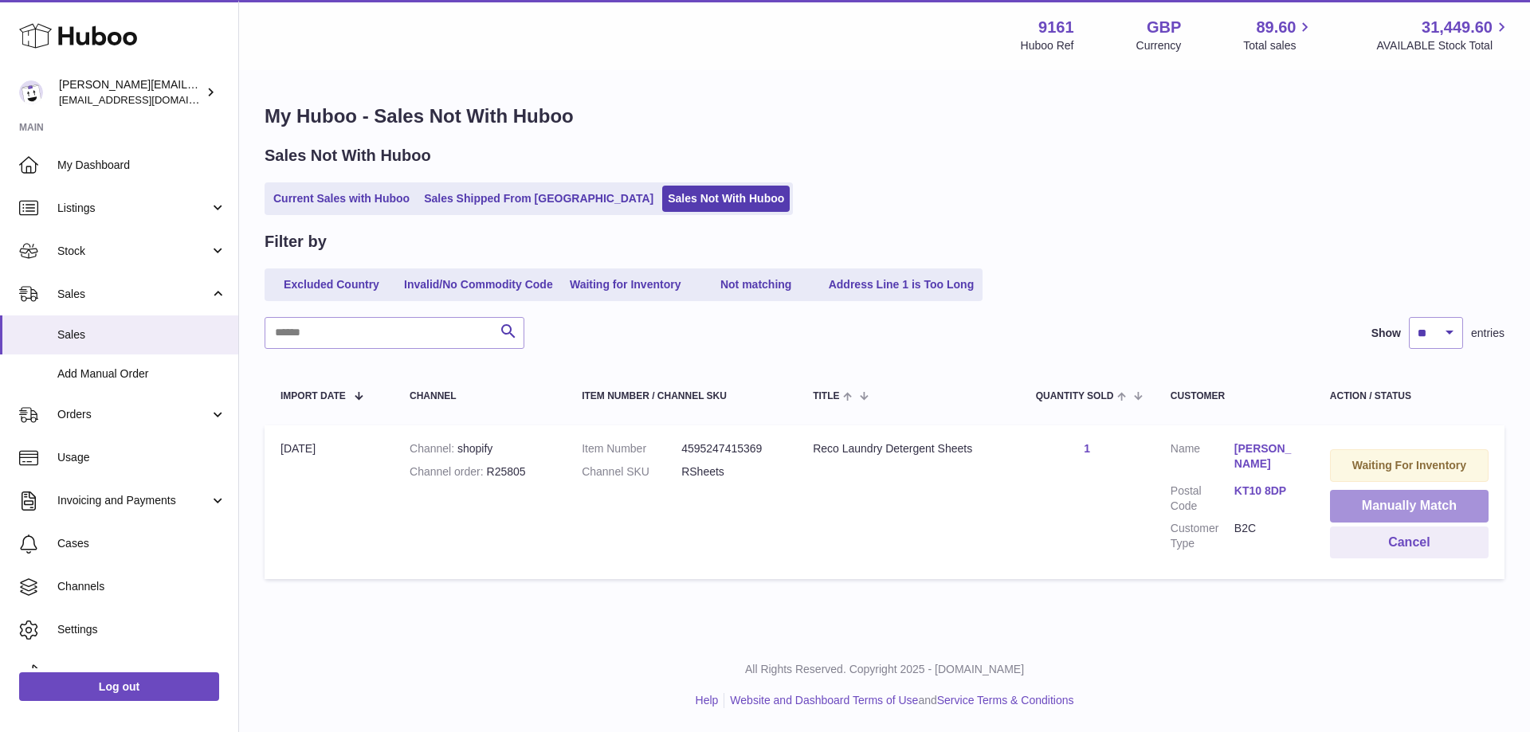
click at [1360, 516] on button "Manually Match" at bounding box center [1409, 506] width 159 height 33
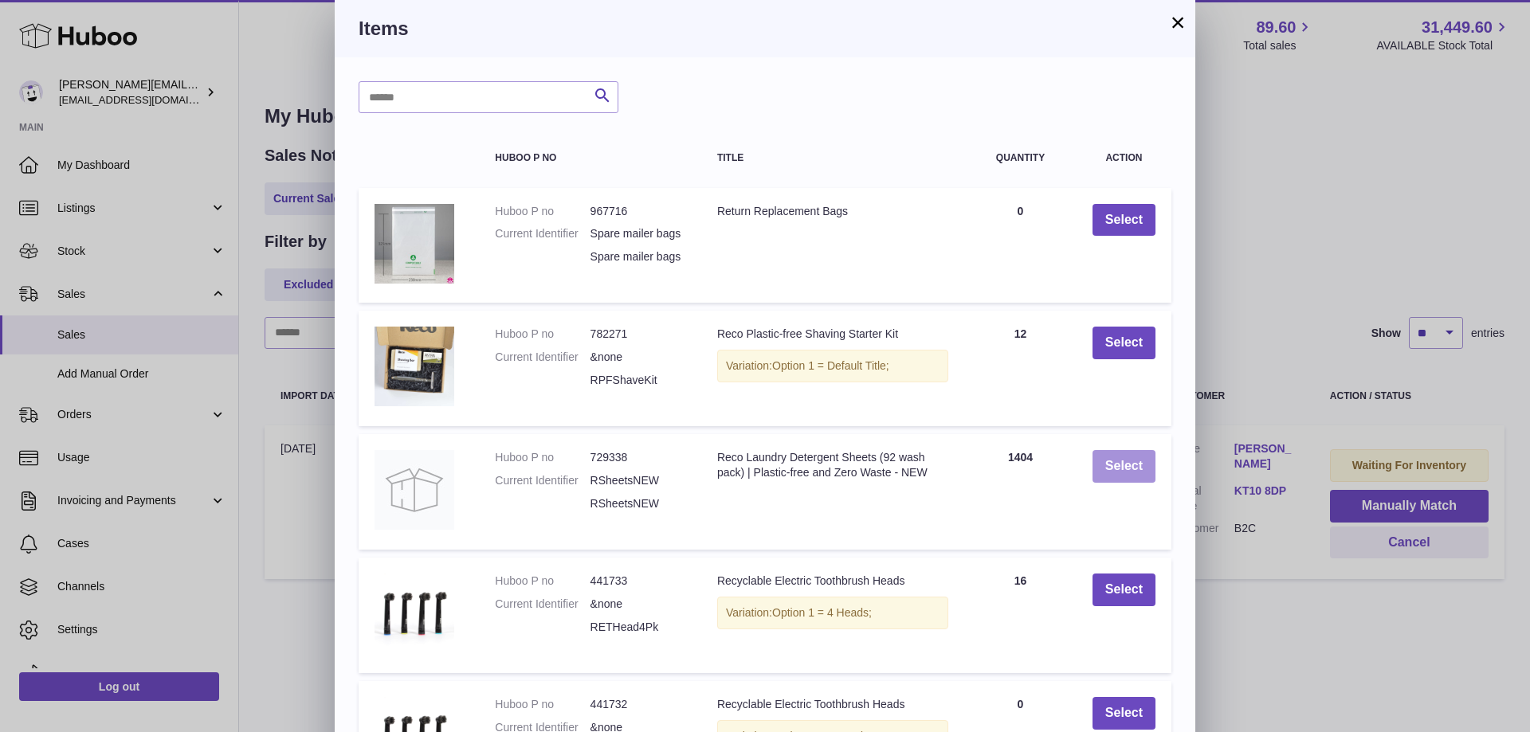
click at [1121, 483] on button "Select" at bounding box center [1124, 466] width 63 height 33
